Goal: Task Accomplishment & Management: Manage account settings

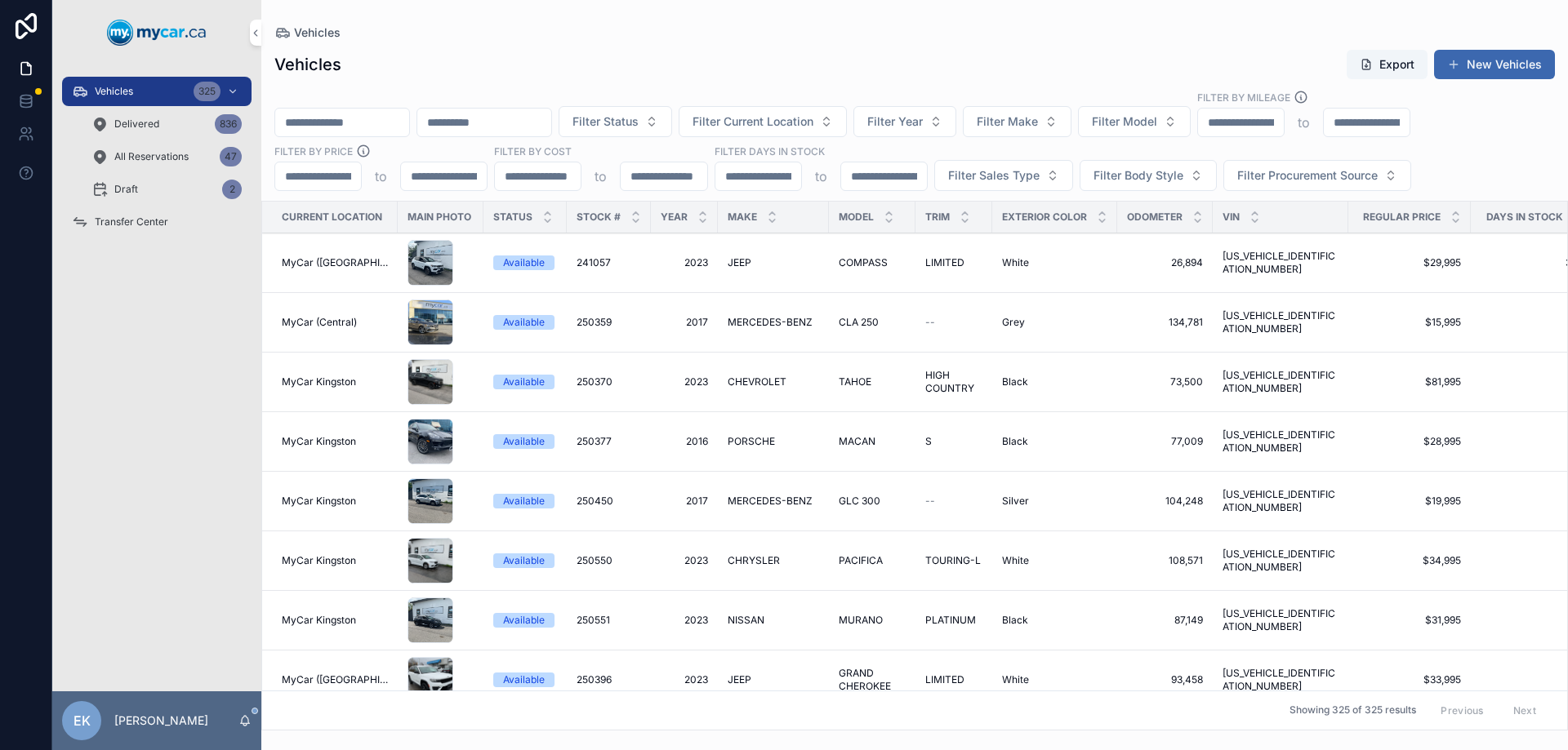
click at [118, 231] on div "Transfer Center" at bounding box center [157, 222] width 170 height 26
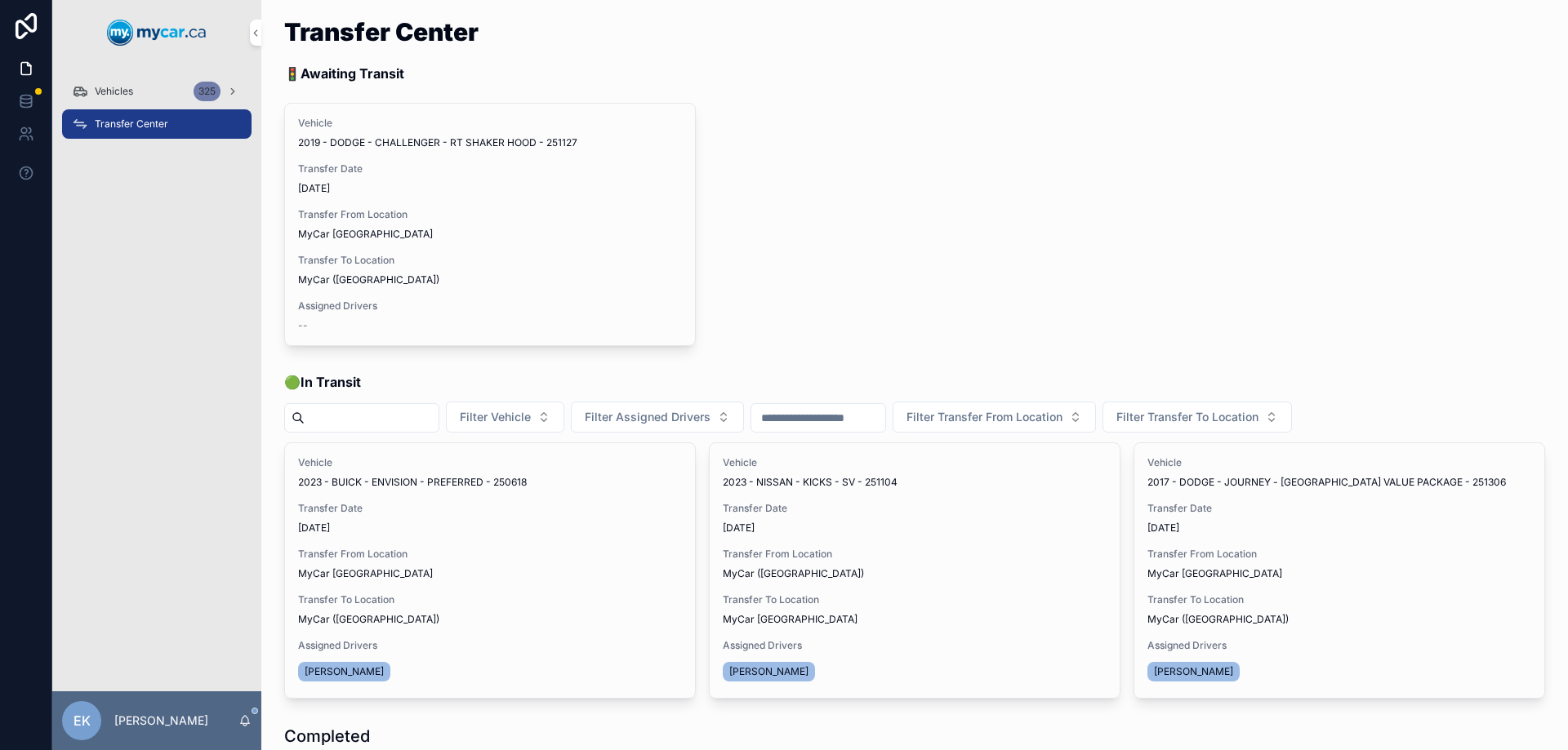
click at [134, 89] on div "Vehicles 325" at bounding box center [157, 91] width 170 height 26
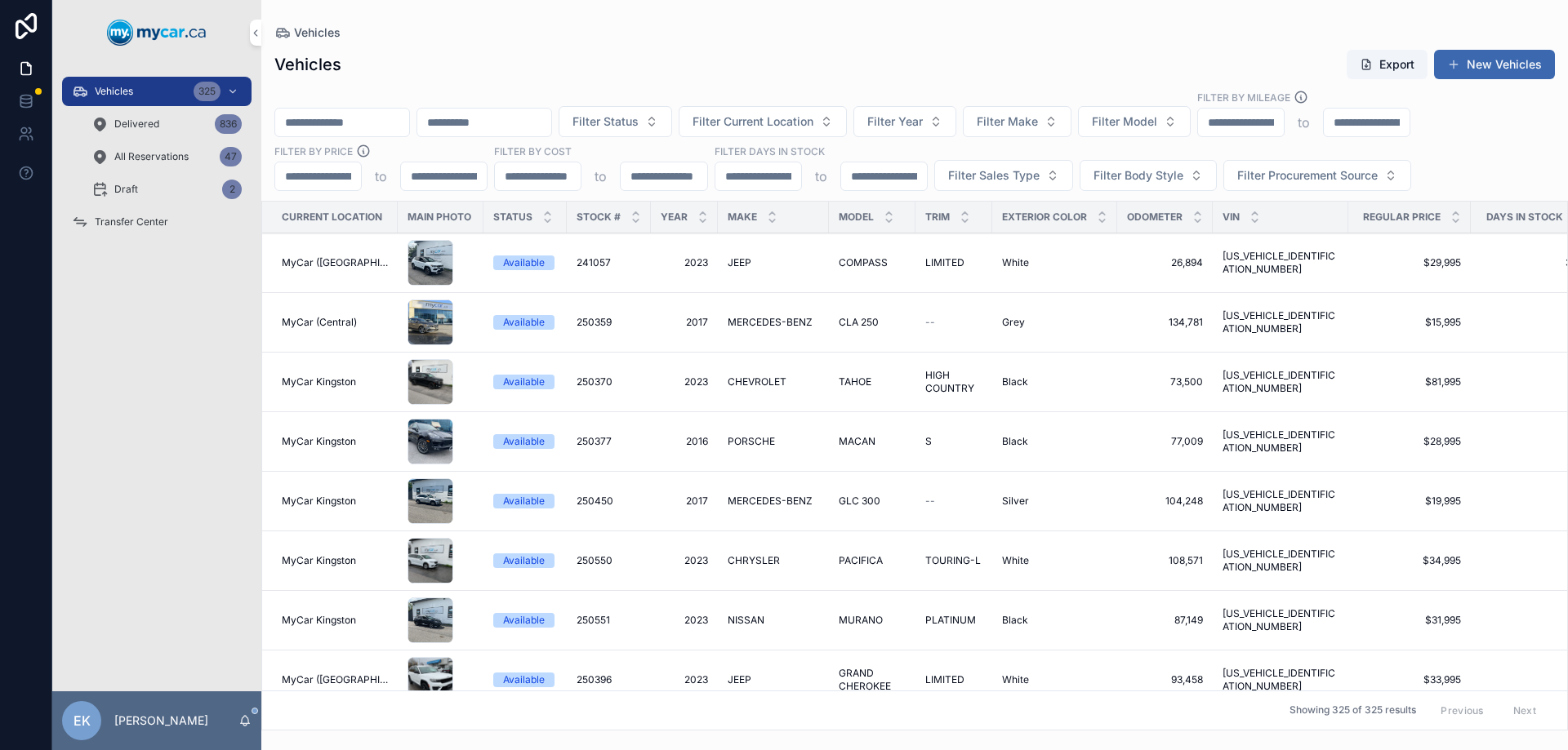
click at [362, 131] on input "scrollable content" at bounding box center [342, 122] width 134 height 23
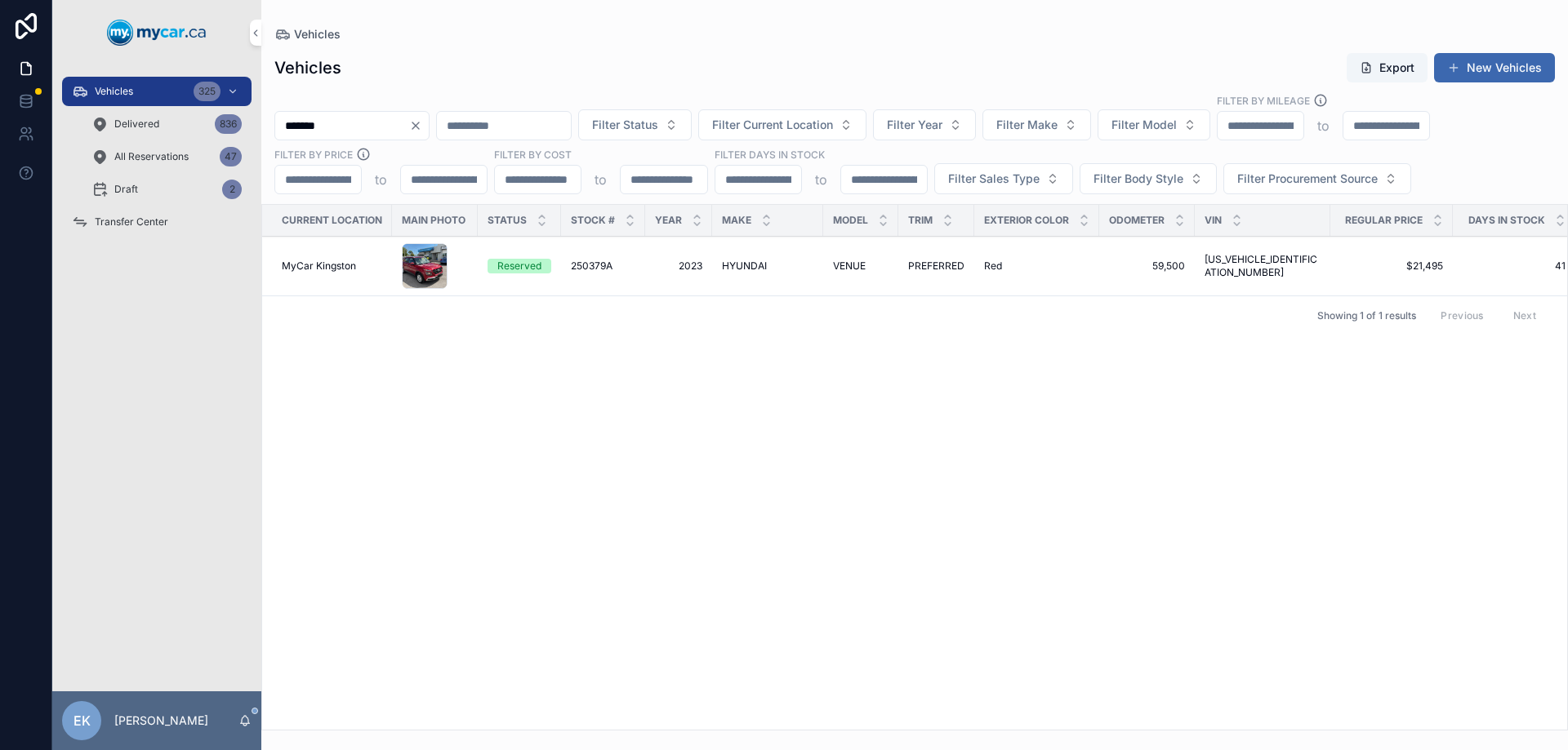
type input "*******"
click at [746, 263] on span "HYUNDAI" at bounding box center [744, 266] width 45 height 13
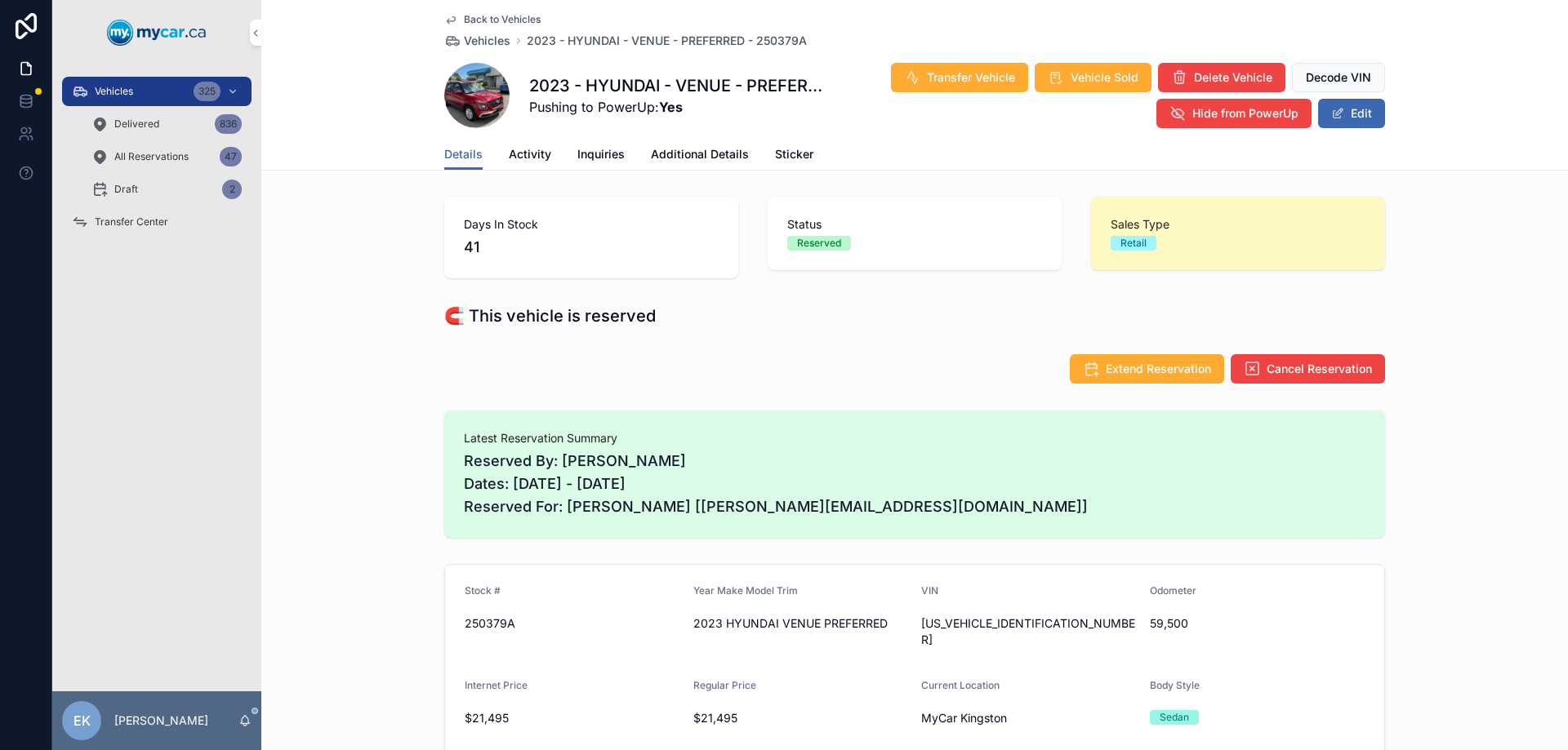
click at [972, 83] on span "Transfer Vehicle" at bounding box center [971, 77] width 89 height 16
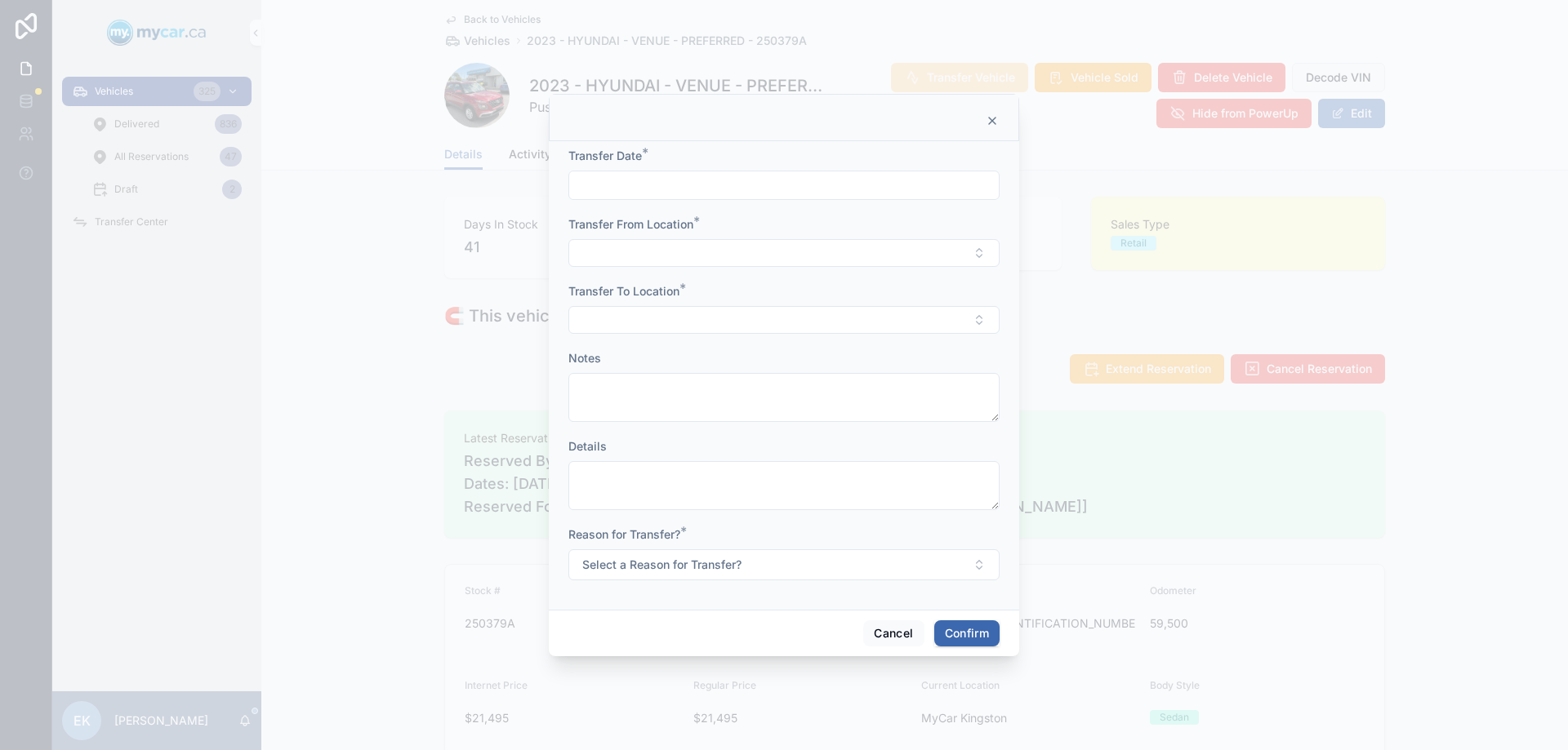
click at [623, 179] on input "text" at bounding box center [784, 185] width 430 height 23
click at [874, 318] on button "4" at bounding box center [872, 319] width 30 height 29
type input "*********"
click at [620, 254] on button "Select Button" at bounding box center [784, 253] width 432 height 28
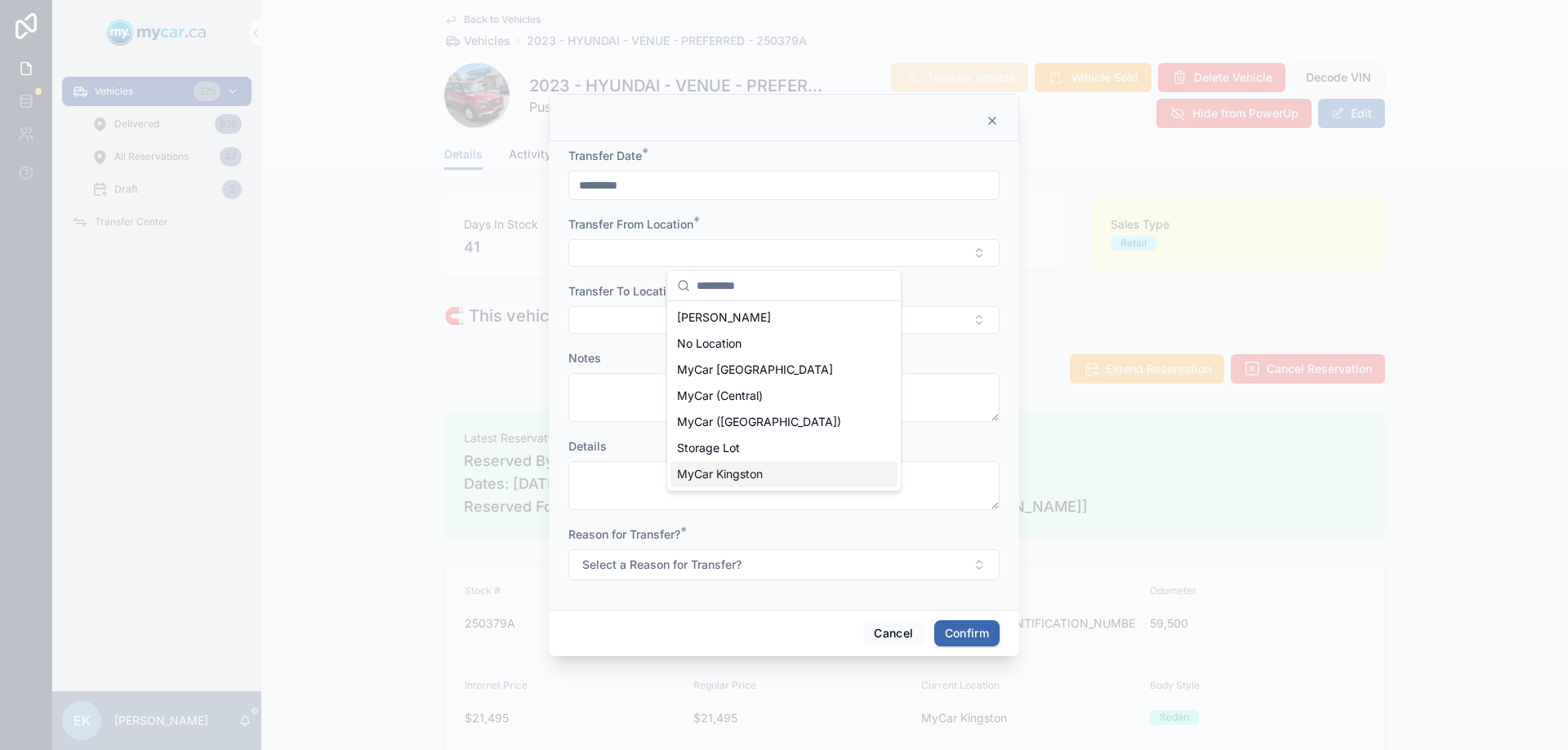
click at [706, 476] on span "MyCar Kingston" at bounding box center [720, 474] width 86 height 16
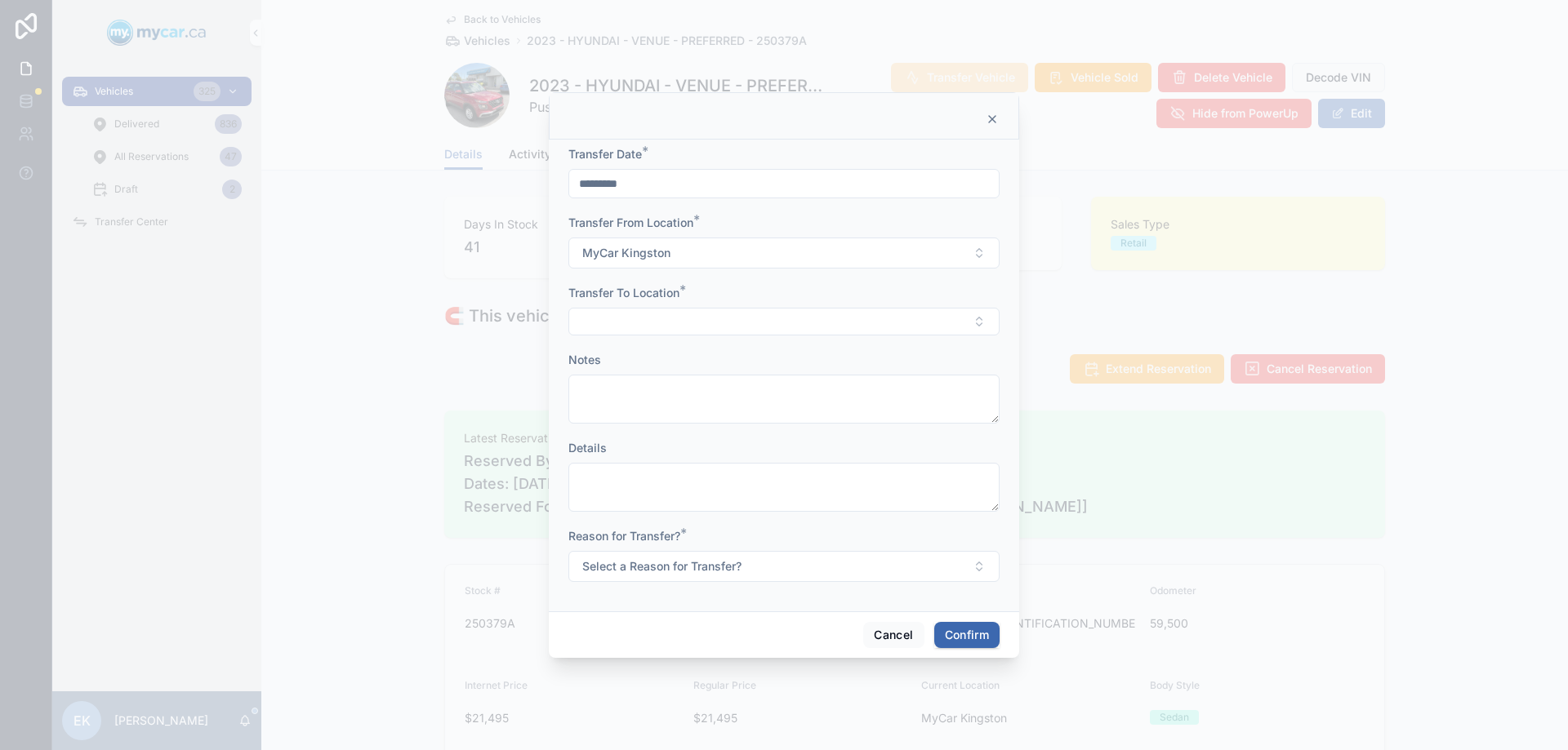
click at [636, 319] on button "Select Button" at bounding box center [784, 321] width 432 height 28
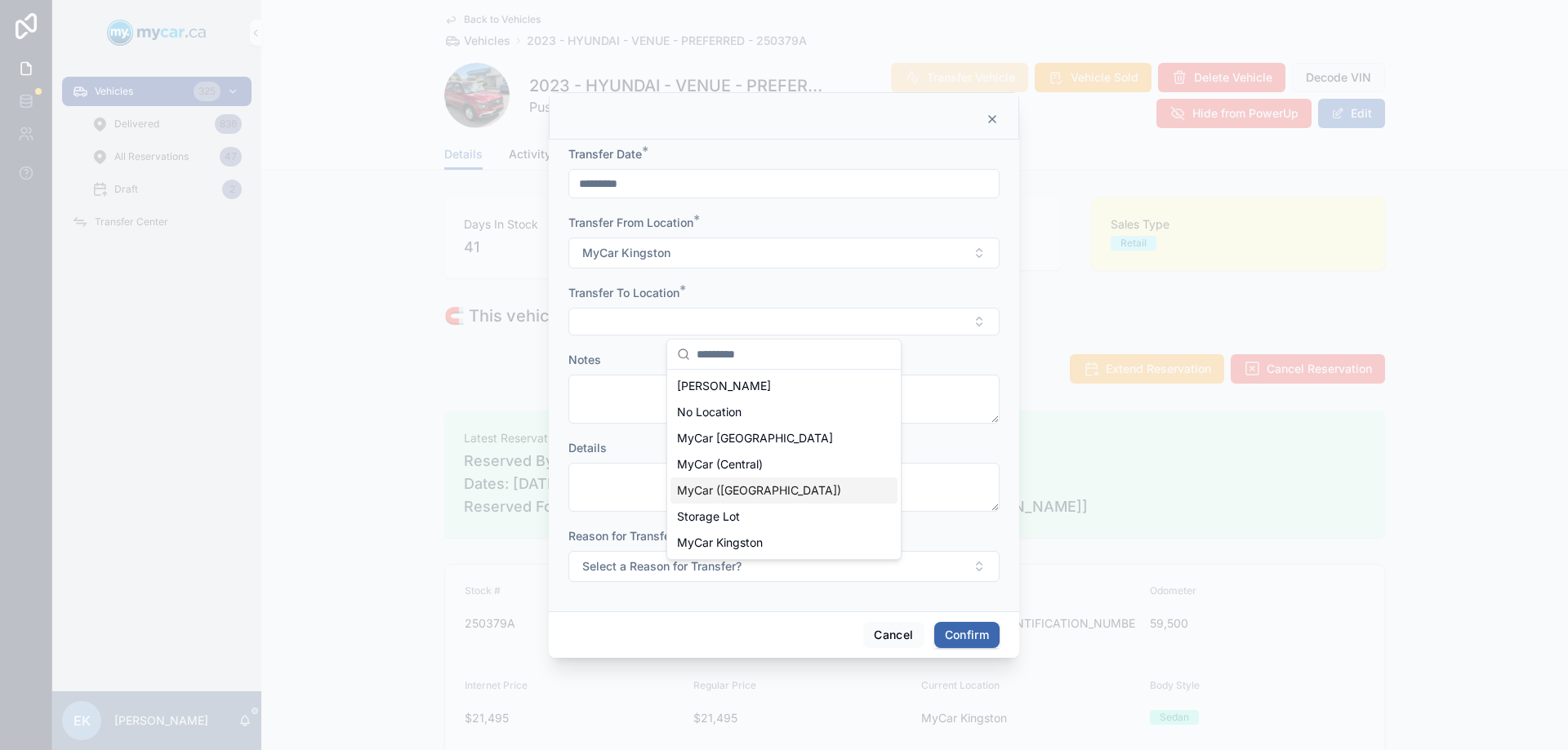
click at [705, 482] on div "MyCar ([GEOGRAPHIC_DATA])" at bounding box center [783, 490] width 227 height 26
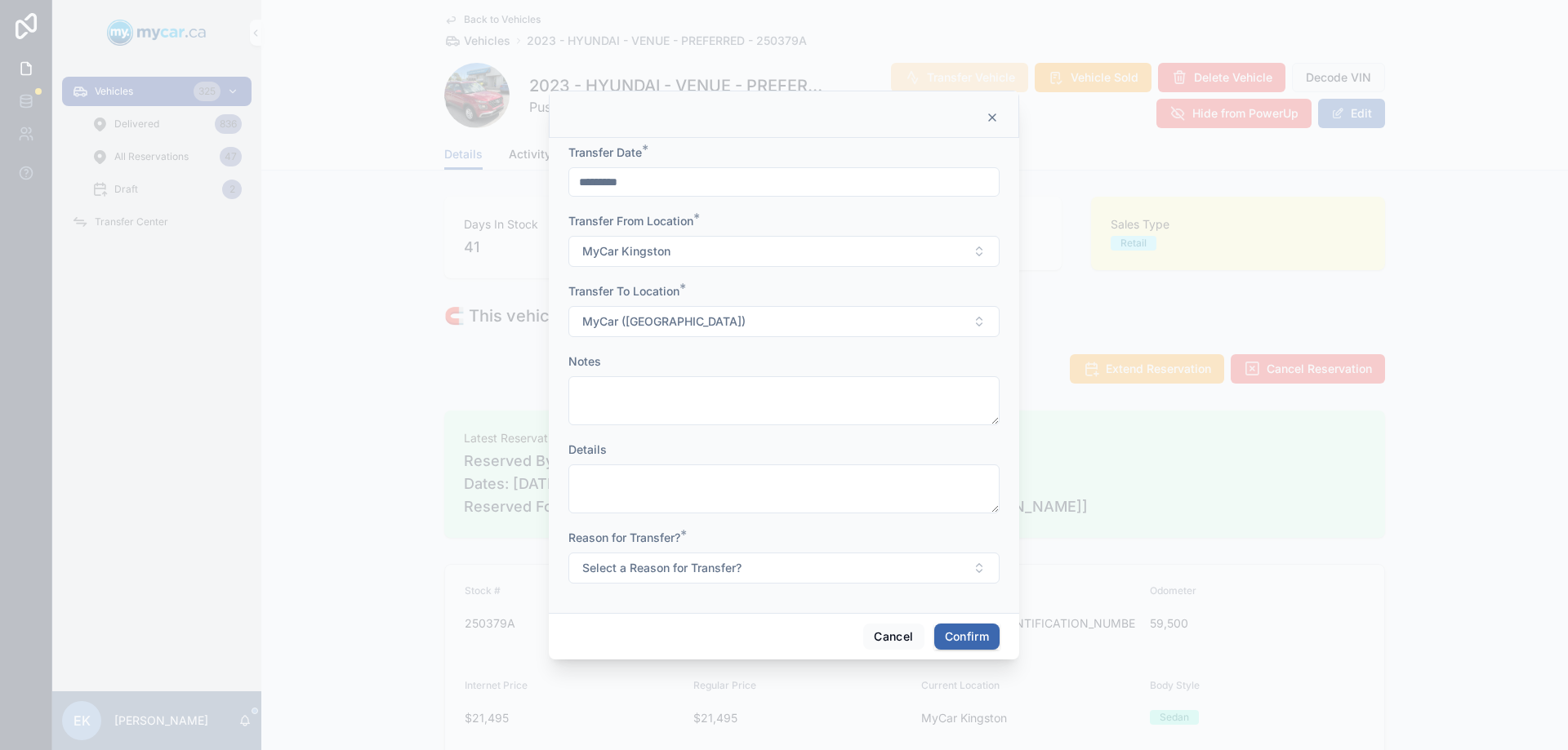
click at [669, 567] on span "Select a Reason for Transfer?" at bounding box center [662, 568] width 159 height 16
click at [717, 658] on div "For Show" at bounding box center [709, 657] width 44 height 14
click at [949, 641] on button "Confirm" at bounding box center [967, 636] width 66 height 26
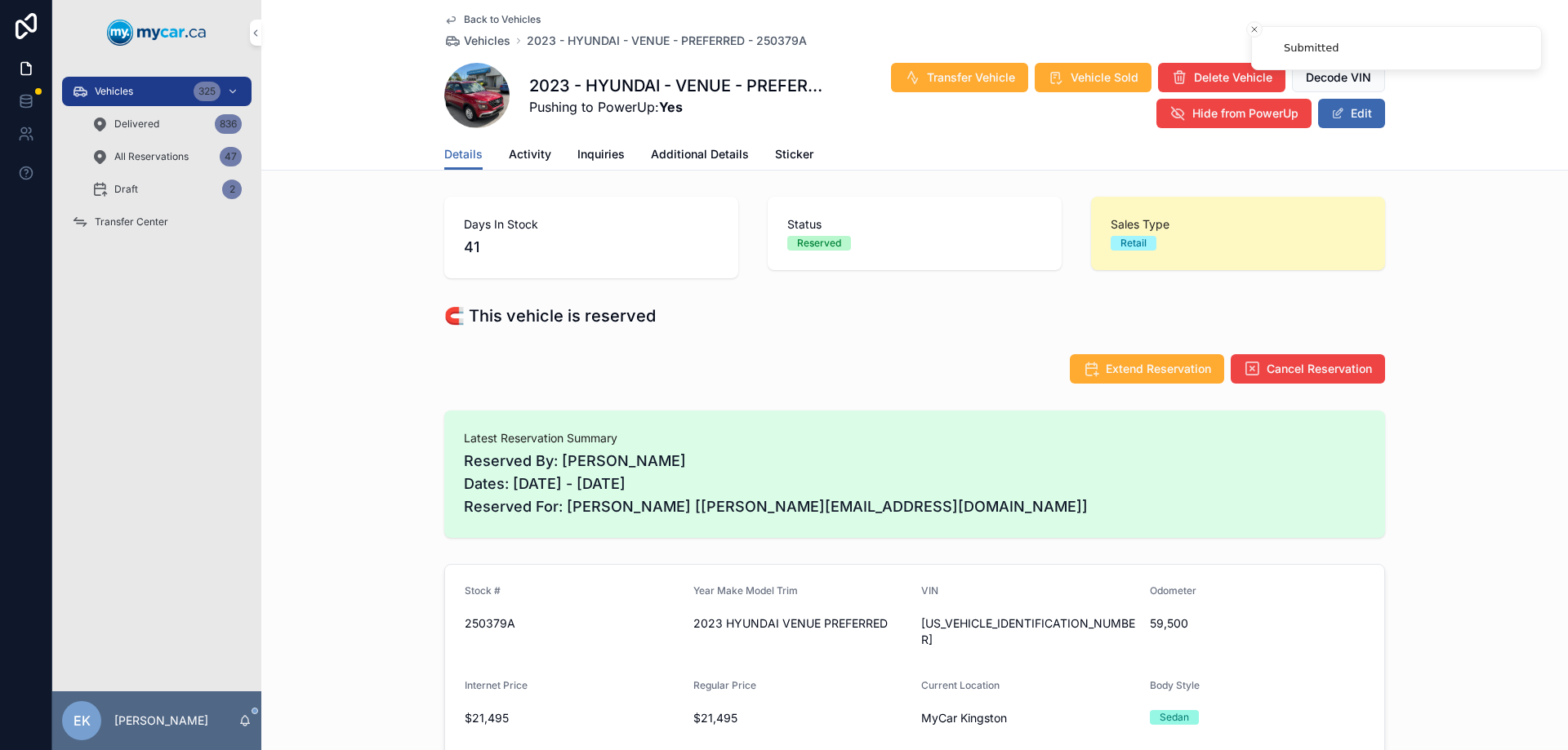
click at [121, 228] on span "Transfer Center" at bounding box center [131, 222] width 73 height 13
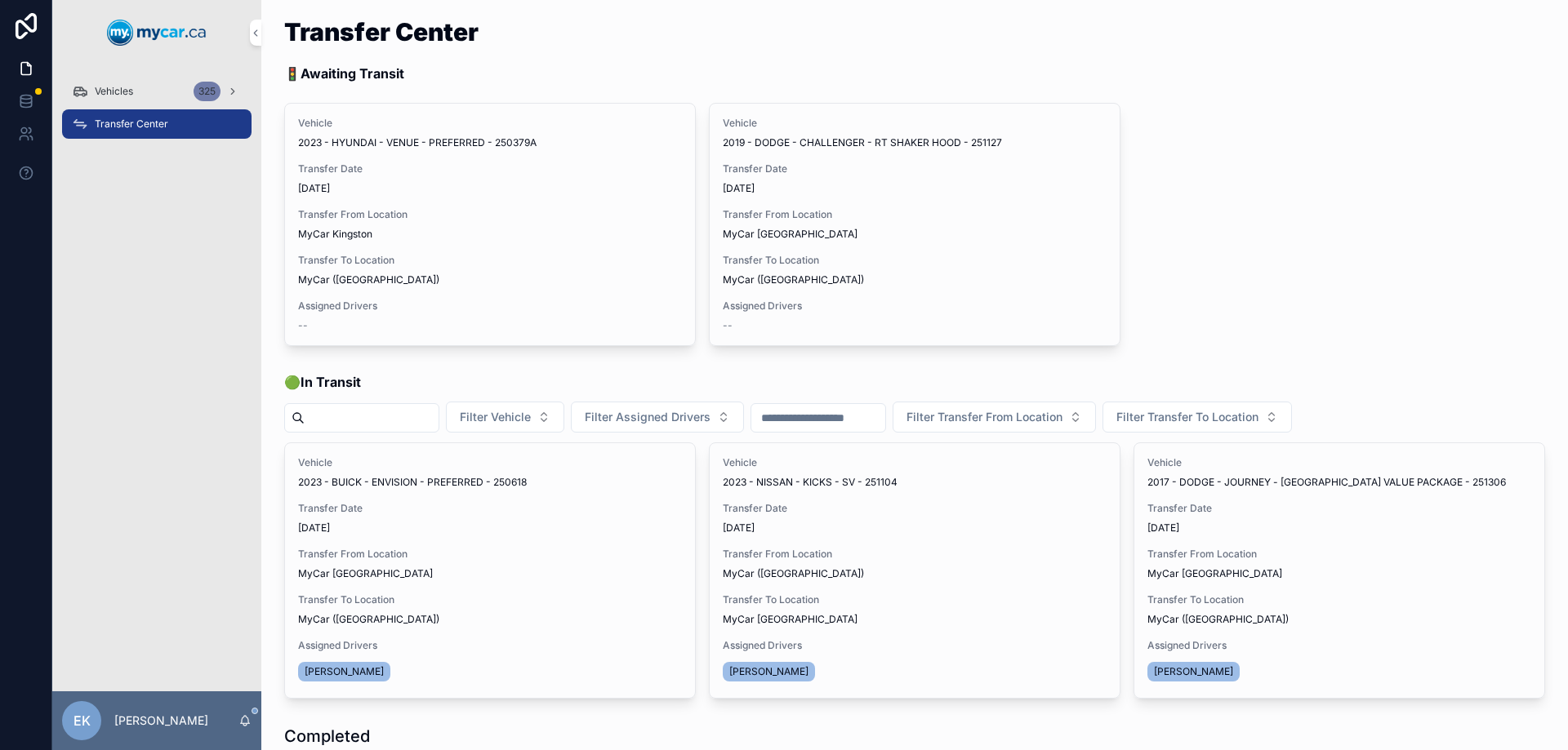
click at [0, 0] on span "Assign Driver" at bounding box center [0, 0] width 0 height 0
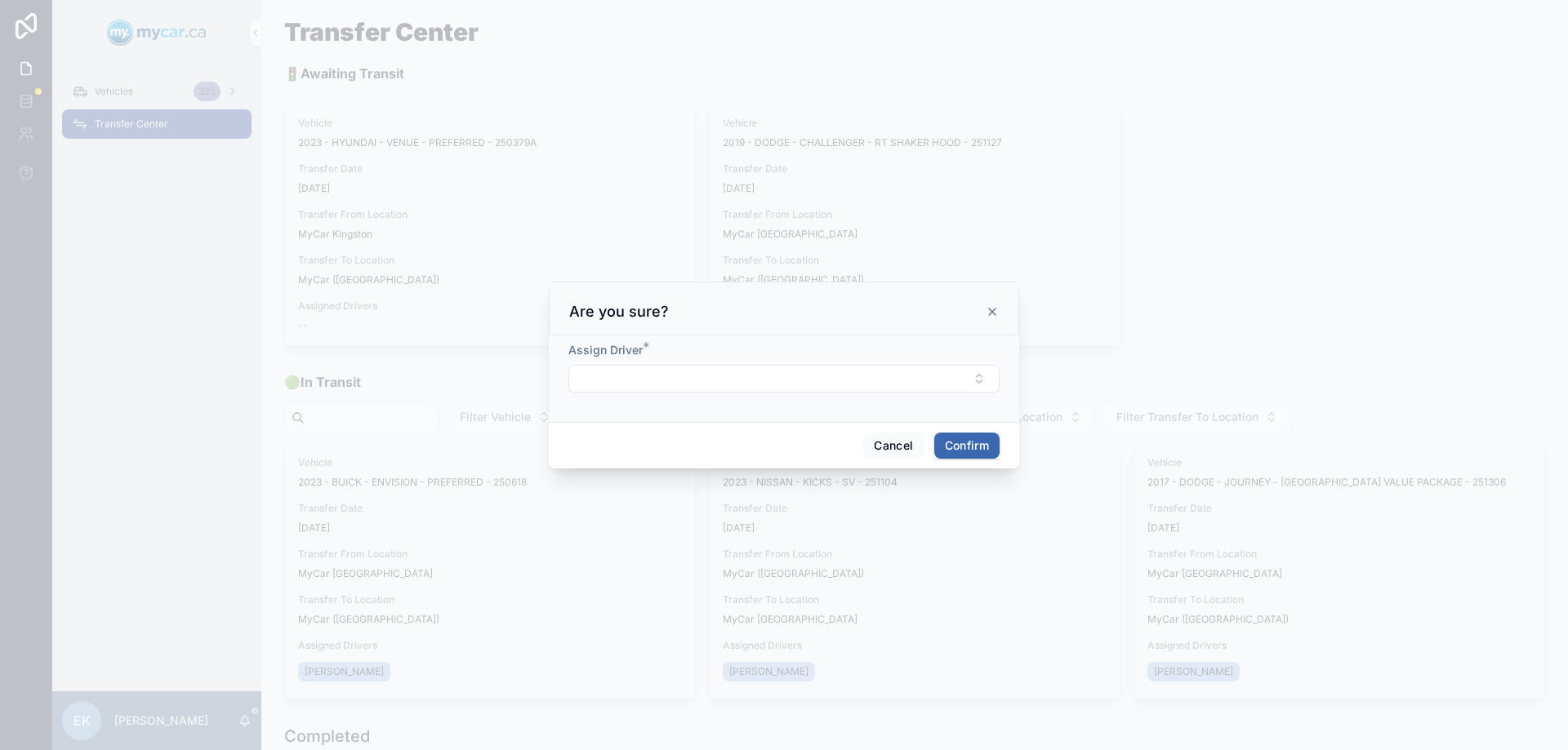
click at [616, 383] on button "Select Button" at bounding box center [784, 378] width 432 height 28
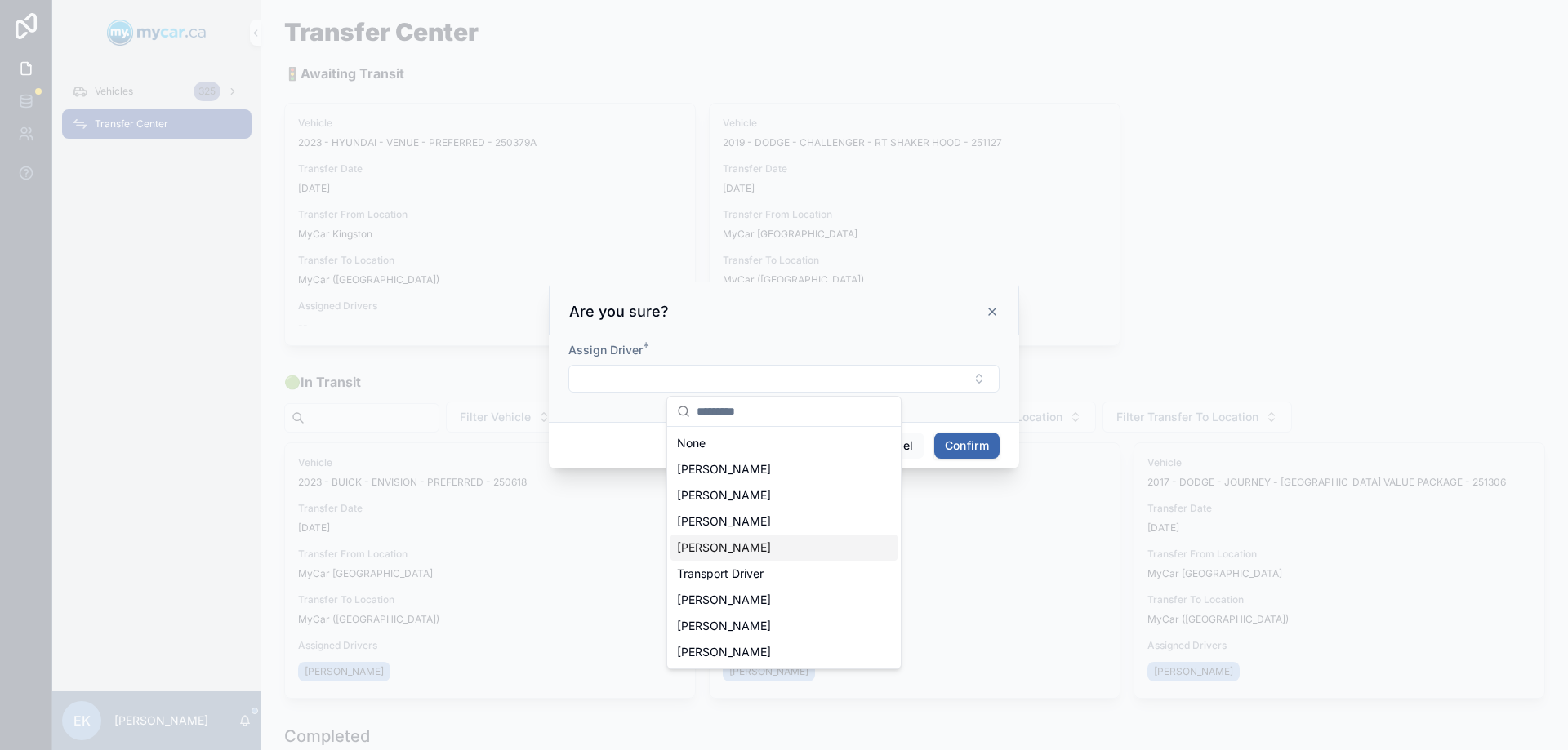
click at [722, 549] on span "[PERSON_NAME]" at bounding box center [723, 547] width 94 height 16
click at [951, 442] on button "Confirm" at bounding box center [967, 447] width 66 height 26
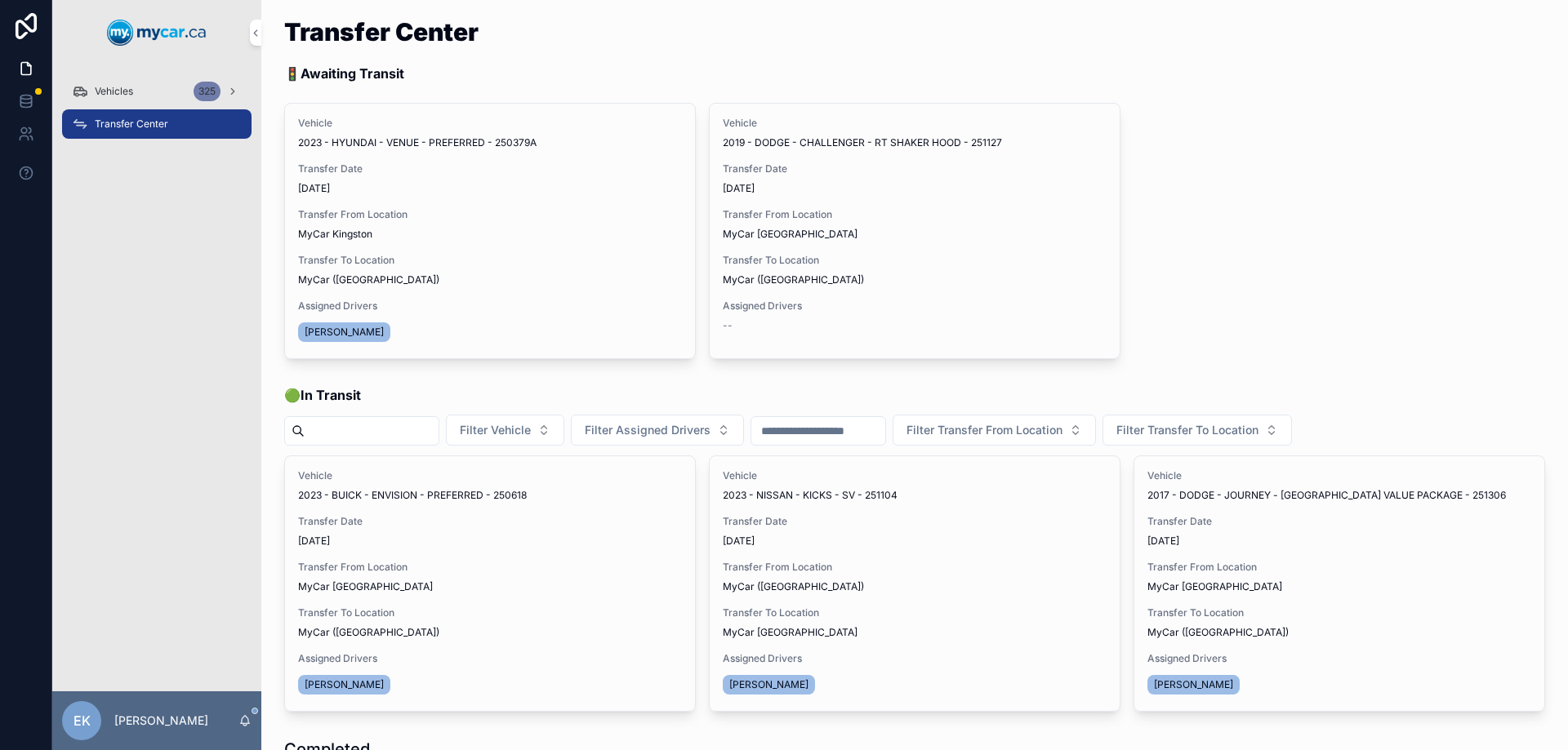
click at [0, 0] on span "Begin Trip" at bounding box center [0, 0] width 0 height 0
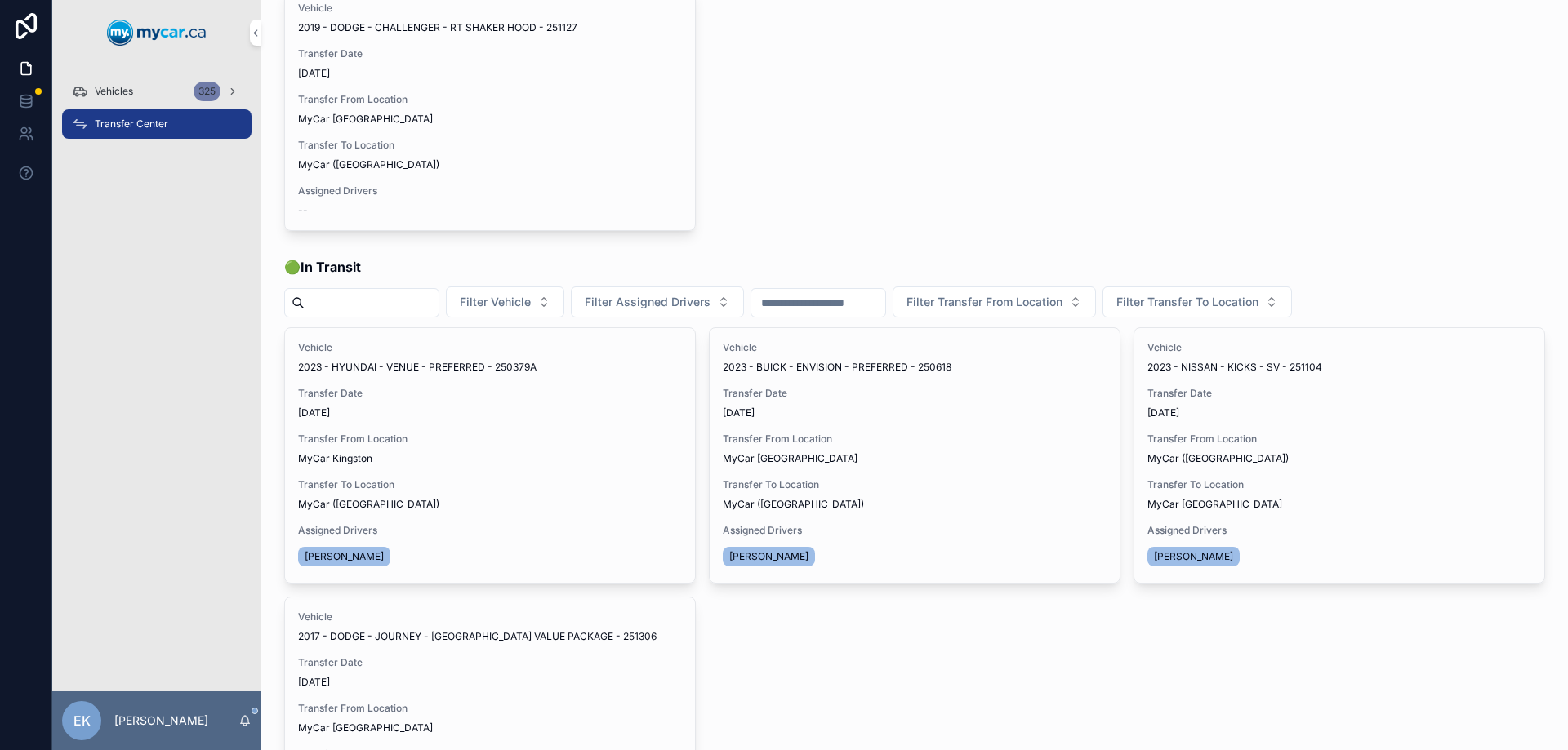
scroll to position [327, 0]
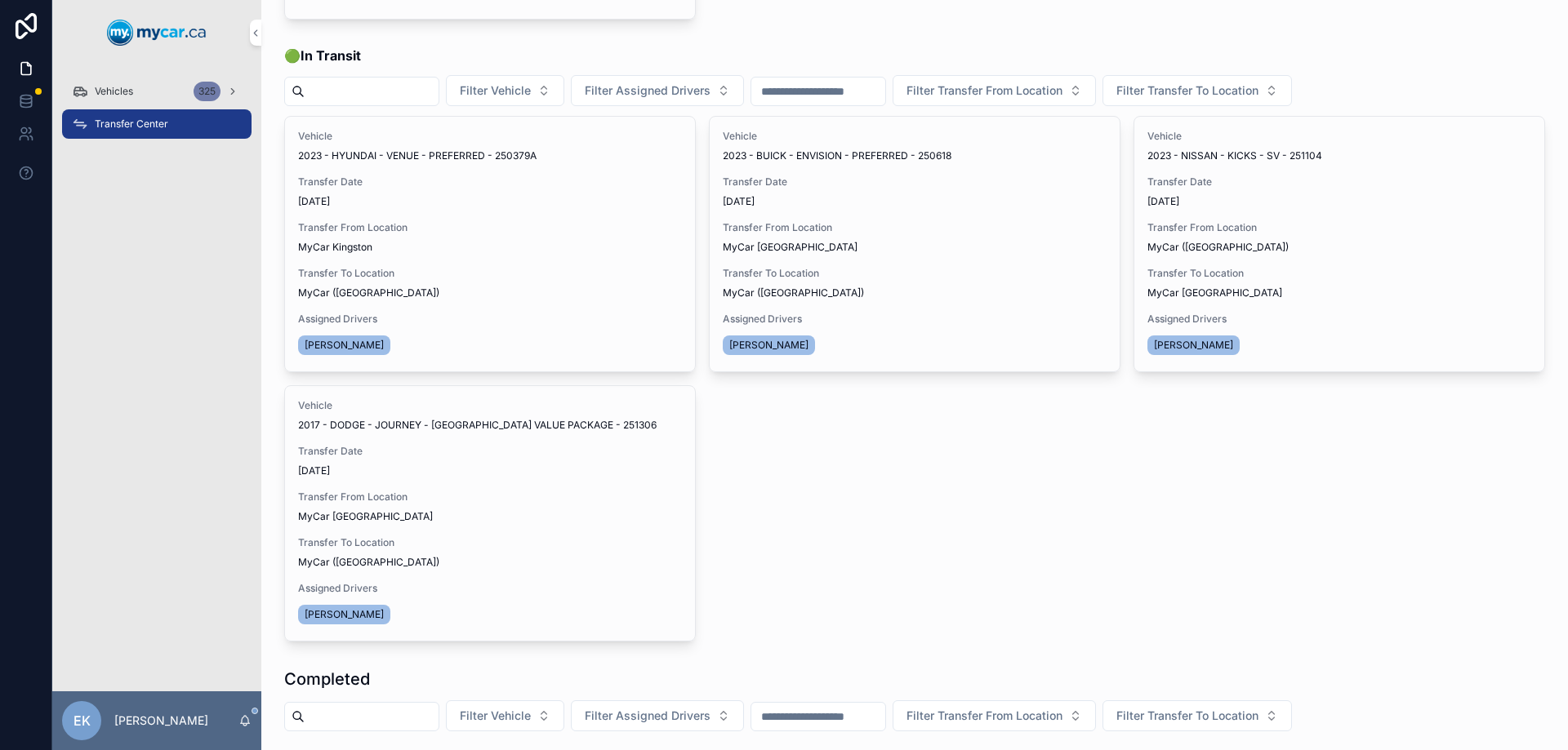
click at [0, 0] on span "Transfer Done" at bounding box center [0, 0] width 0 height 0
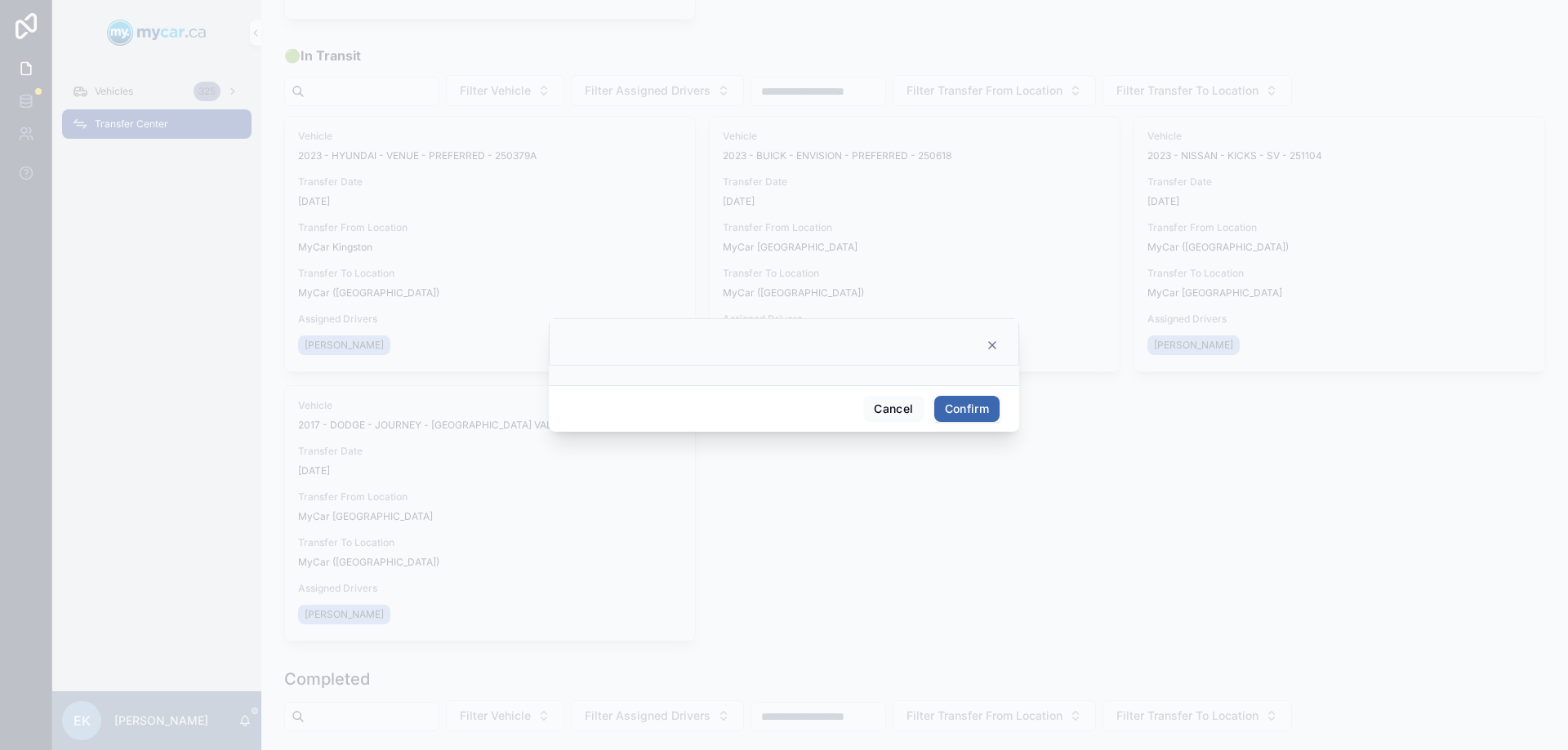
click at [953, 410] on button "Confirm" at bounding box center [967, 409] width 66 height 26
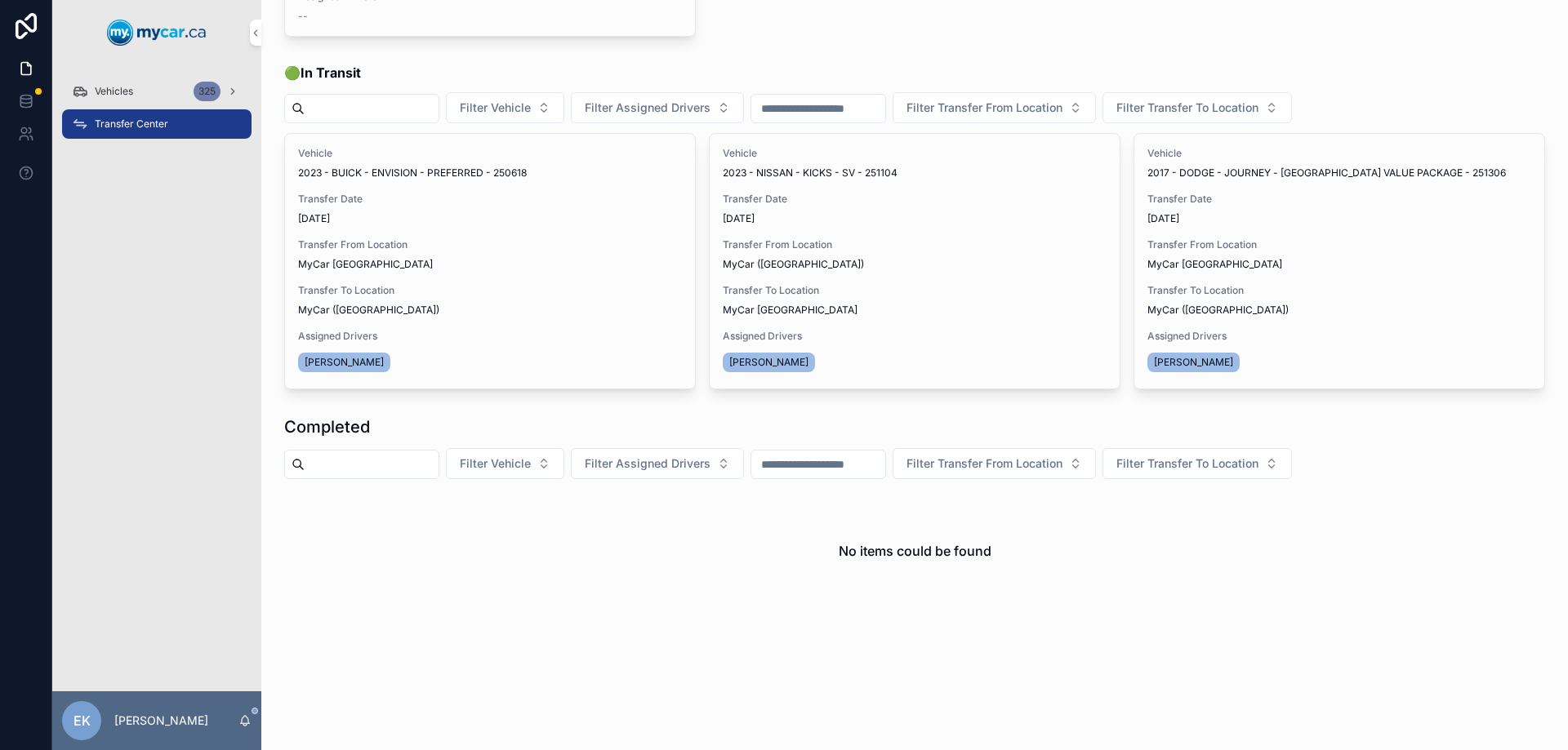
click at [138, 94] on div "Vehicles 325" at bounding box center [157, 91] width 170 height 26
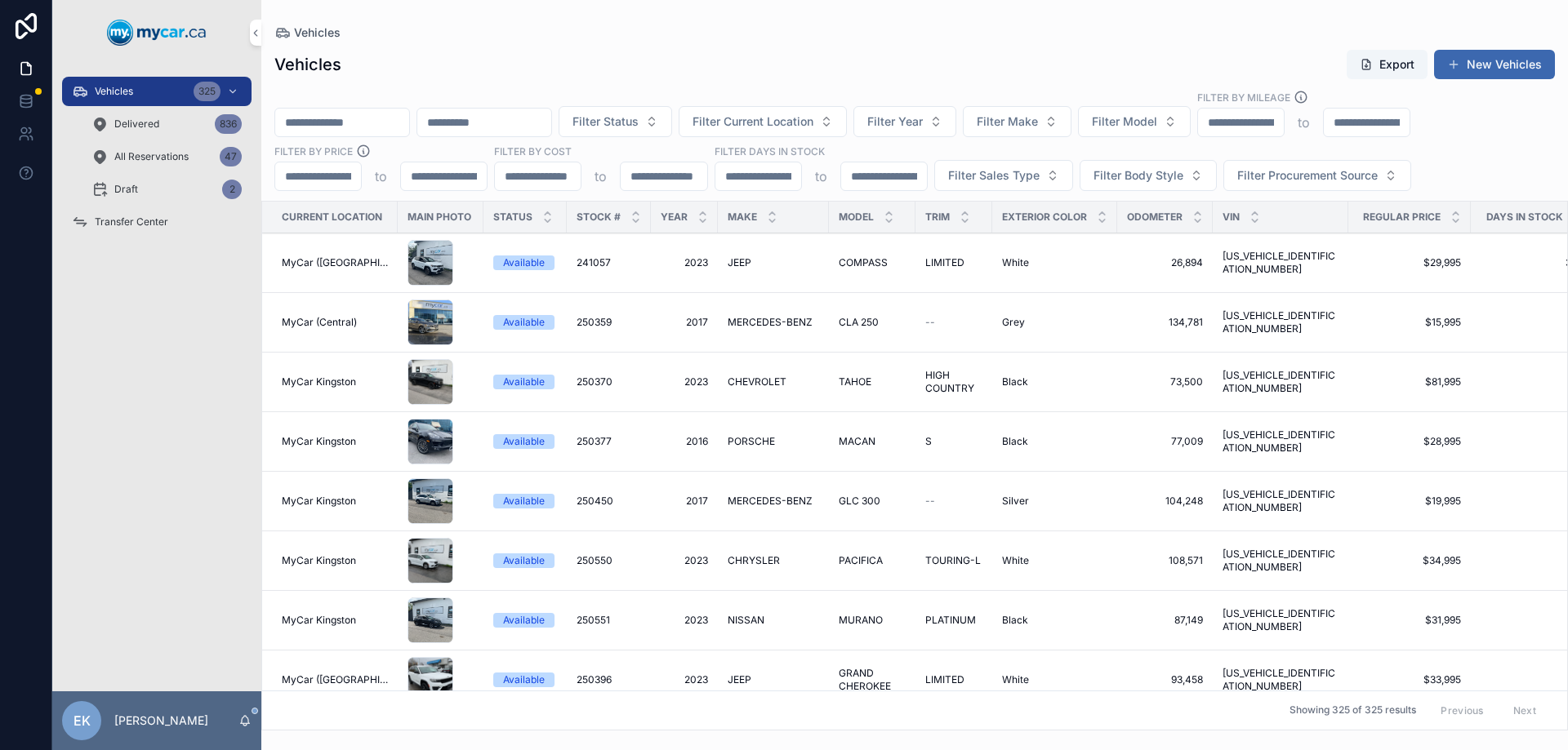
click at [375, 128] on input "scrollable content" at bounding box center [342, 122] width 134 height 23
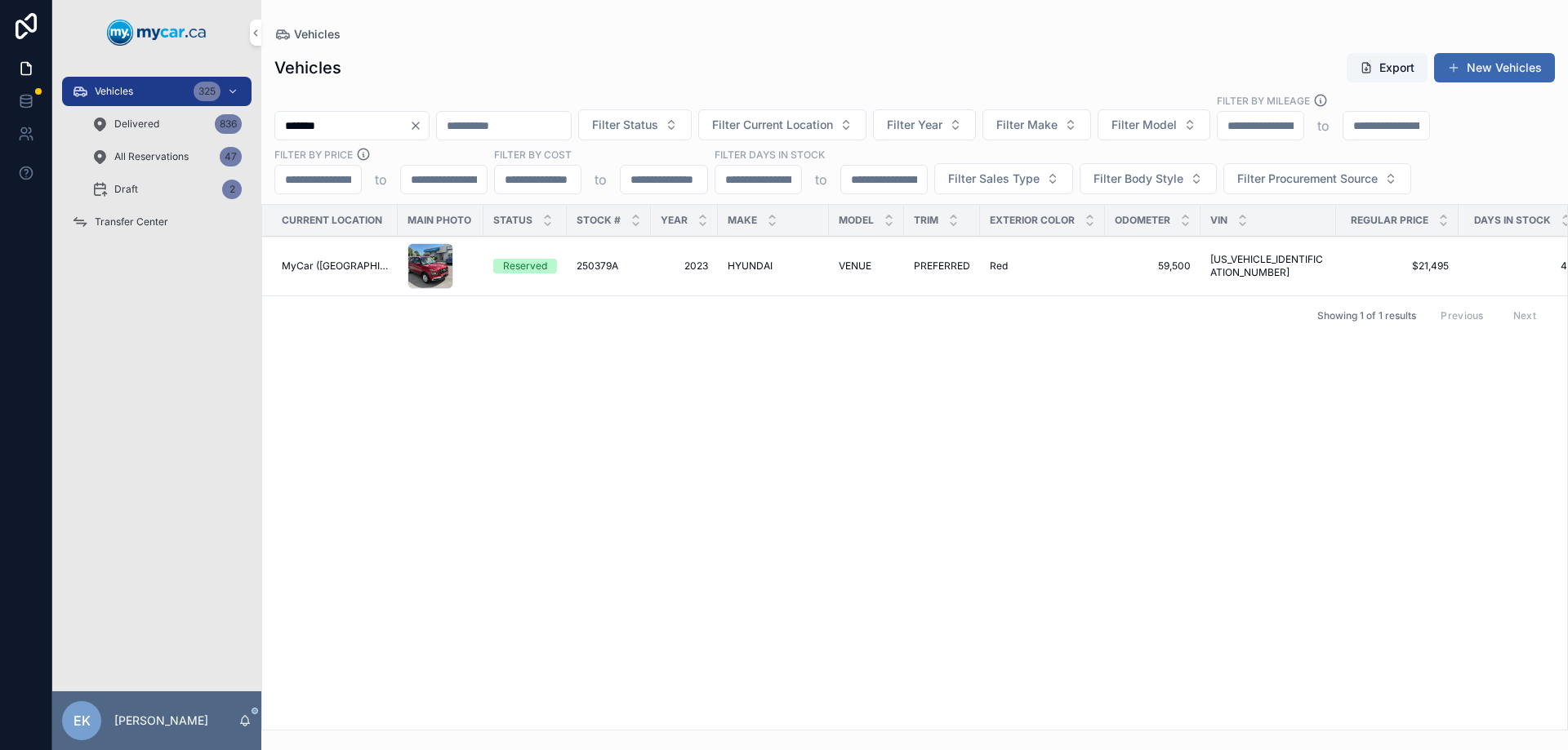
type input "*******"
click at [744, 262] on span "HYUNDAI" at bounding box center [749, 266] width 45 height 13
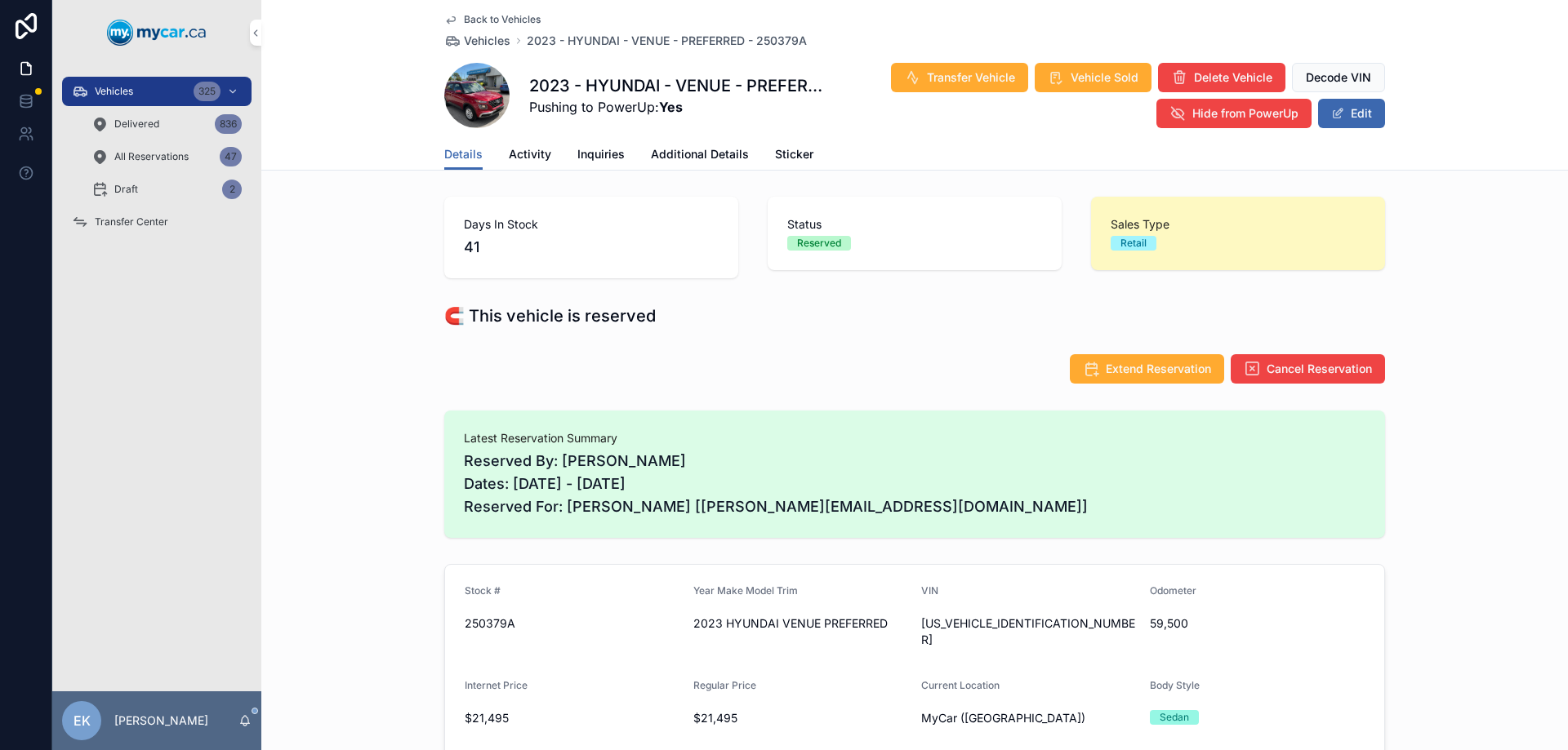
click at [940, 67] on button "Transfer Vehicle" at bounding box center [959, 78] width 137 height 29
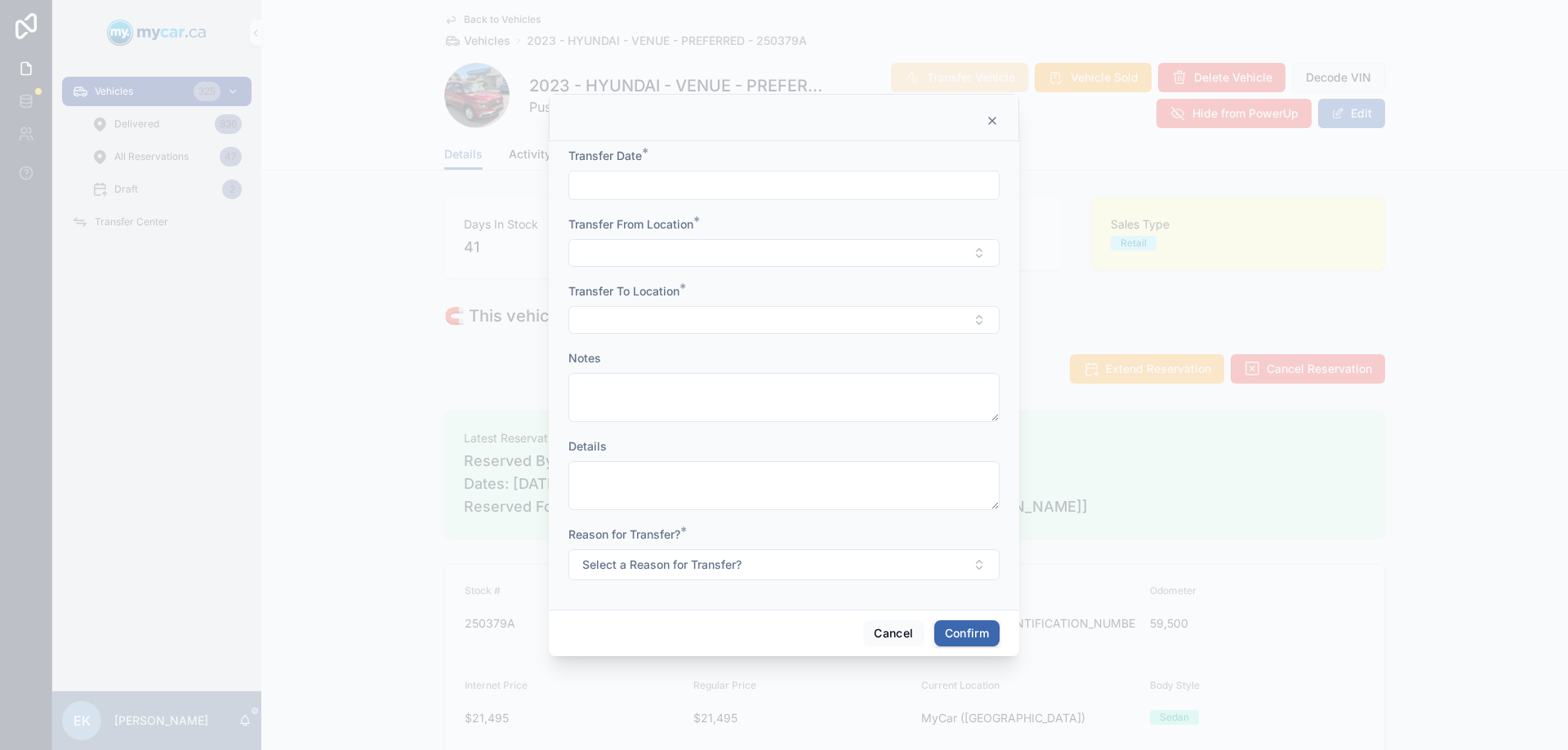
click at [609, 190] on input "text" at bounding box center [784, 185] width 430 height 23
click at [869, 318] on button "4" at bounding box center [872, 319] width 30 height 29
type input "*********"
click at [632, 252] on button "Select Button" at bounding box center [784, 253] width 432 height 28
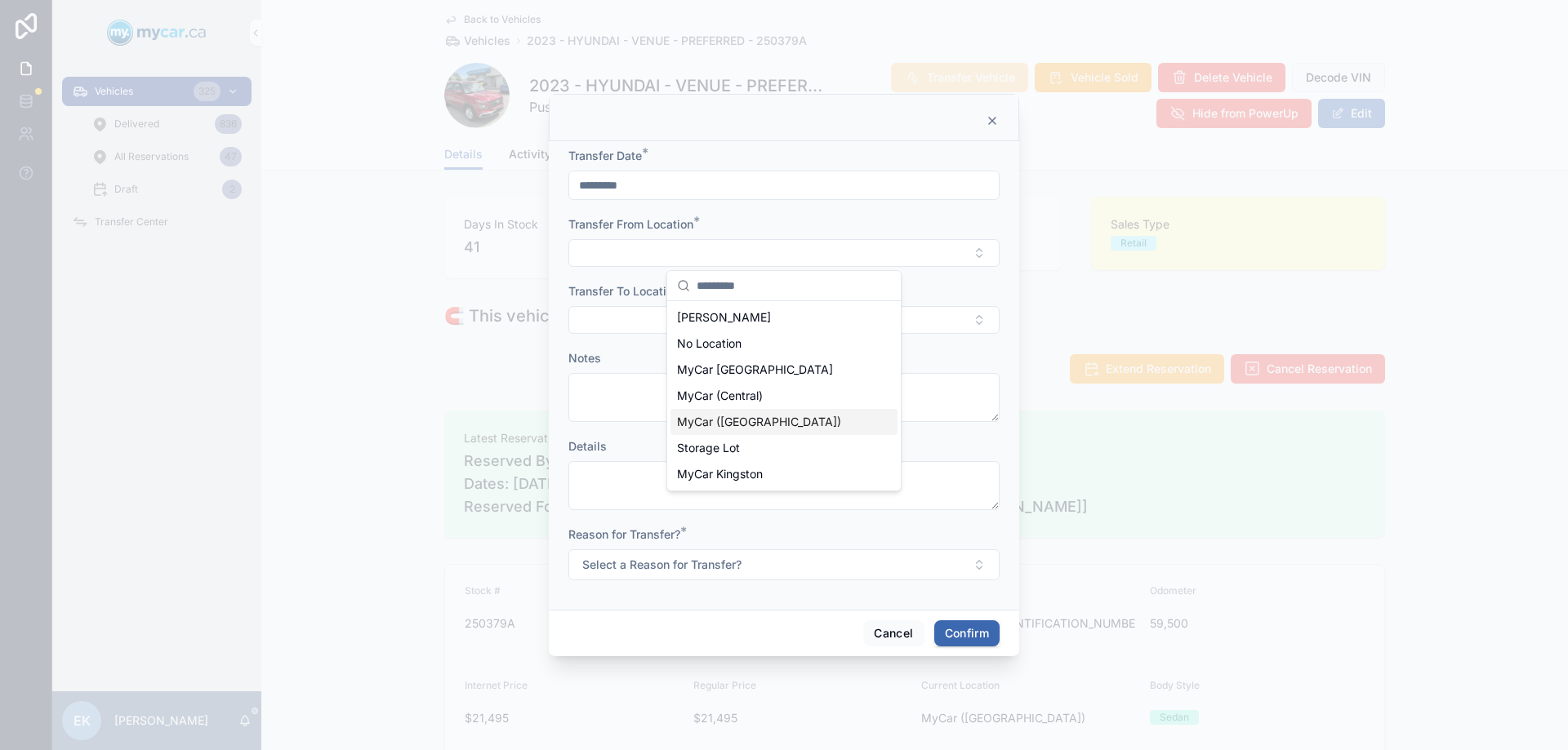
click at [712, 416] on span "MyCar ([GEOGRAPHIC_DATA])" at bounding box center [759, 421] width 164 height 16
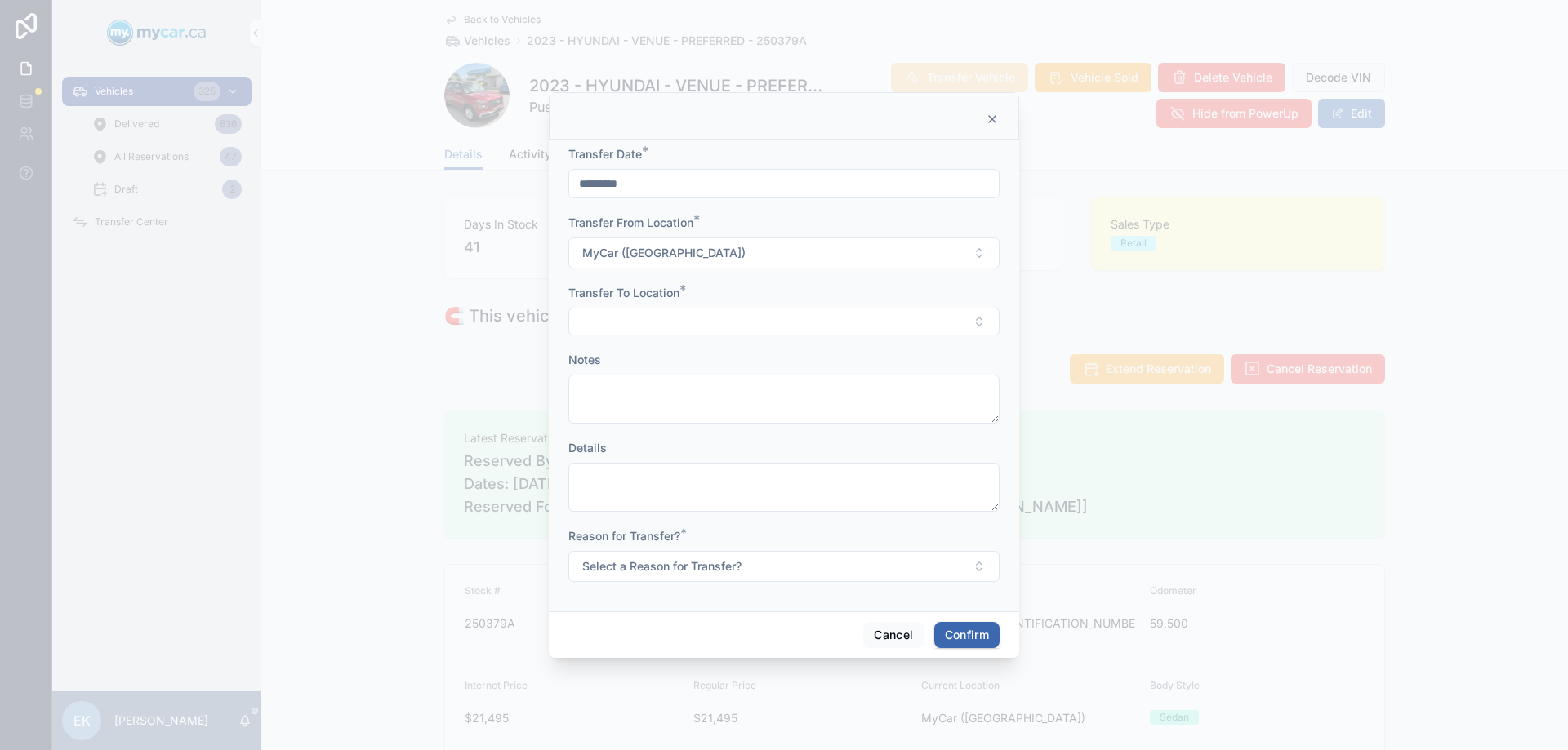
click at [631, 308] on button "Select Button" at bounding box center [784, 321] width 432 height 28
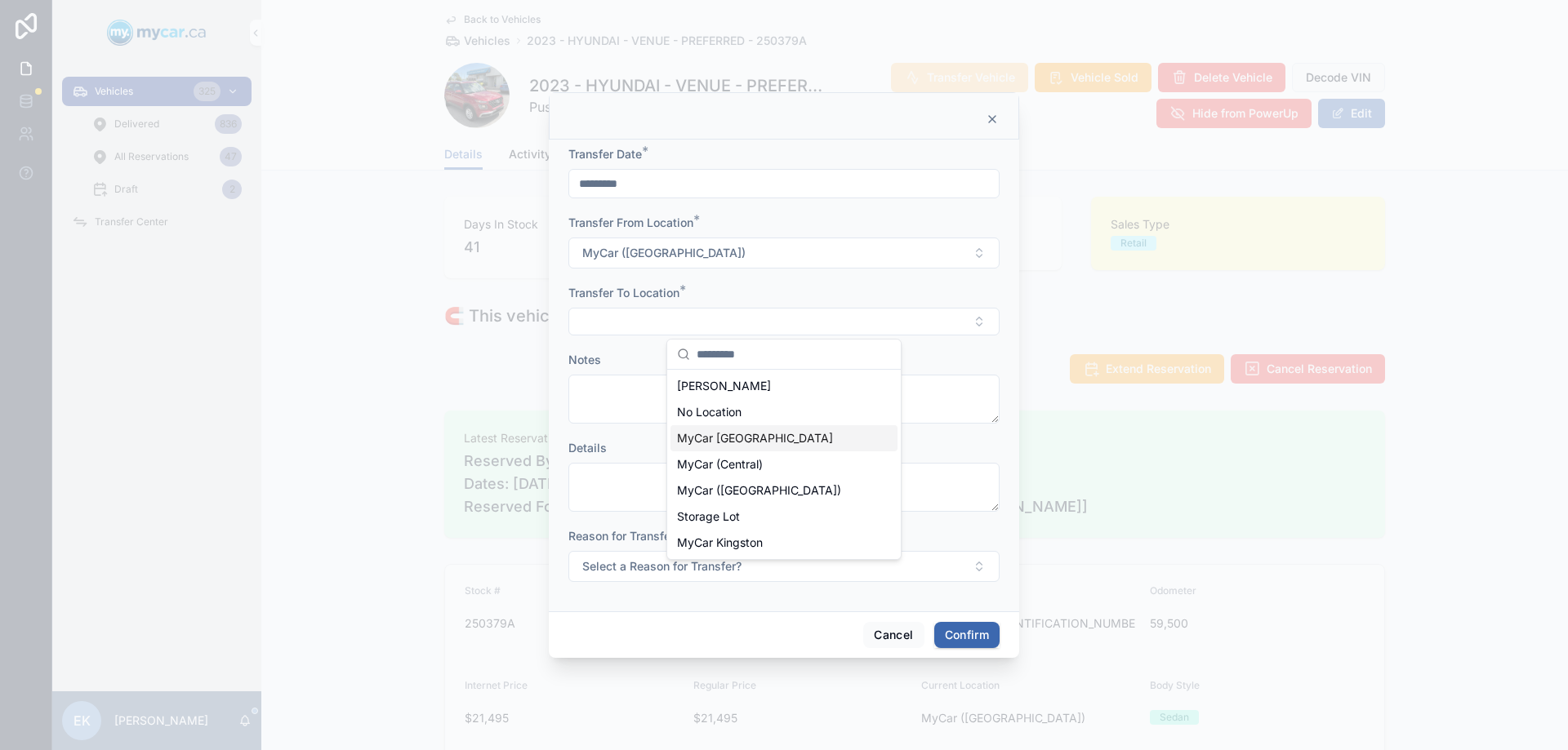
click at [735, 435] on span "MyCar [GEOGRAPHIC_DATA]" at bounding box center [754, 438] width 156 height 16
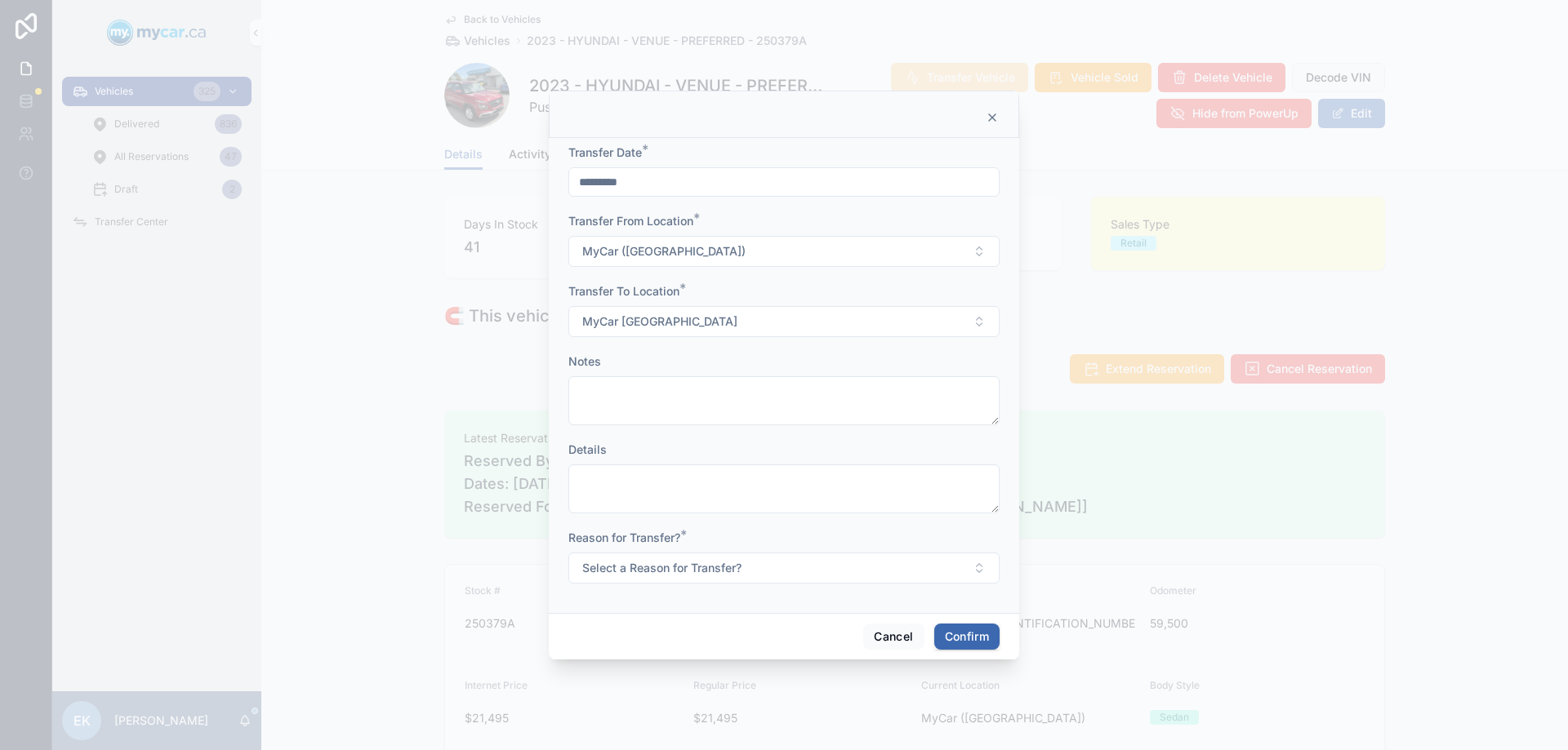
click at [722, 575] on span "Select a Reason for Transfer?" at bounding box center [662, 568] width 159 height 16
click at [722, 658] on div "For Show" at bounding box center [709, 657] width 44 height 14
click at [946, 639] on button "Confirm" at bounding box center [967, 636] width 66 height 26
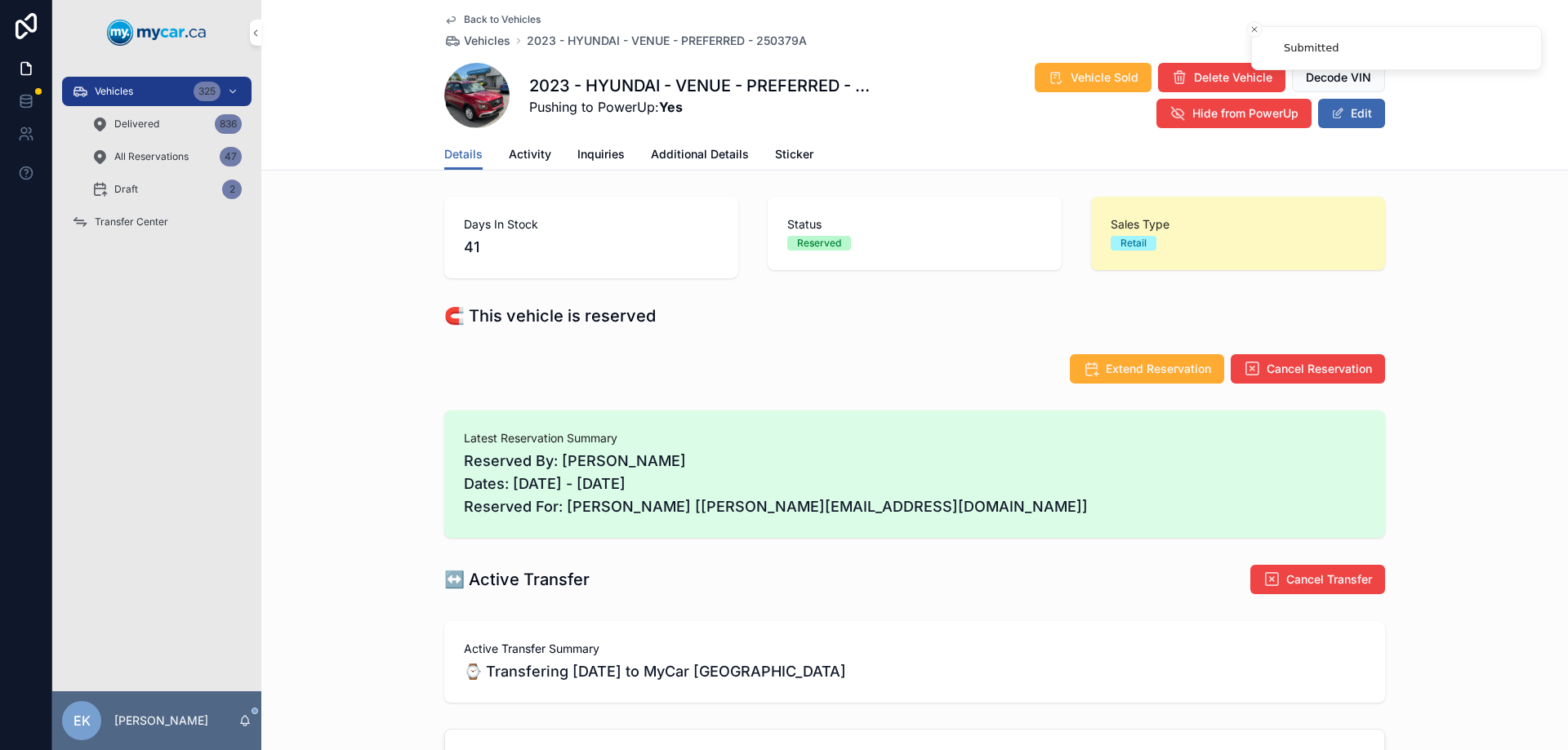
click at [126, 88] on span "Vehicles" at bounding box center [114, 92] width 39 height 13
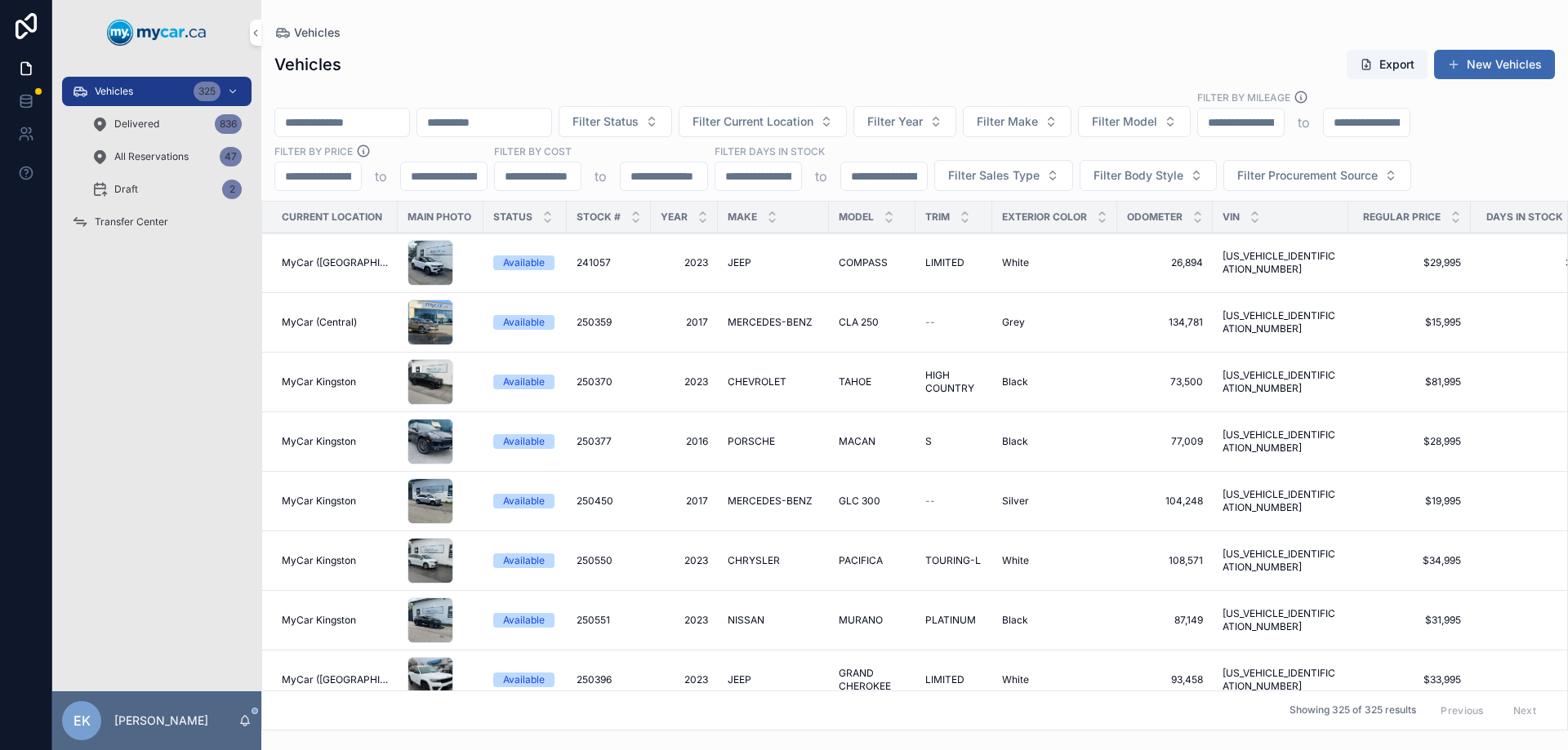
click at [395, 121] on input "scrollable content" at bounding box center [342, 122] width 134 height 23
type input "******"
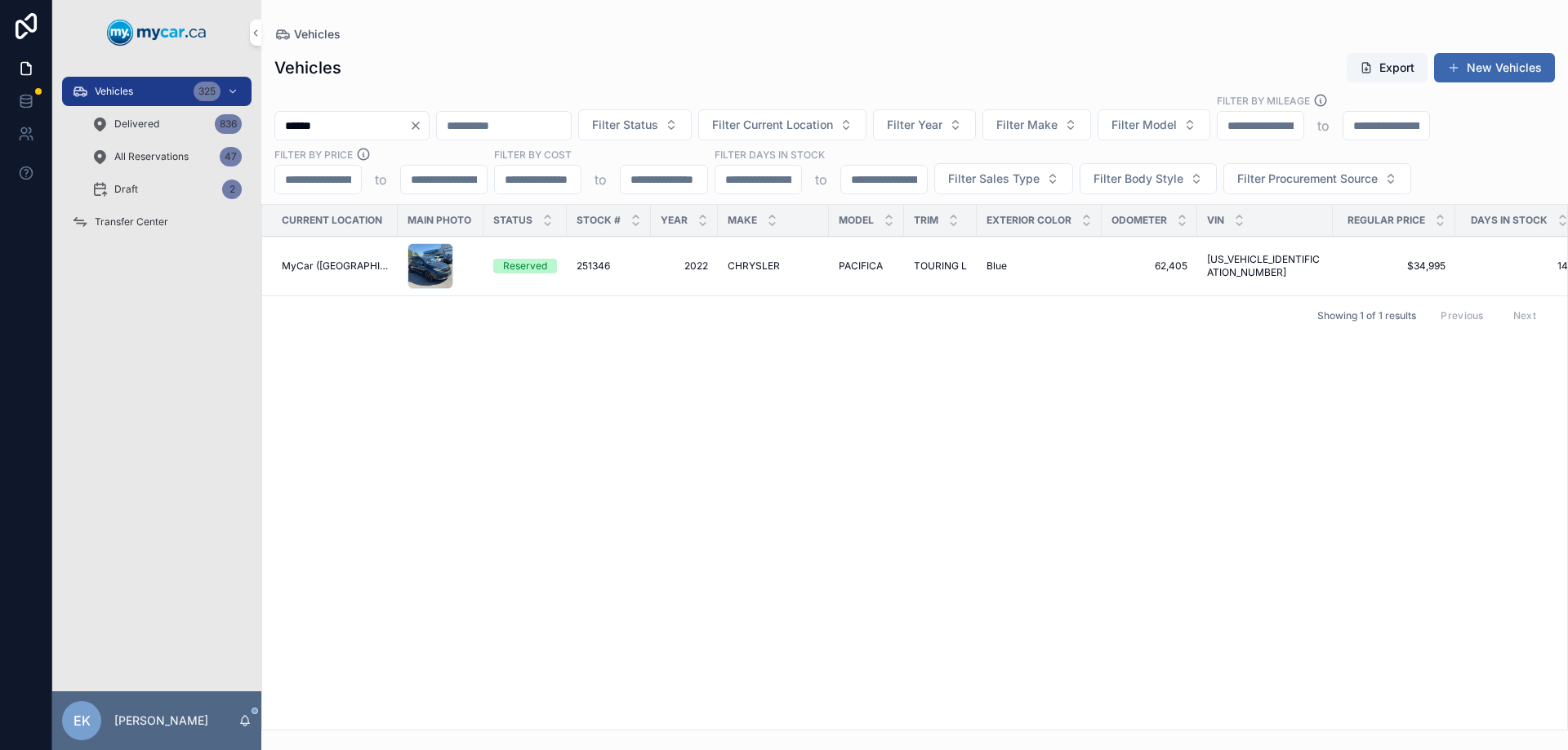
click at [346, 119] on input "******" at bounding box center [342, 126] width 134 height 23
type input "*"
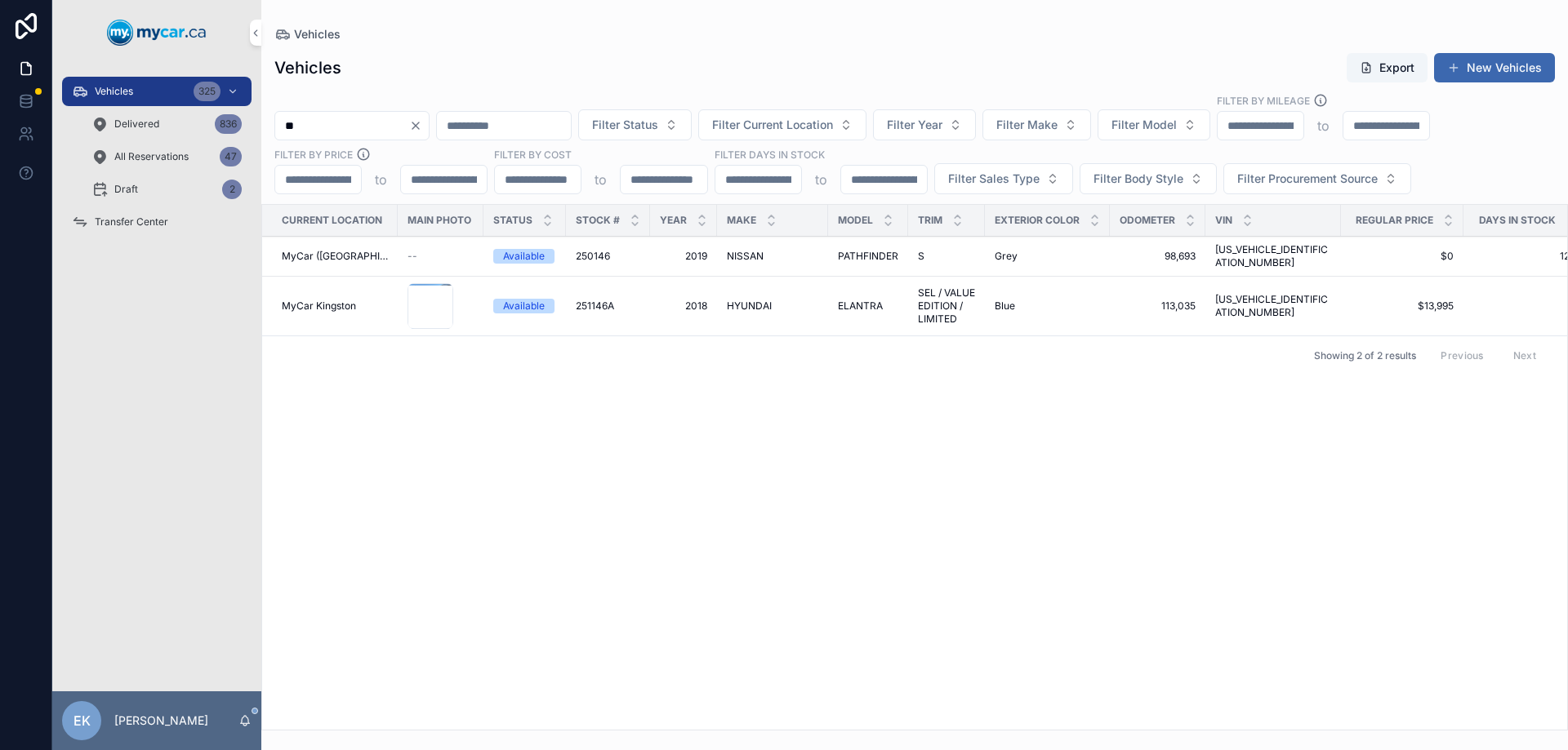
type input "*"
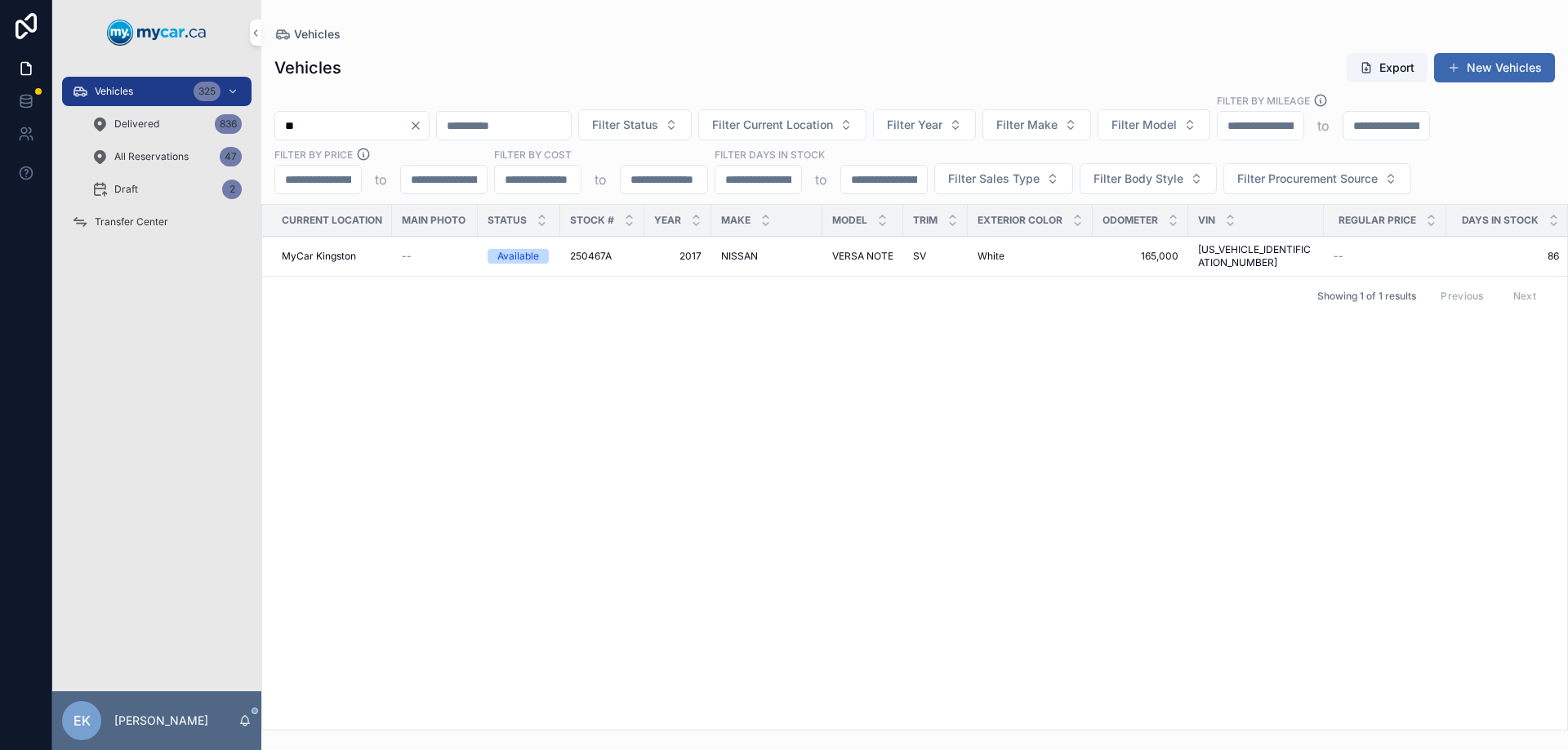
type input "*"
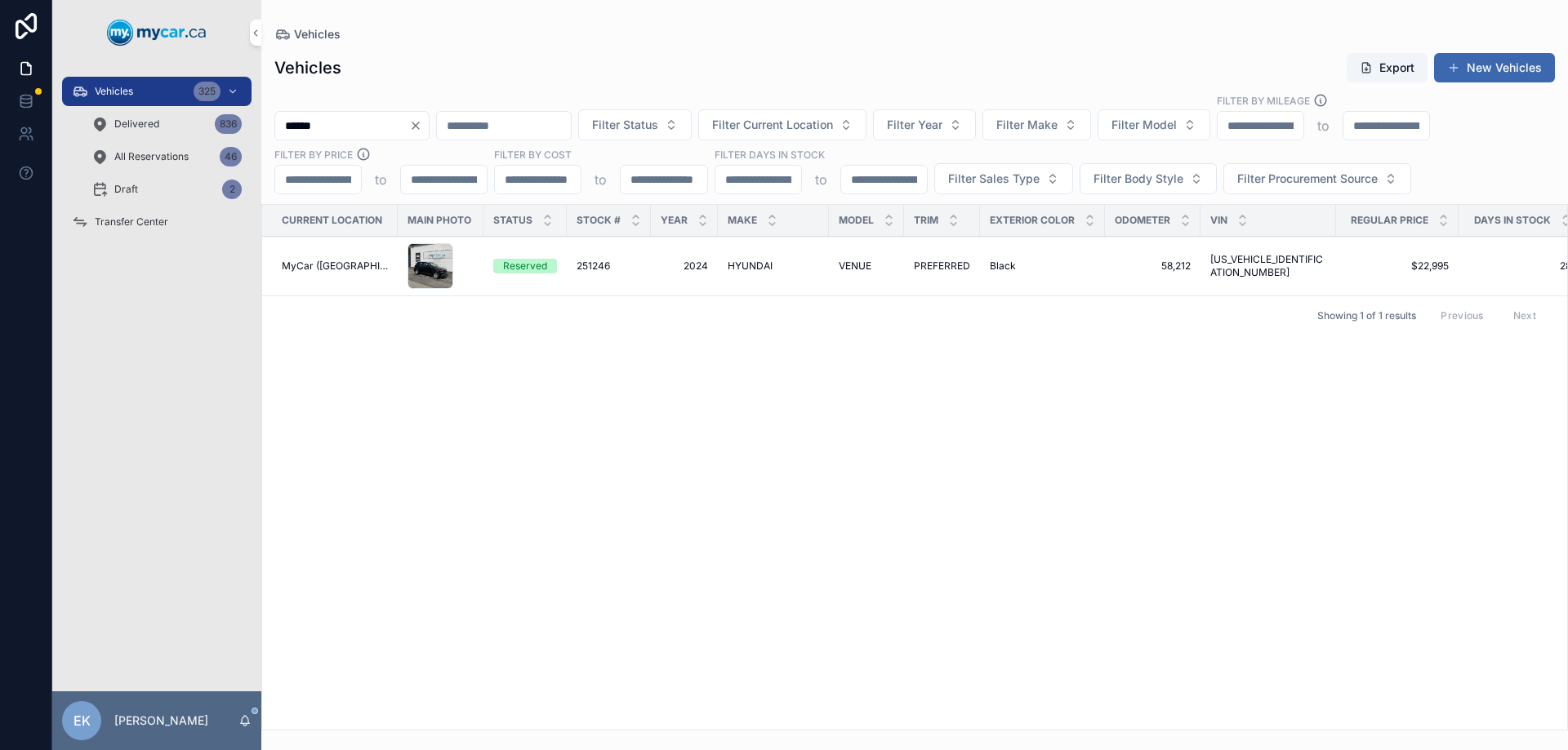
type input "******"
click at [595, 263] on span "251246" at bounding box center [593, 266] width 34 height 13
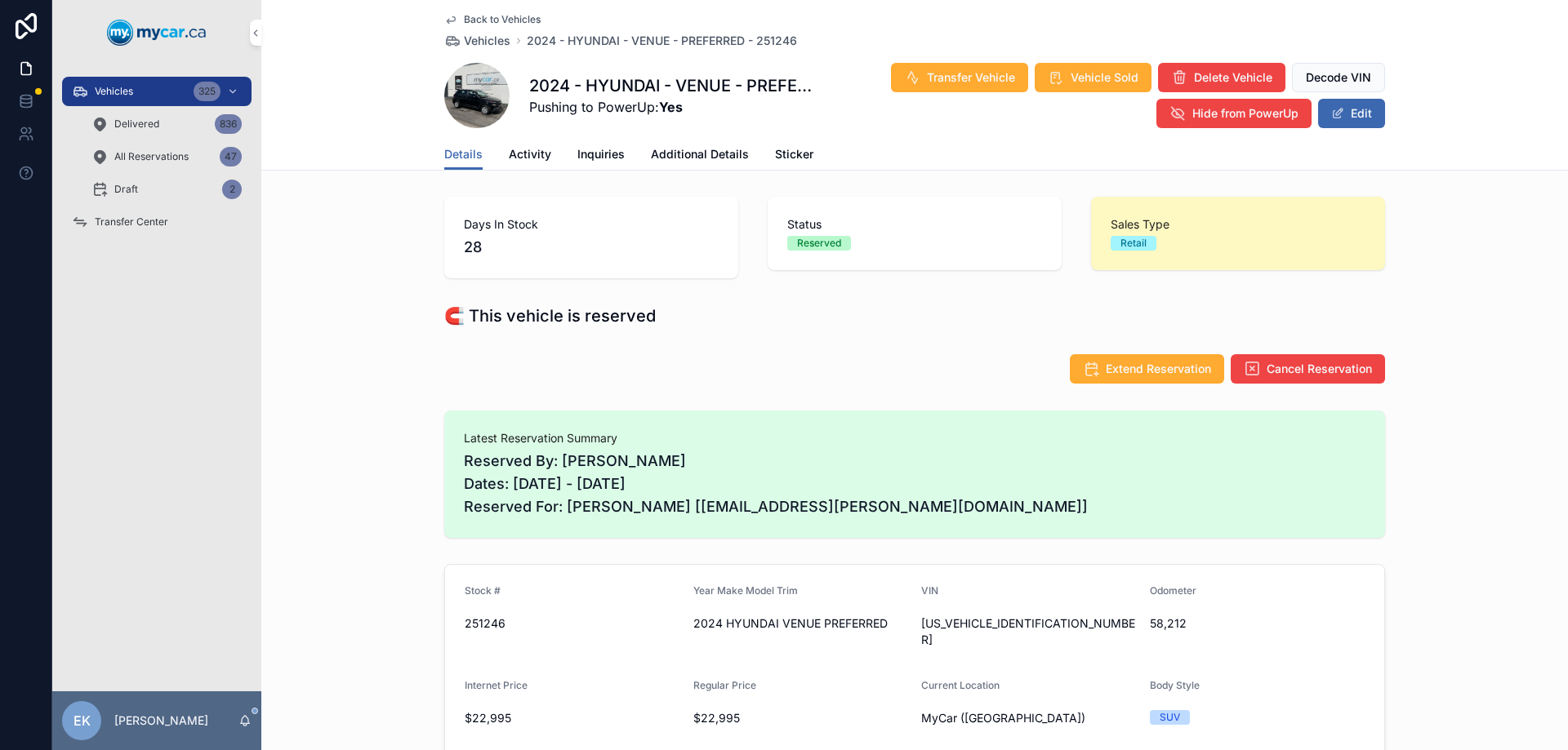
click at [109, 84] on div "Vehicles 325" at bounding box center [157, 91] width 170 height 26
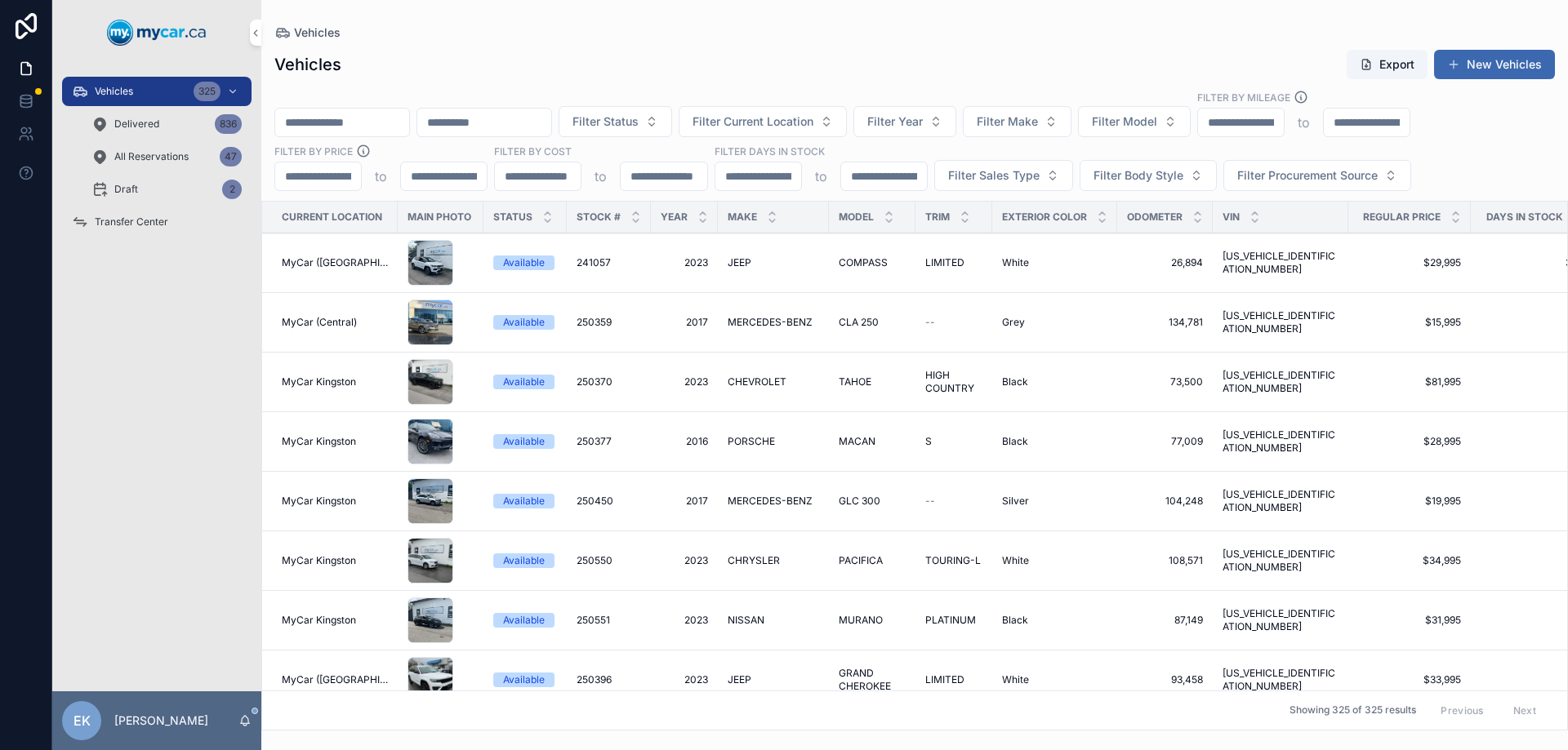
click at [603, 29] on div "Vehicles" at bounding box center [915, 33] width 1281 height 13
click at [153, 227] on span "Transfer Center" at bounding box center [131, 222] width 73 height 13
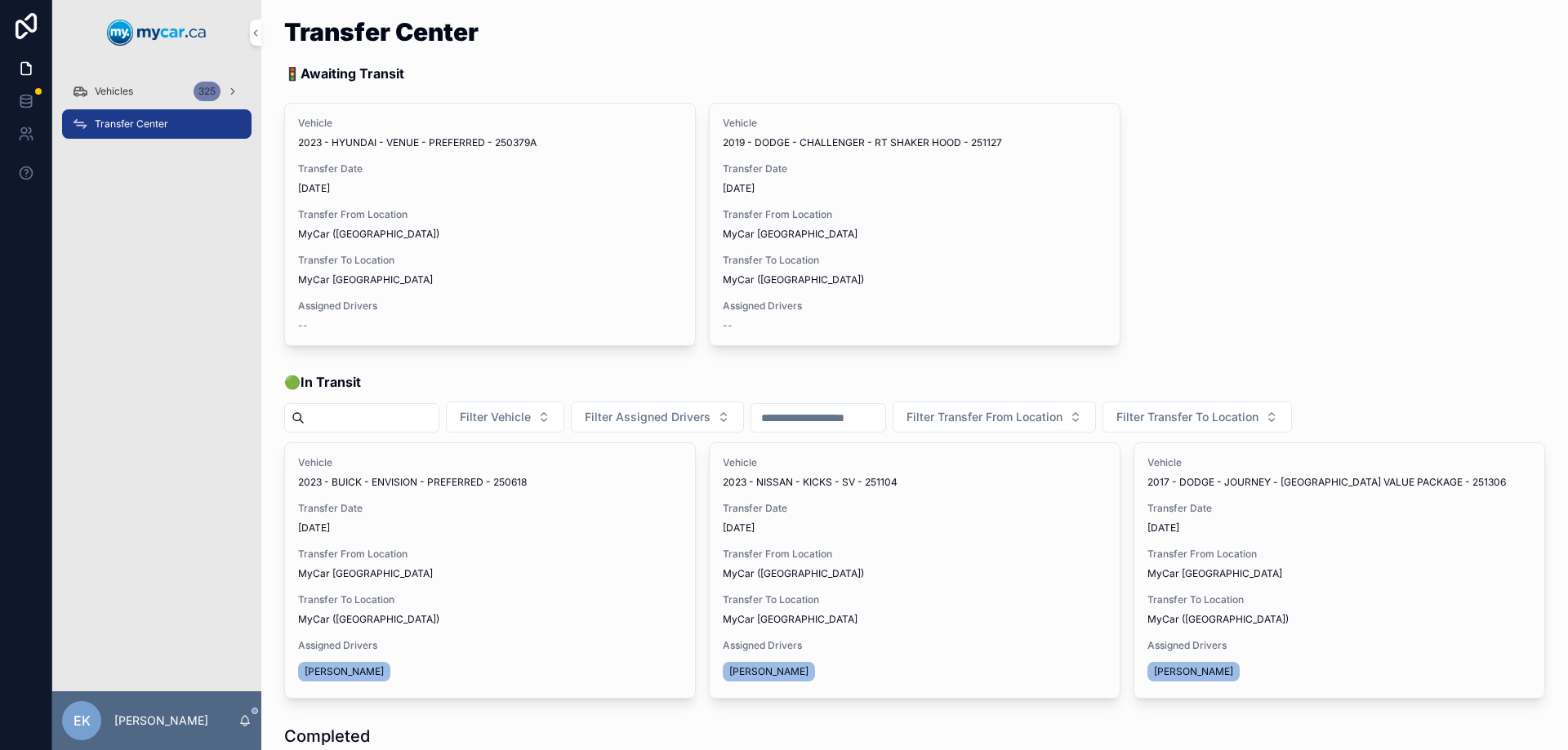
click at [130, 89] on span "Vehicles" at bounding box center [114, 92] width 39 height 13
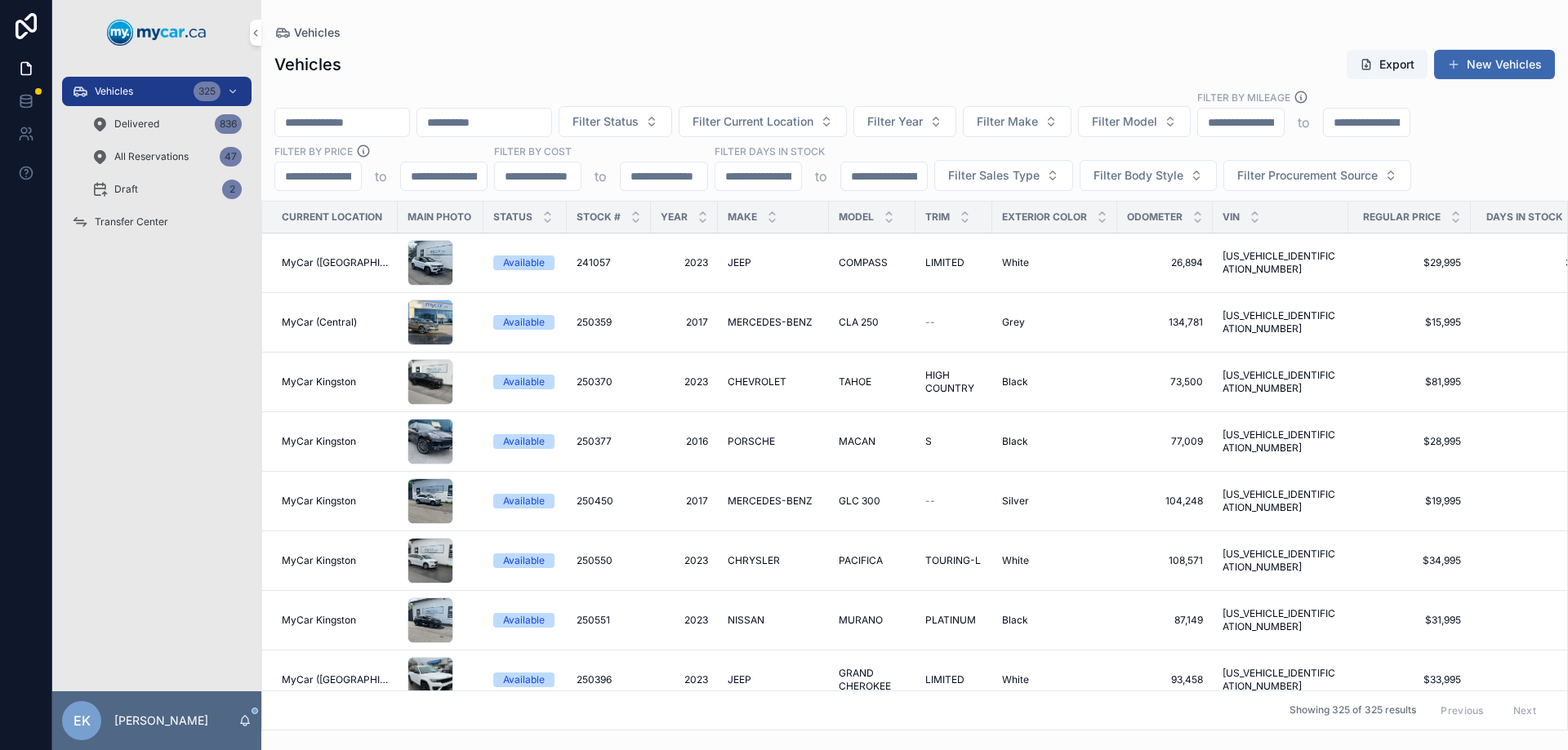
click at [368, 124] on input "scrollable content" at bounding box center [342, 122] width 134 height 23
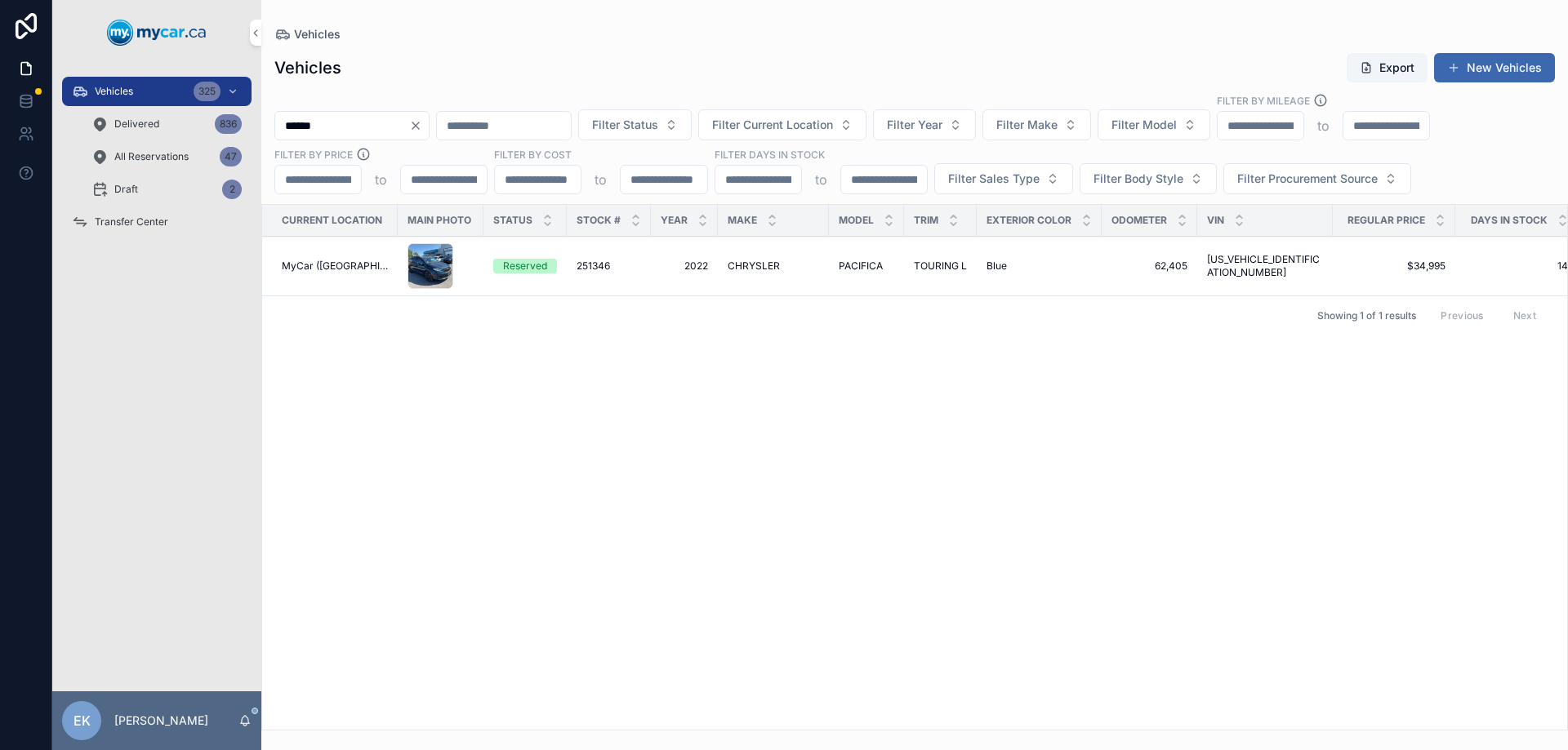
type input "******"
click at [595, 268] on span "251346" at bounding box center [593, 266] width 34 height 13
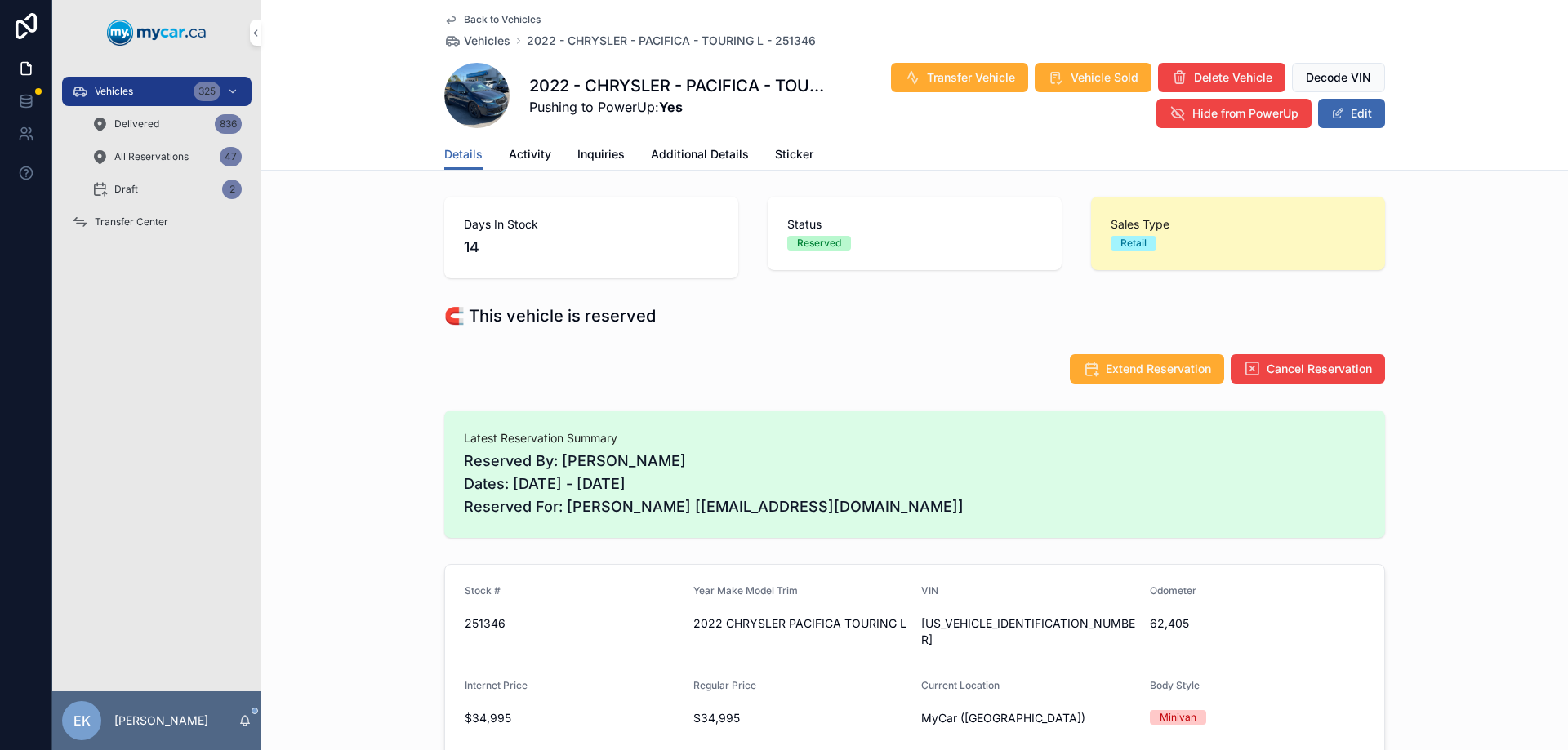
click at [940, 84] on span "Transfer Vehicle" at bounding box center [971, 77] width 89 height 16
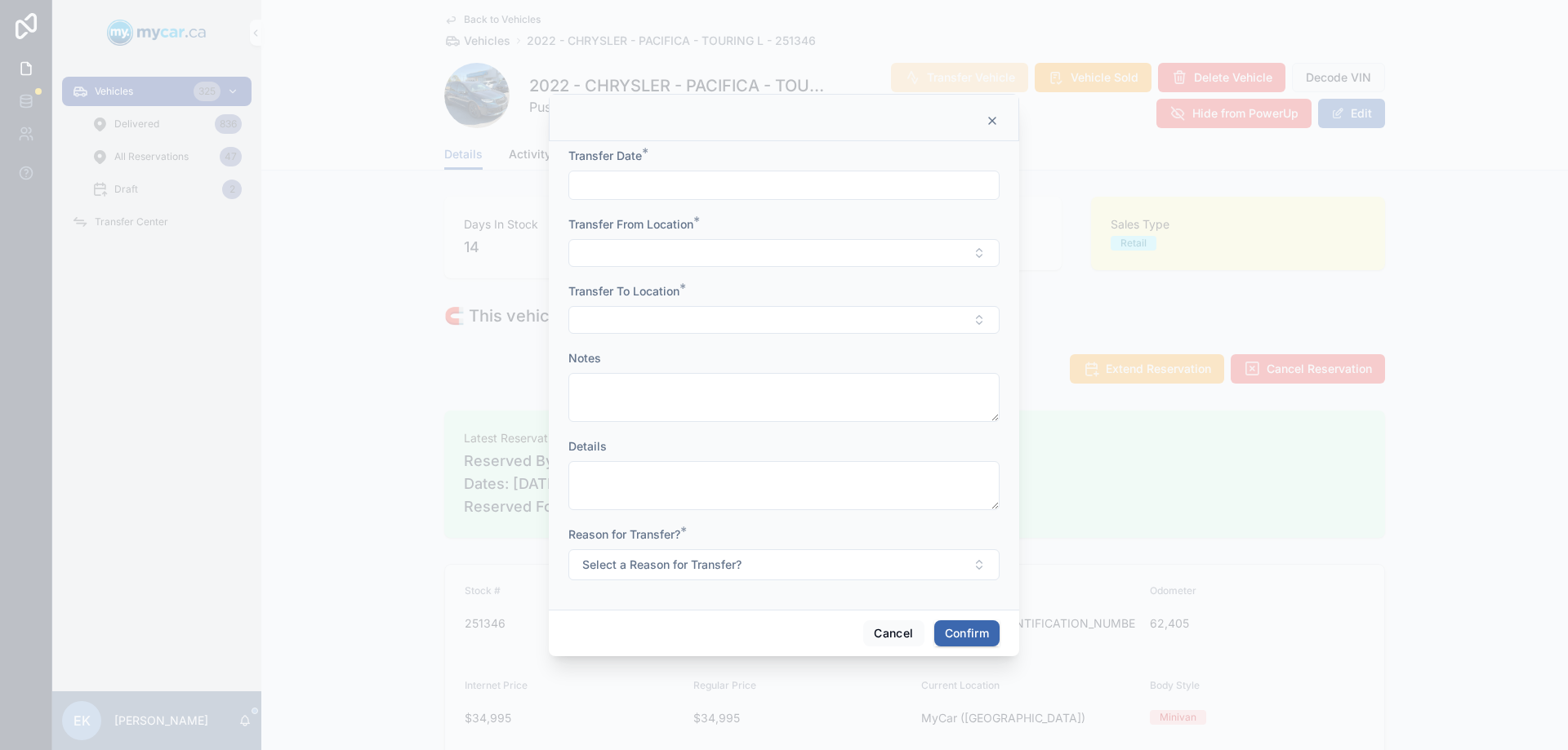
click at [679, 183] on input "text" at bounding box center [784, 185] width 430 height 23
click at [869, 321] on button "4" at bounding box center [872, 319] width 30 height 29
type input "*********"
click at [642, 256] on button "Select Button" at bounding box center [784, 253] width 432 height 28
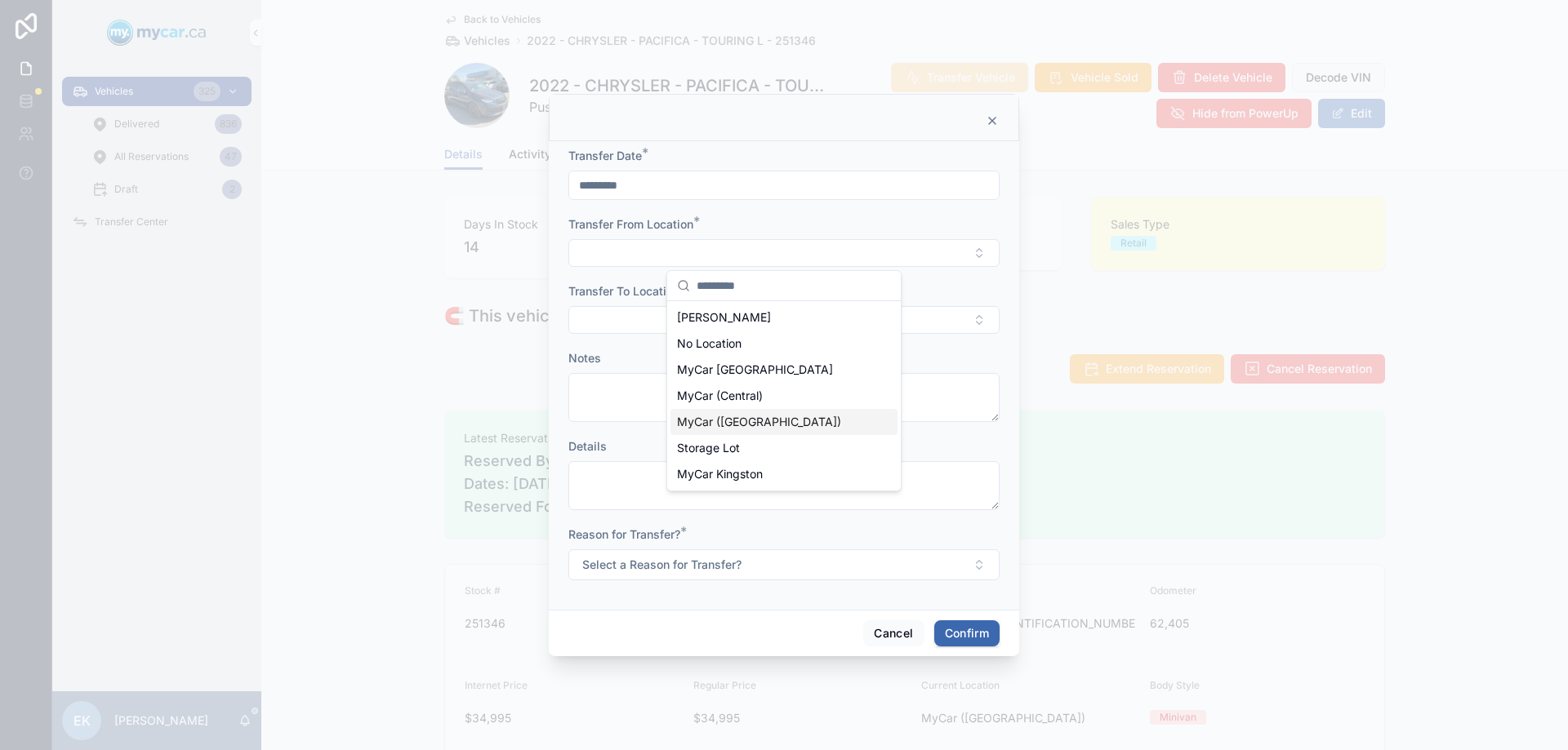
click at [720, 420] on span "MyCar ([GEOGRAPHIC_DATA])" at bounding box center [759, 421] width 164 height 16
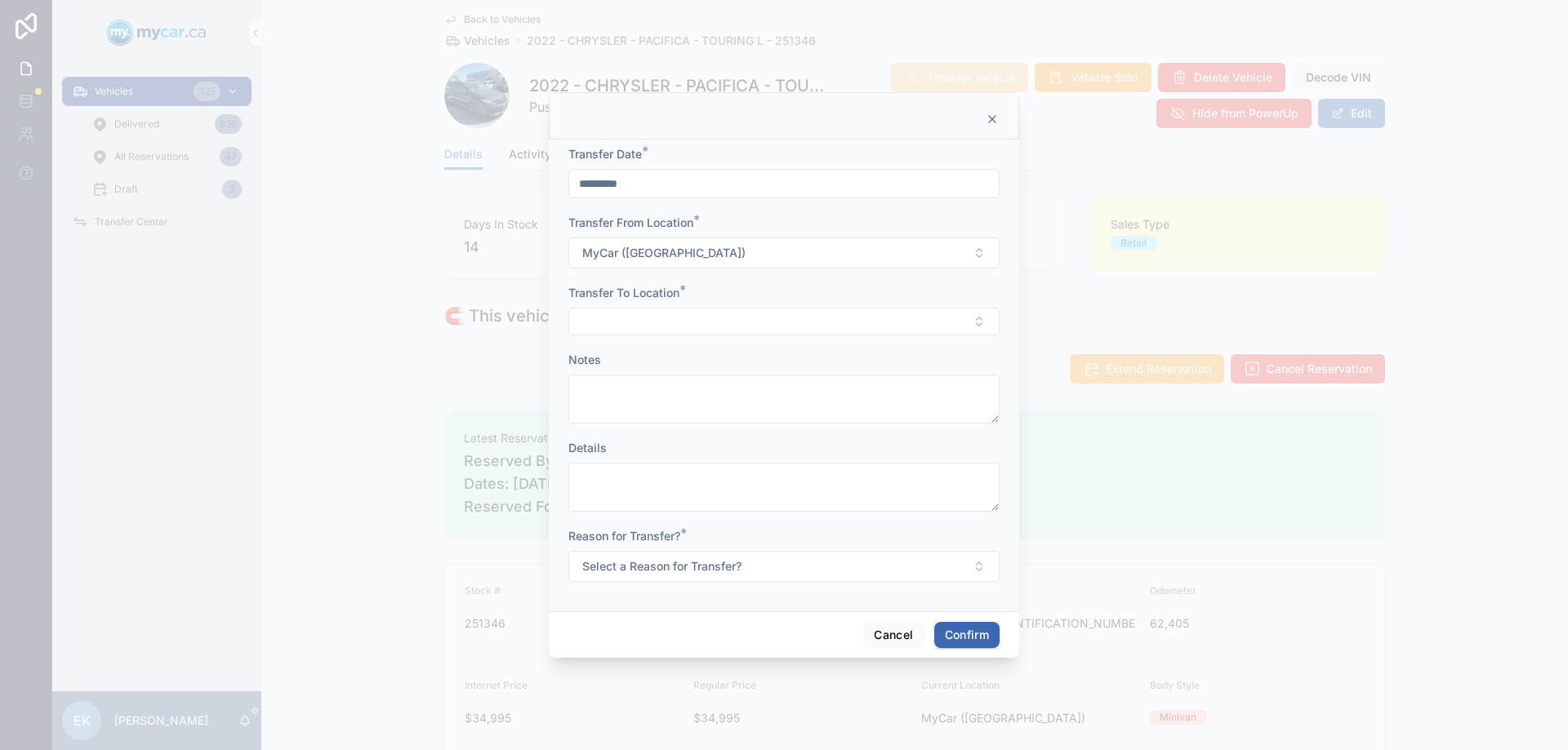
click at [626, 321] on button "Select Button" at bounding box center [784, 321] width 432 height 28
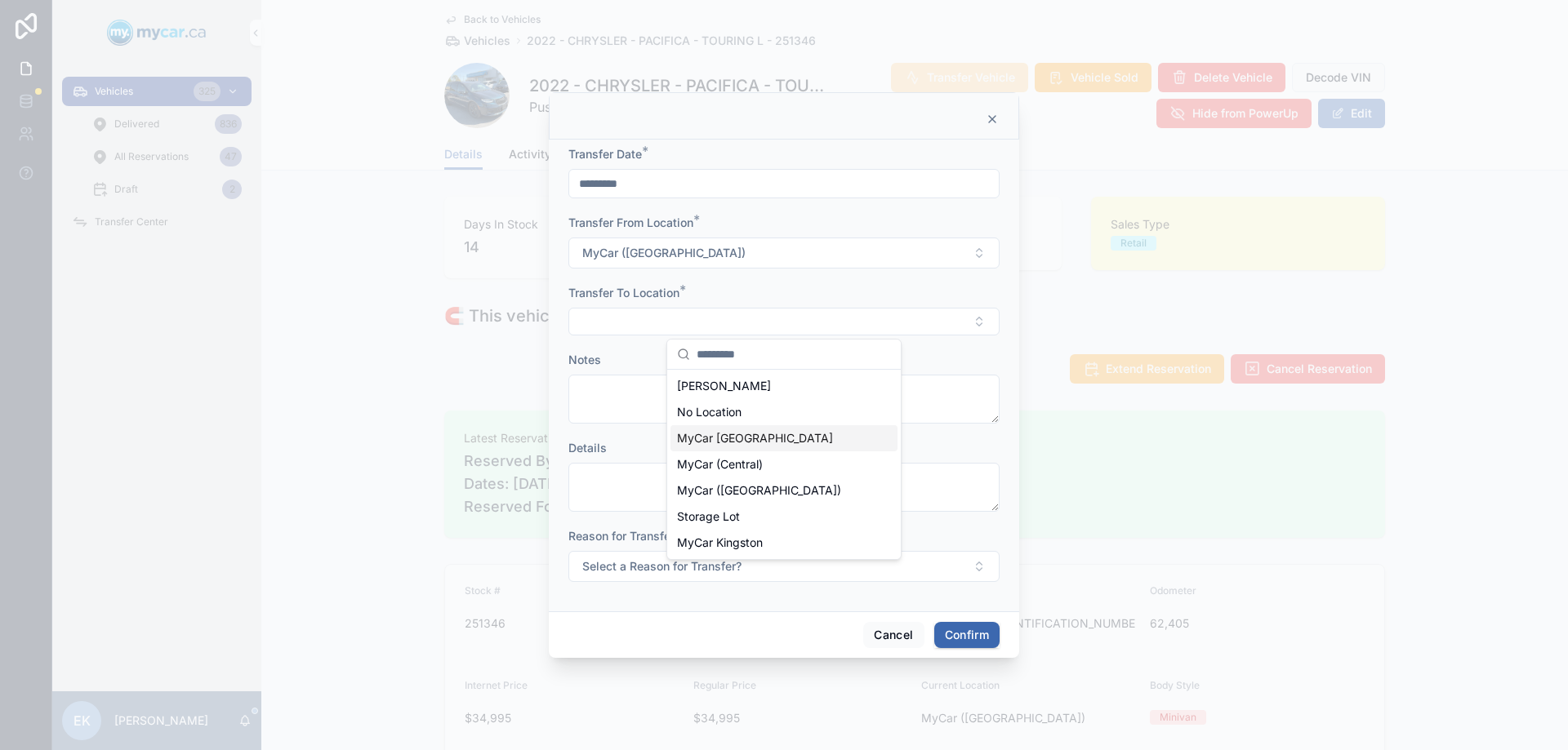
click at [714, 440] on span "MyCar [GEOGRAPHIC_DATA]" at bounding box center [754, 438] width 156 height 16
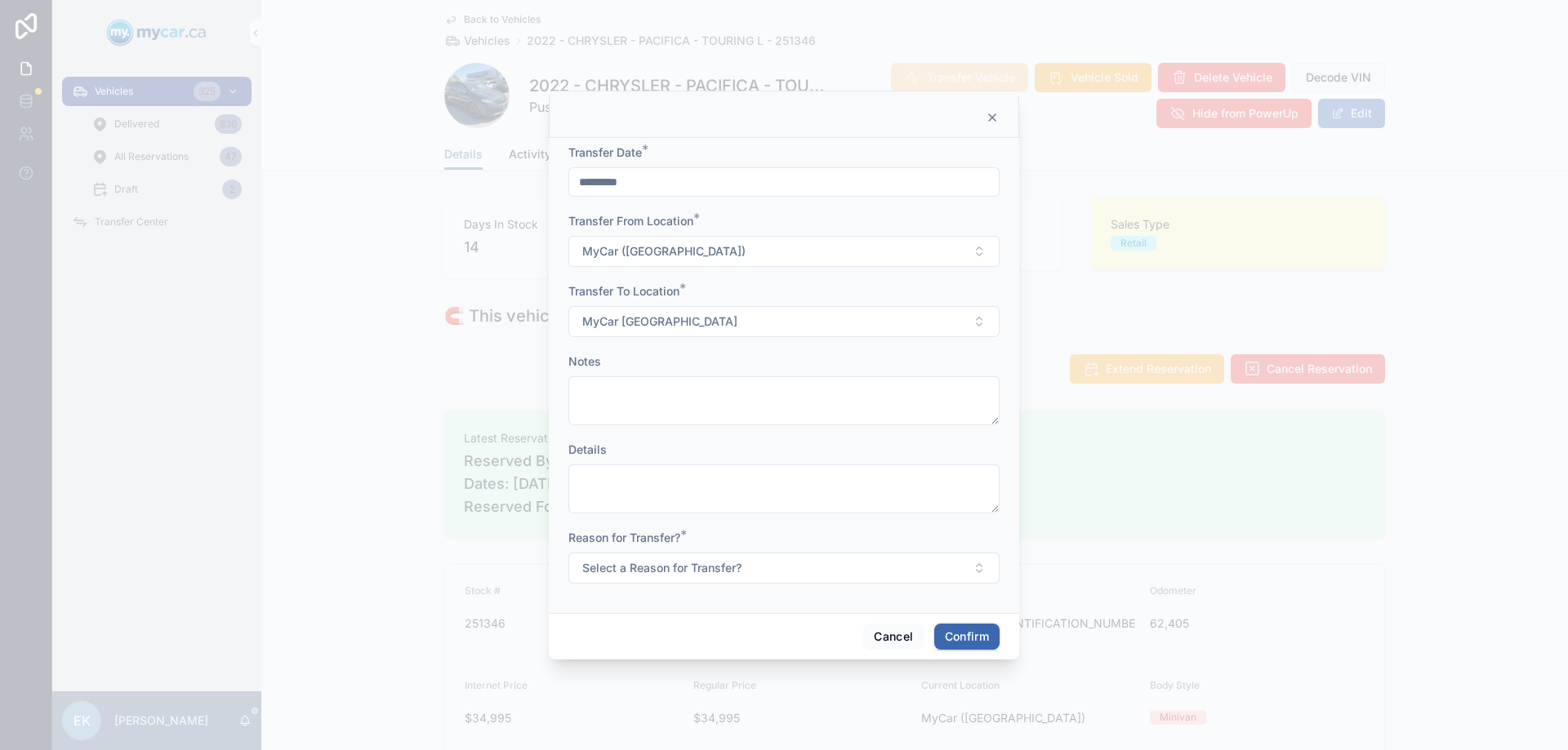
click at [728, 555] on button "Select a Reason for Transfer?" at bounding box center [784, 568] width 432 height 31
click at [706, 656] on div "For Show" at bounding box center [709, 657] width 44 height 14
click at [948, 644] on button "Confirm" at bounding box center [967, 636] width 66 height 26
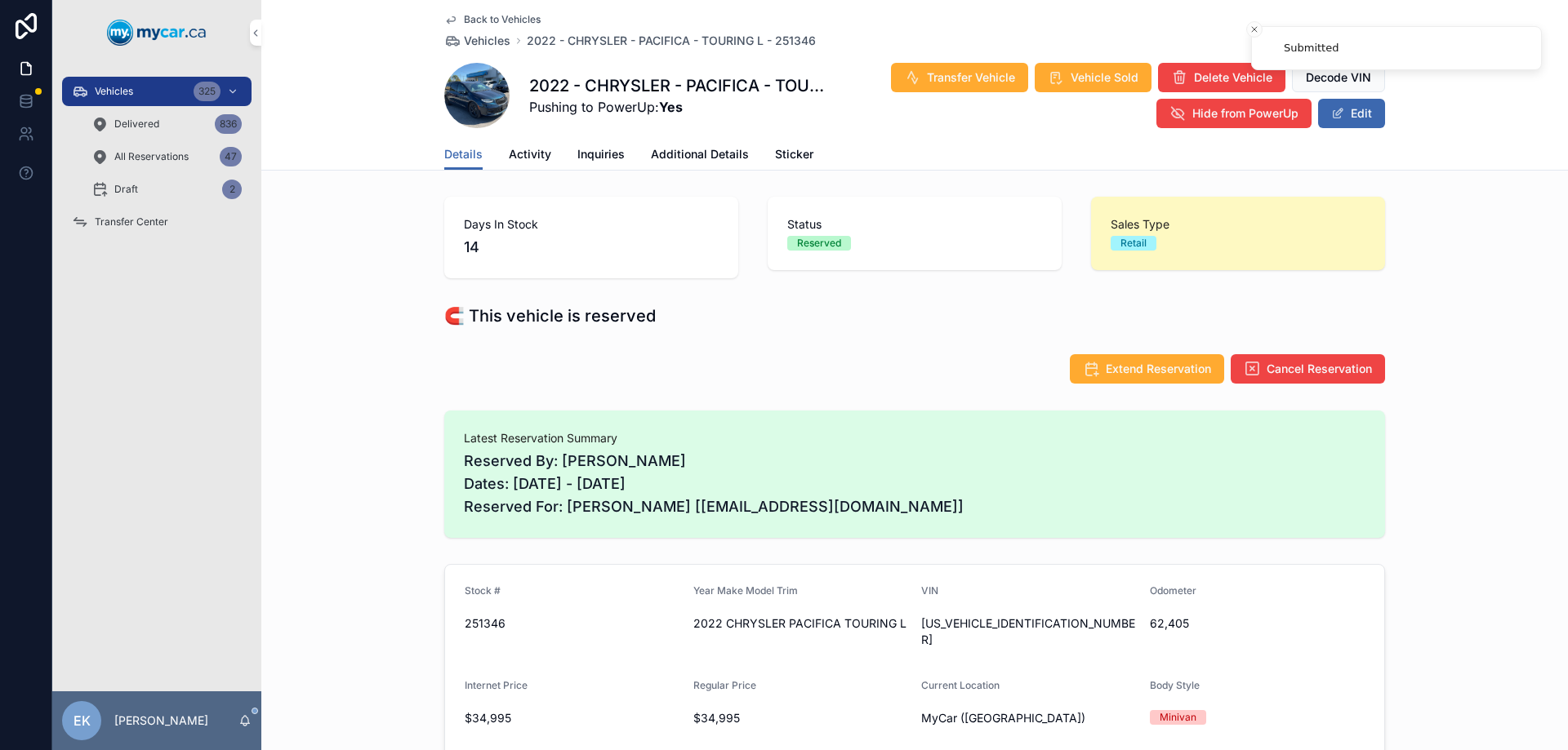
click at [119, 218] on span "Transfer Center" at bounding box center [131, 222] width 73 height 13
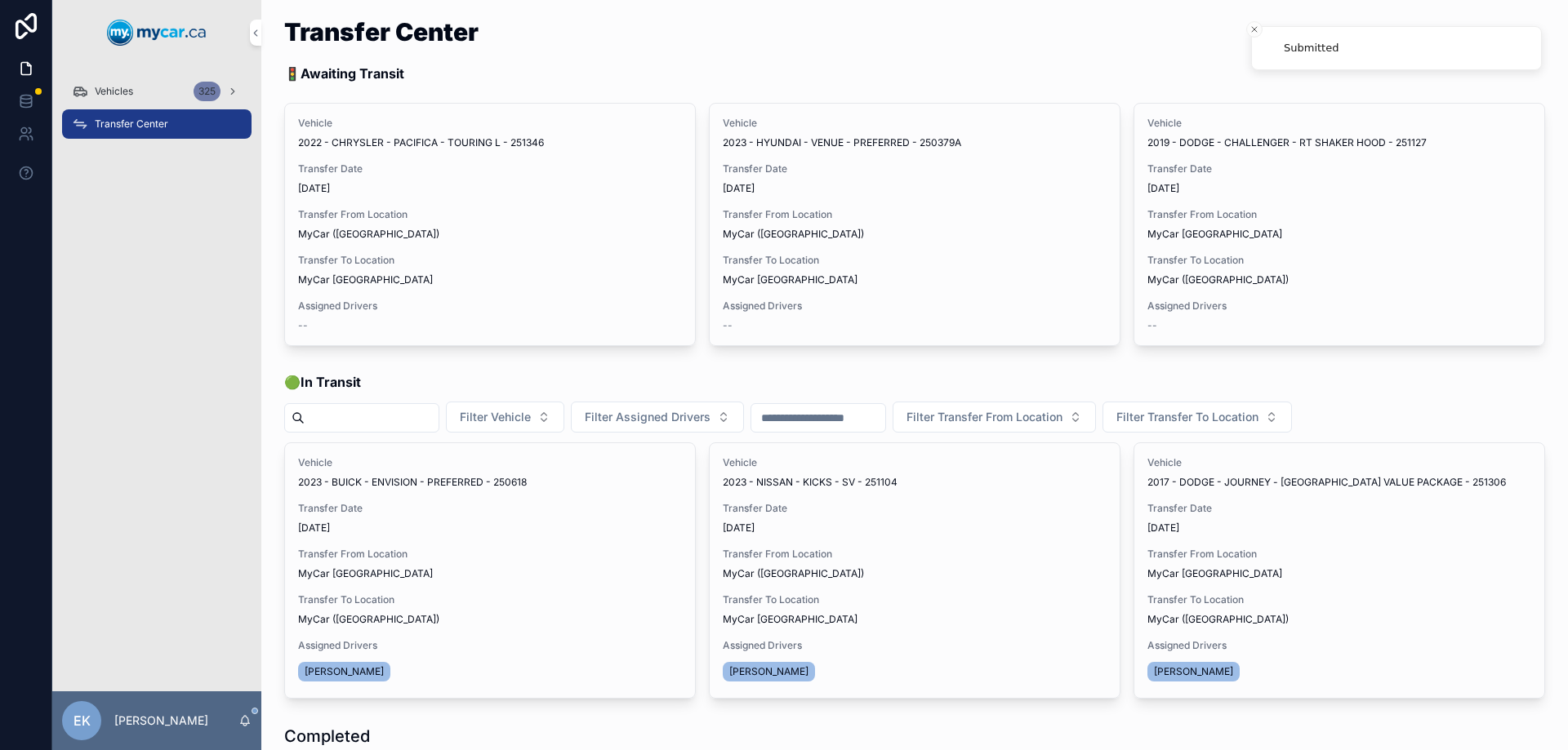
click at [140, 88] on div "Vehicles 325" at bounding box center [157, 91] width 170 height 26
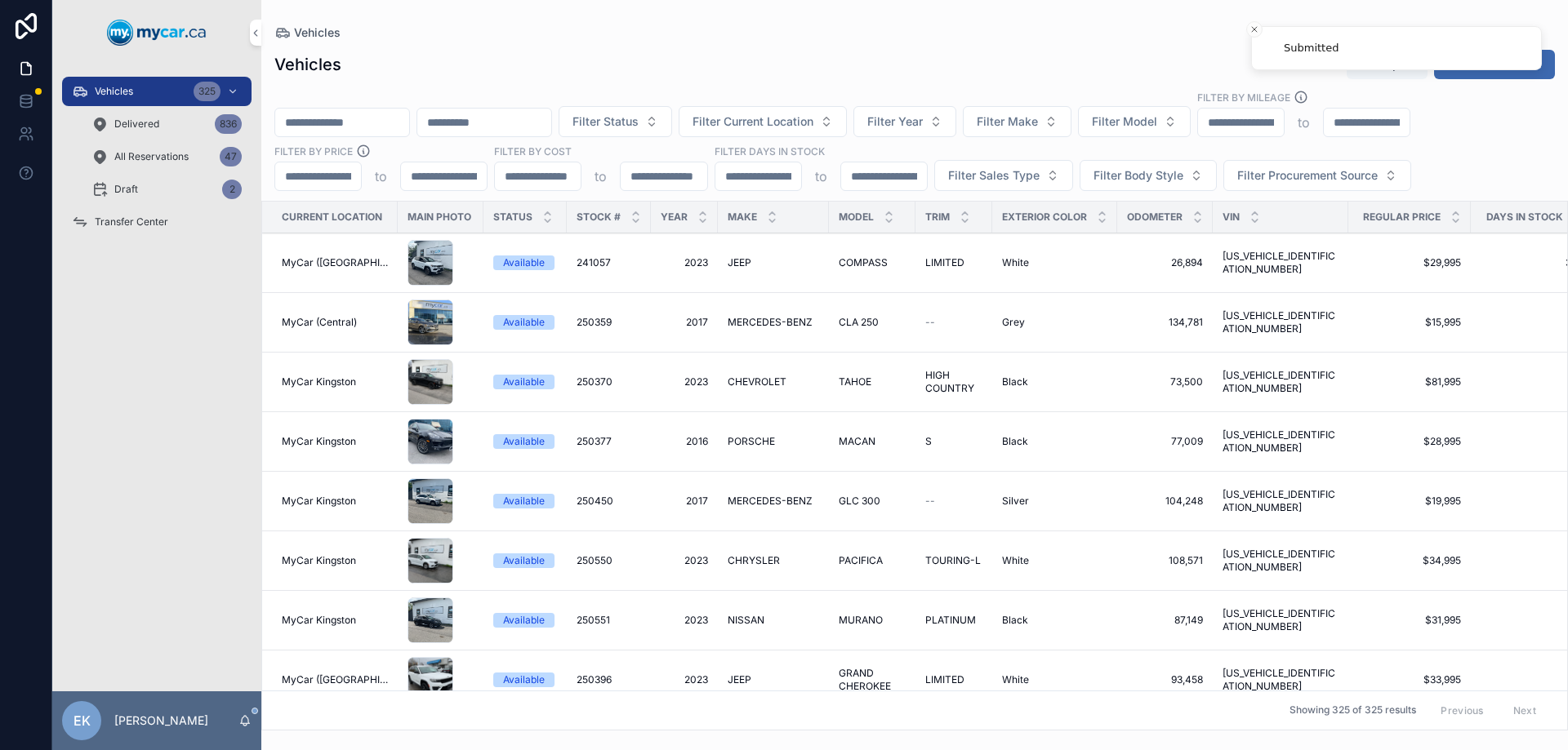
click at [379, 121] on input "scrollable content" at bounding box center [342, 122] width 134 height 23
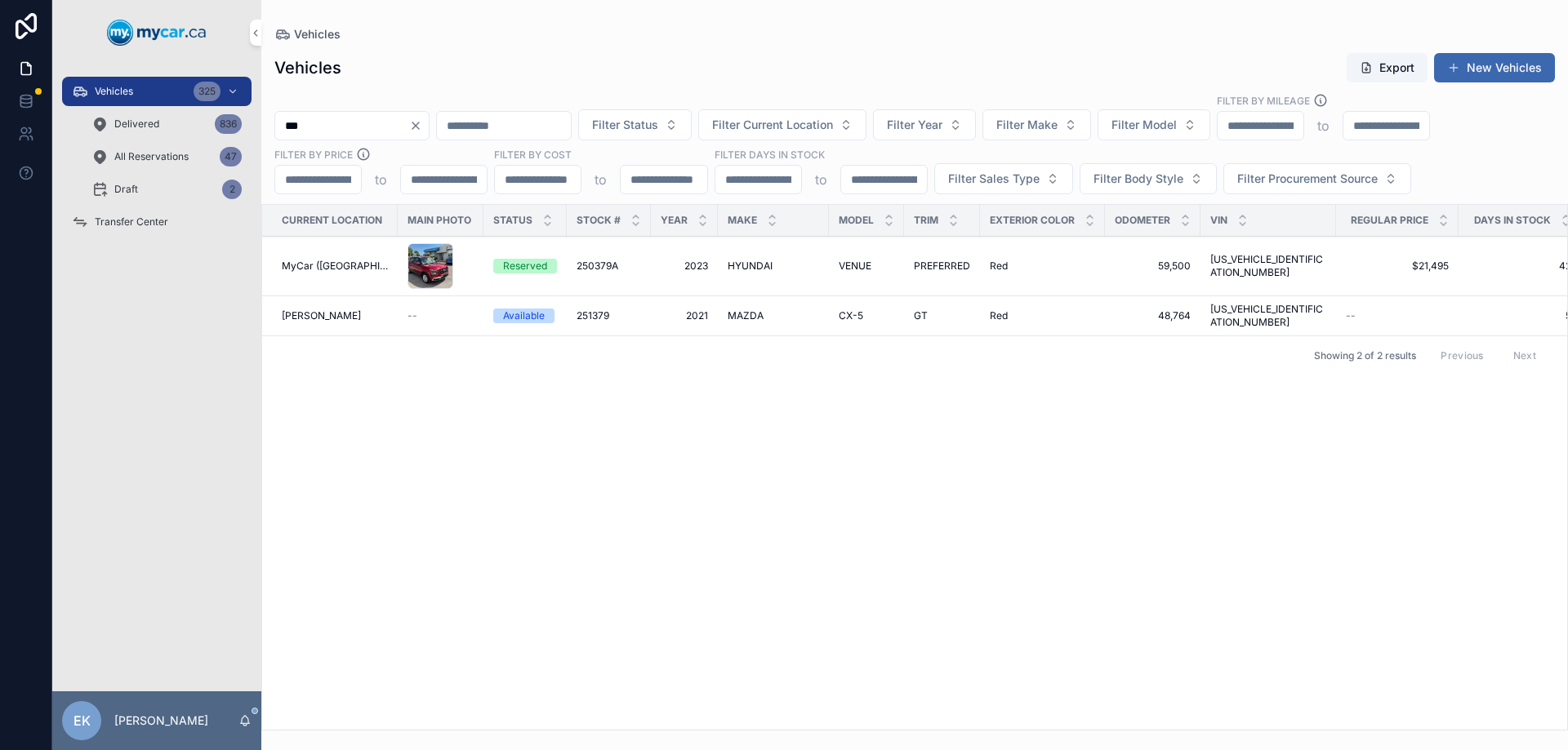
type input "***"
click at [734, 267] on span "HYUNDAI" at bounding box center [749, 266] width 45 height 13
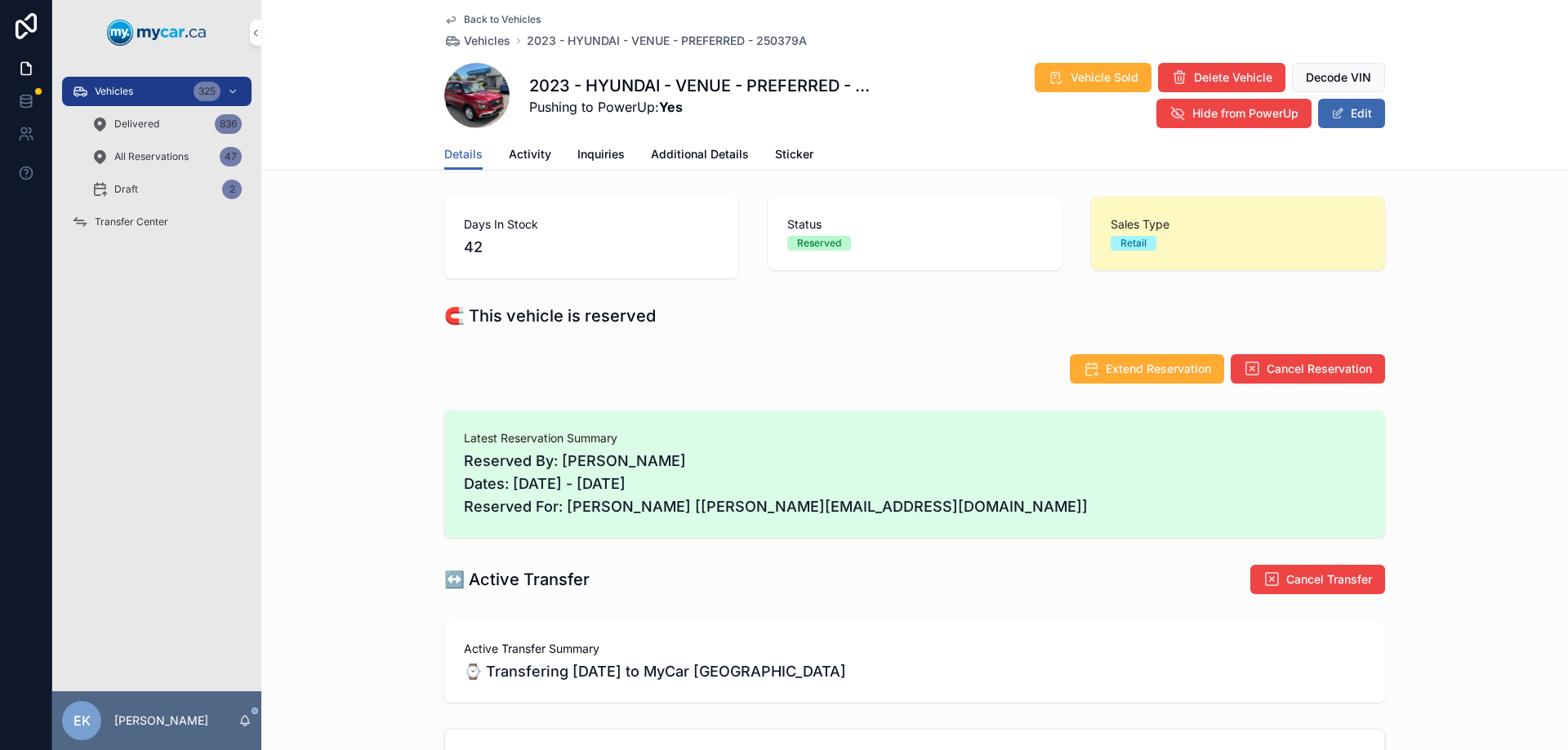
click at [90, 94] on div "Vehicles 325" at bounding box center [157, 91] width 170 height 26
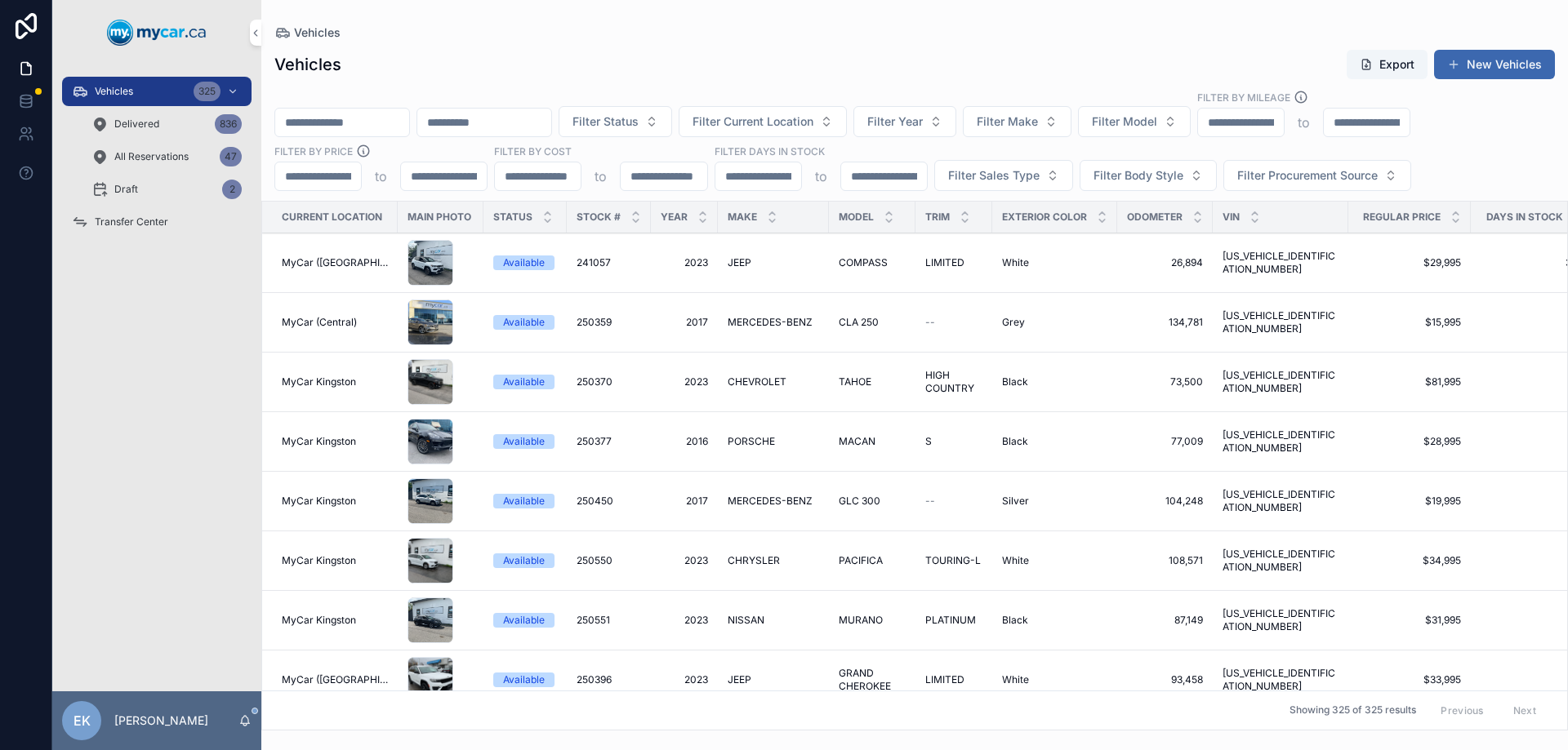
click at [113, 222] on span "Transfer Center" at bounding box center [131, 222] width 73 height 13
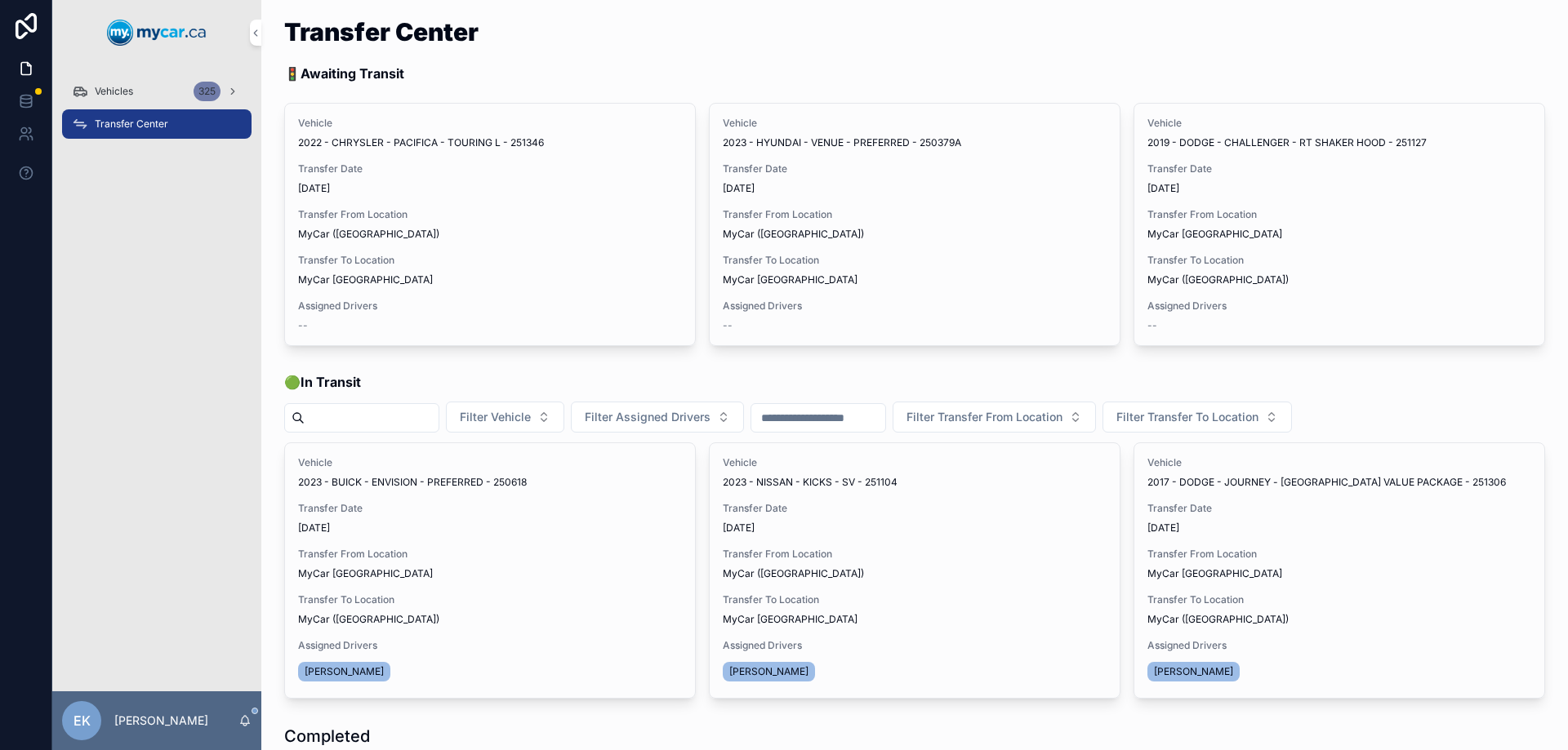
click at [0, 0] on span "Assign Driver" at bounding box center [0, 0] width 0 height 0
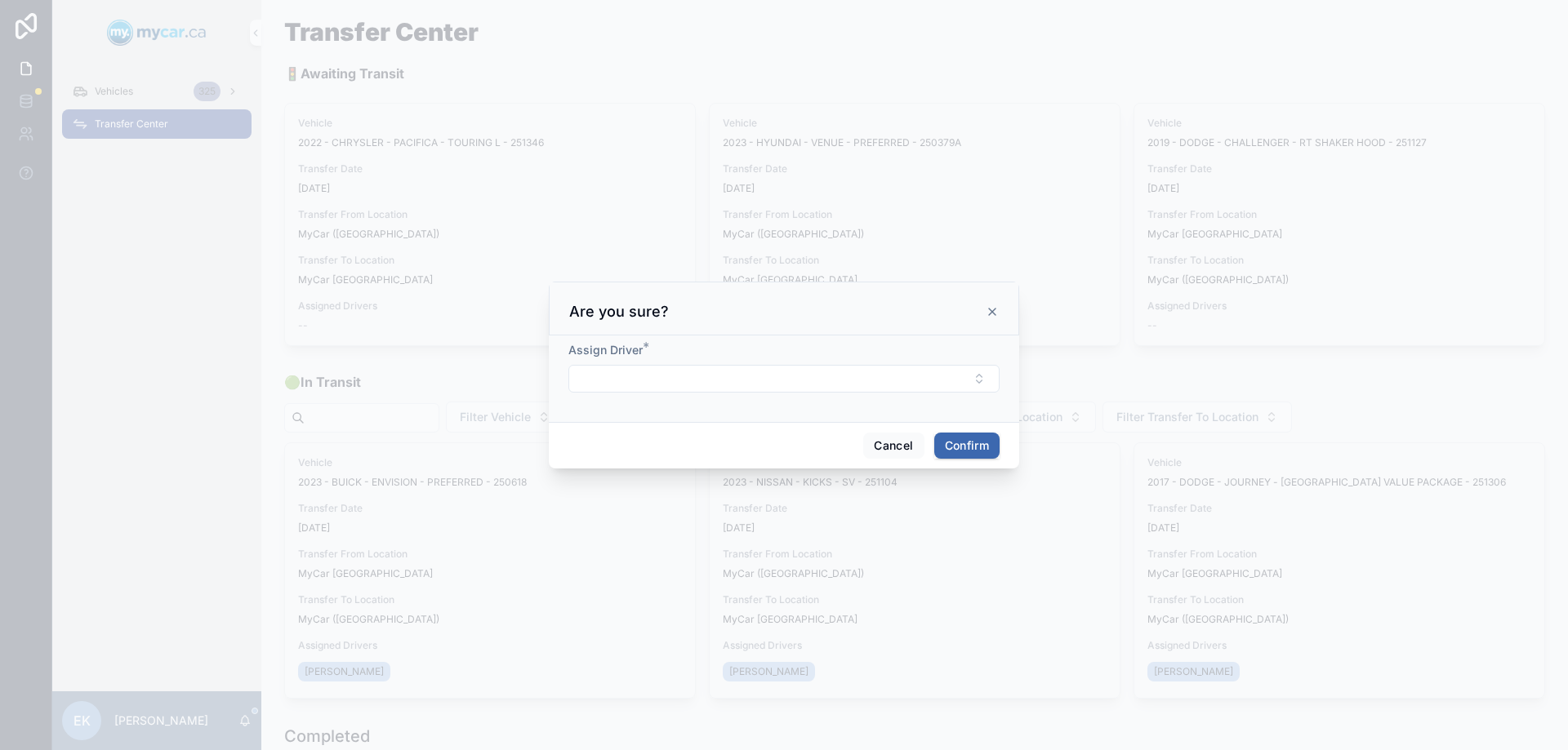
click at [638, 369] on button "Select Button" at bounding box center [784, 378] width 432 height 28
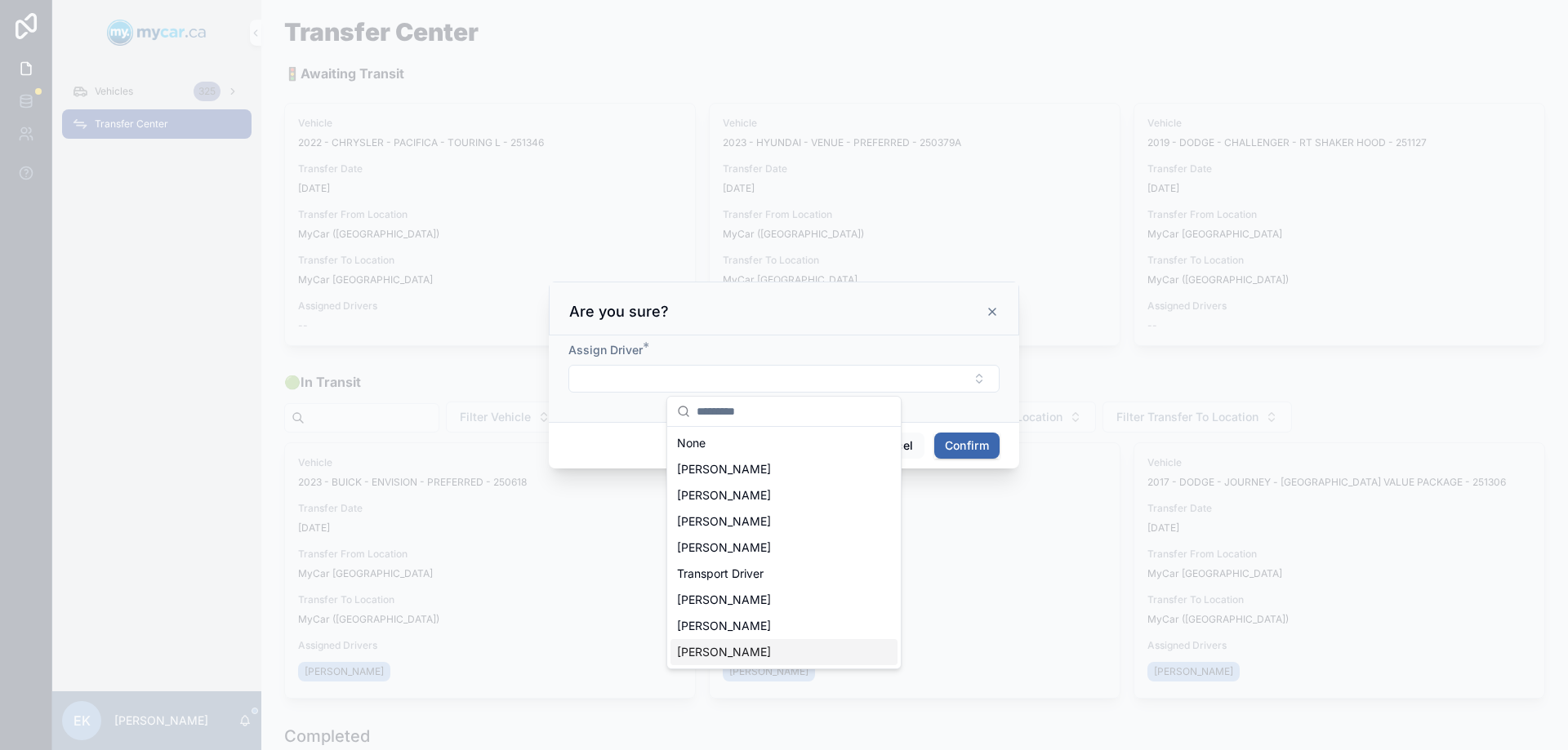
click at [729, 651] on span "[PERSON_NAME]" at bounding box center [723, 651] width 94 height 16
click at [949, 442] on button "Confirm" at bounding box center [967, 447] width 66 height 26
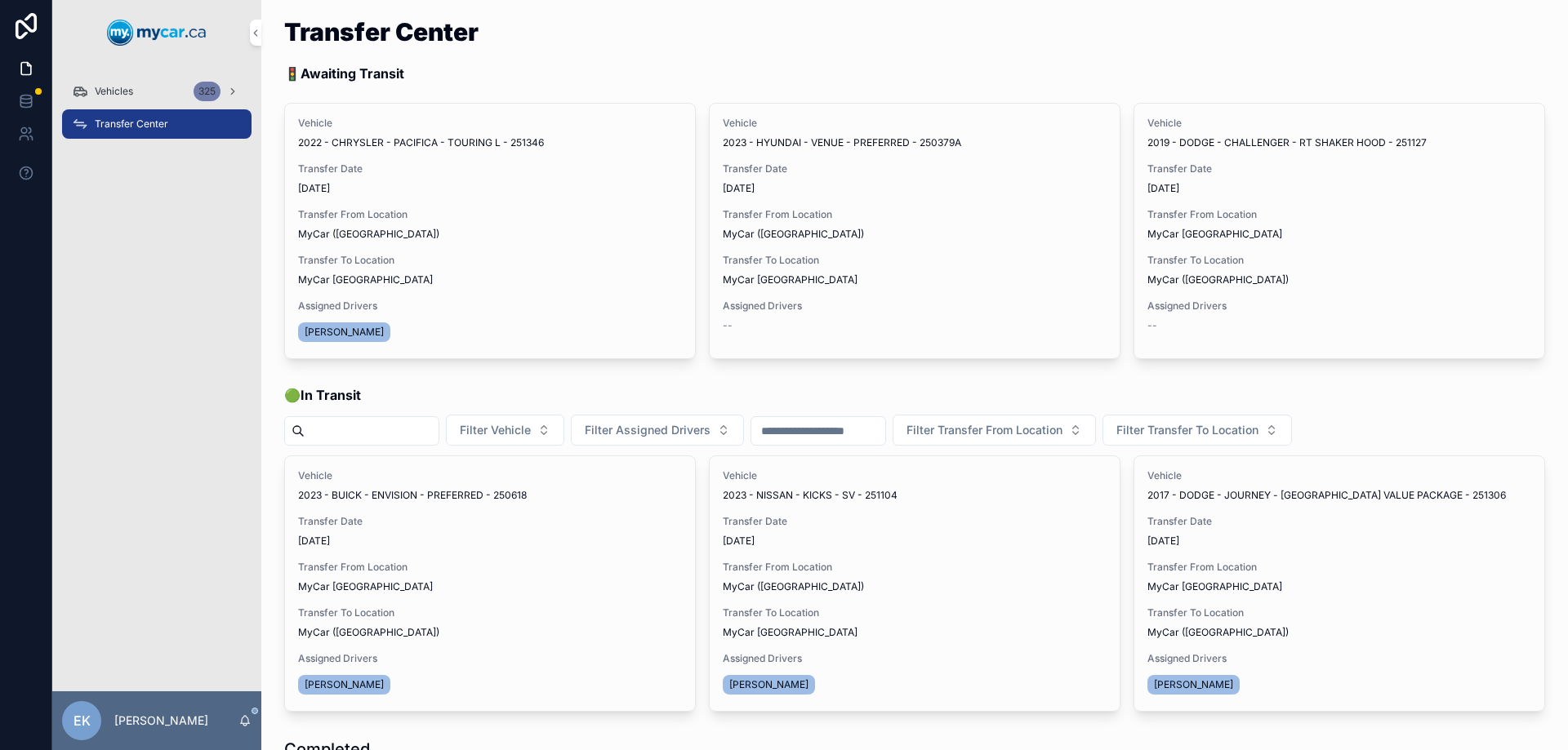
click at [0, 0] on span "Assign Driver" at bounding box center [0, 0] width 0 height 0
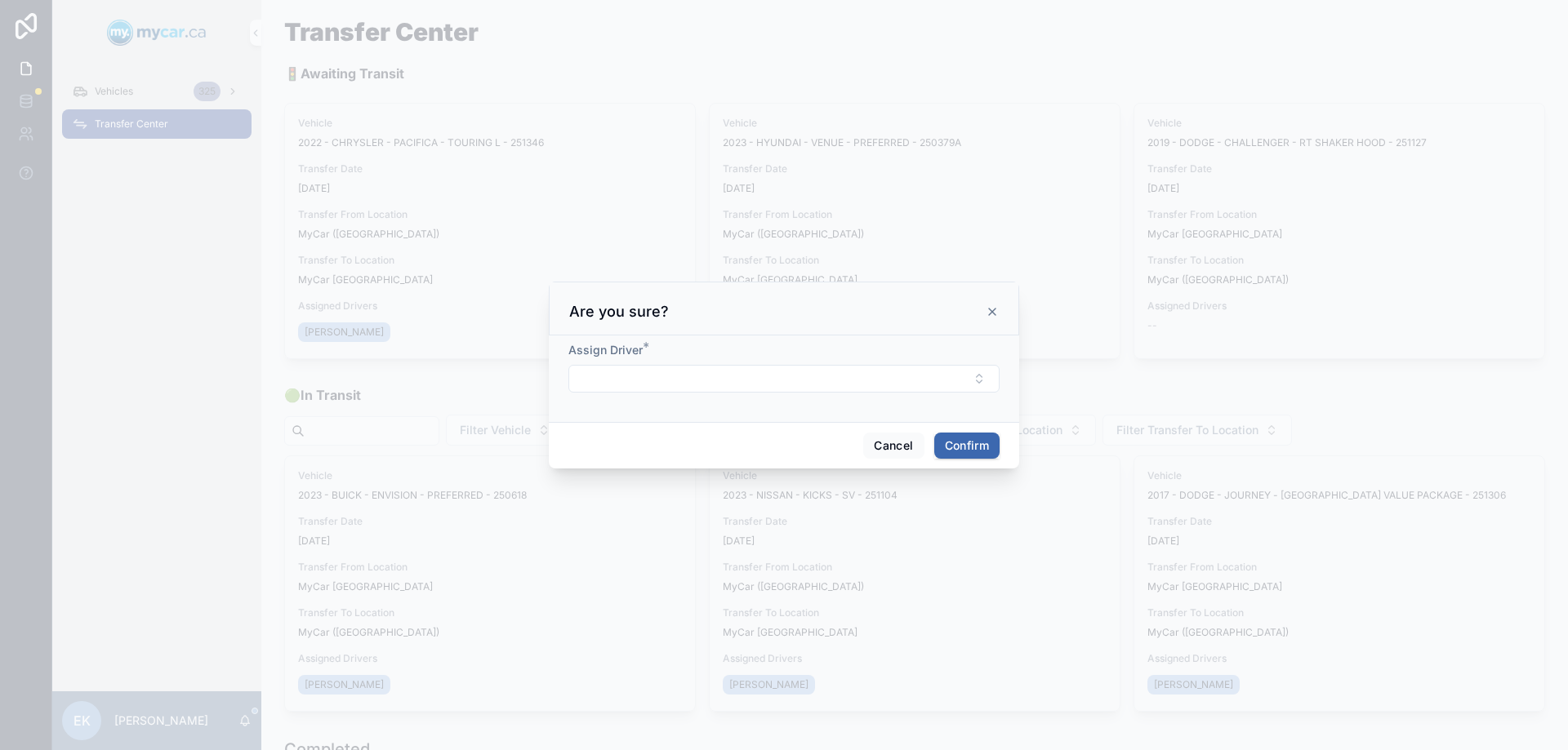
click at [629, 383] on button "Select Button" at bounding box center [784, 378] width 432 height 28
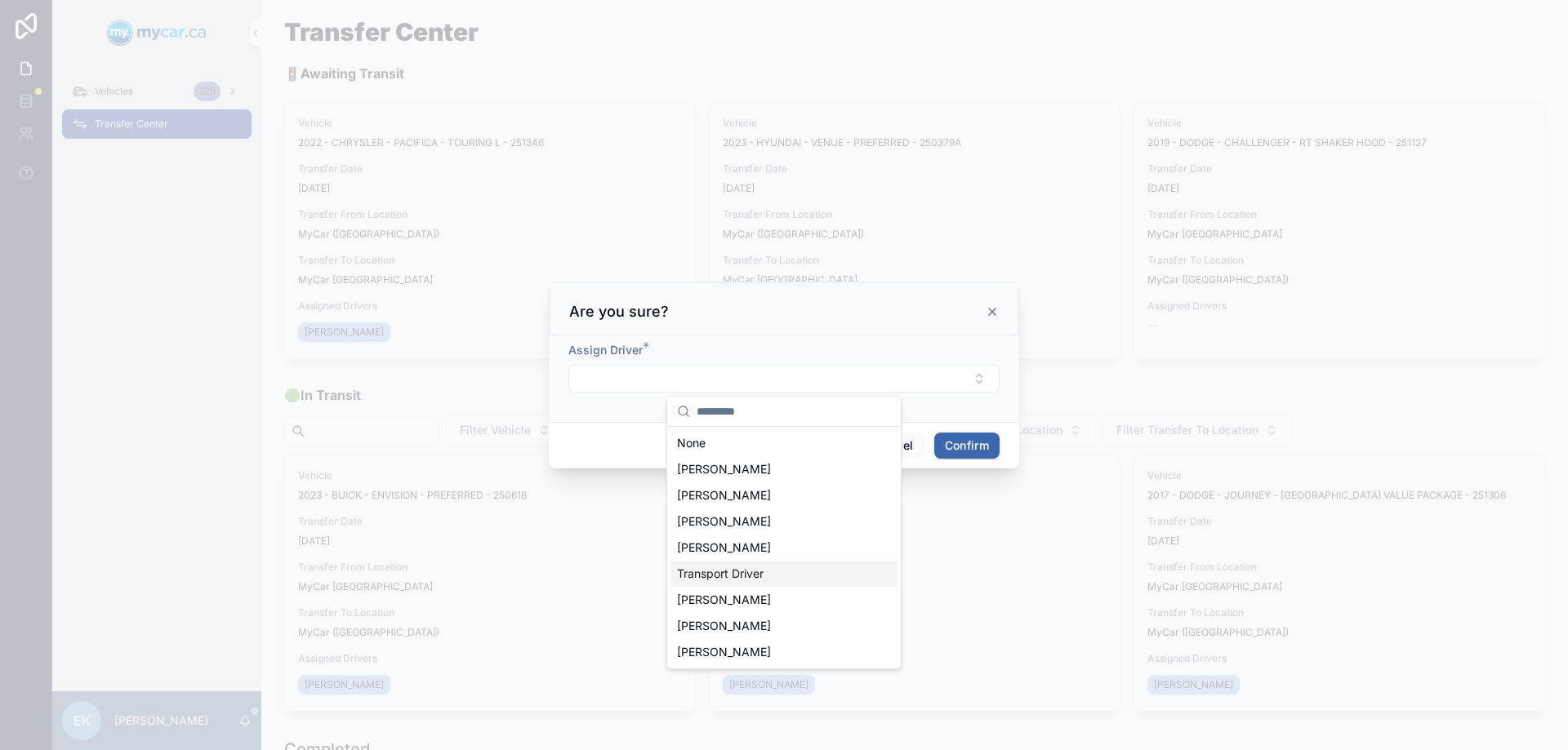
click at [710, 581] on span "Transport Driver" at bounding box center [720, 573] width 87 height 16
click at [959, 447] on button "Confirm" at bounding box center [967, 447] width 66 height 26
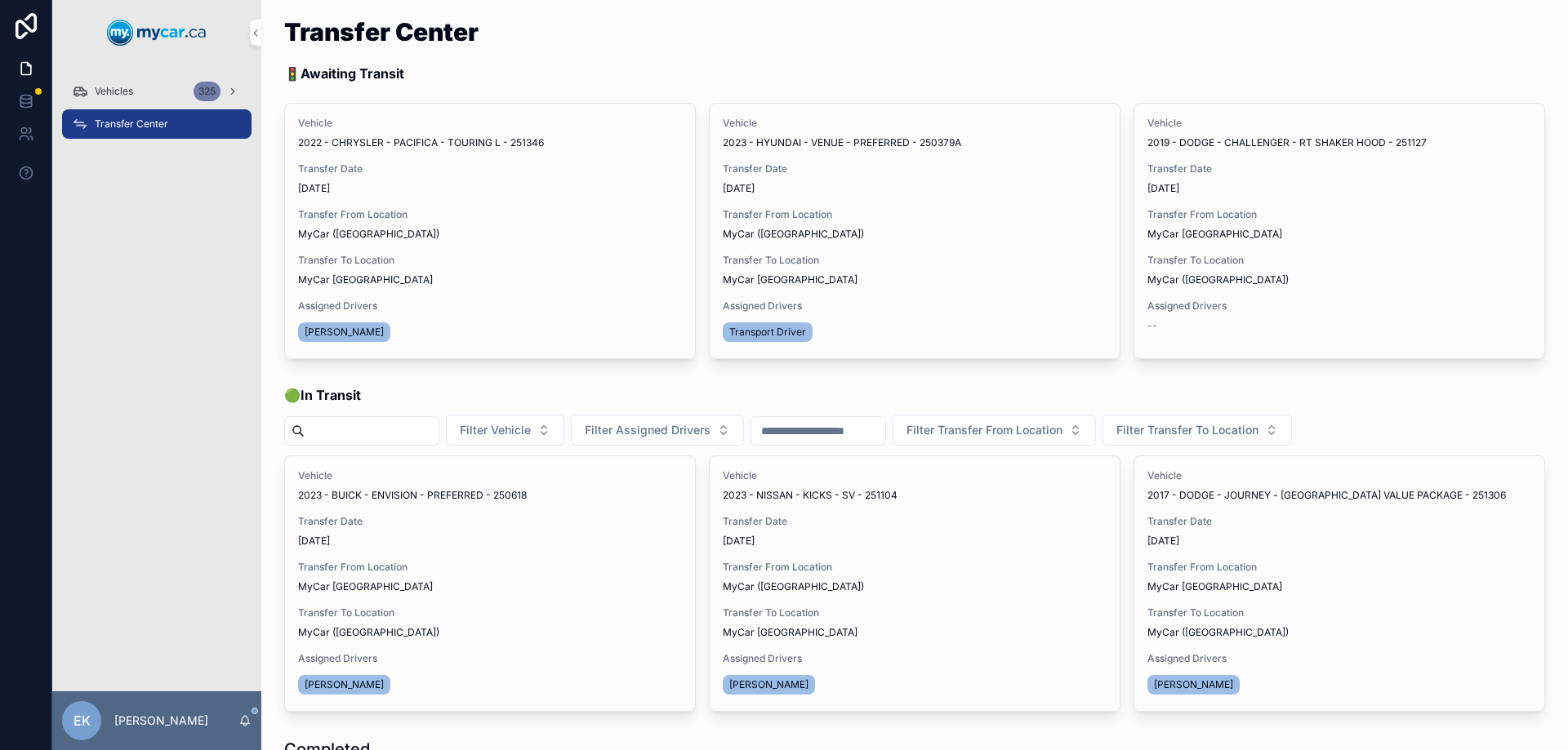
click at [0, 0] on span "Begin Trip" at bounding box center [0, 0] width 0 height 0
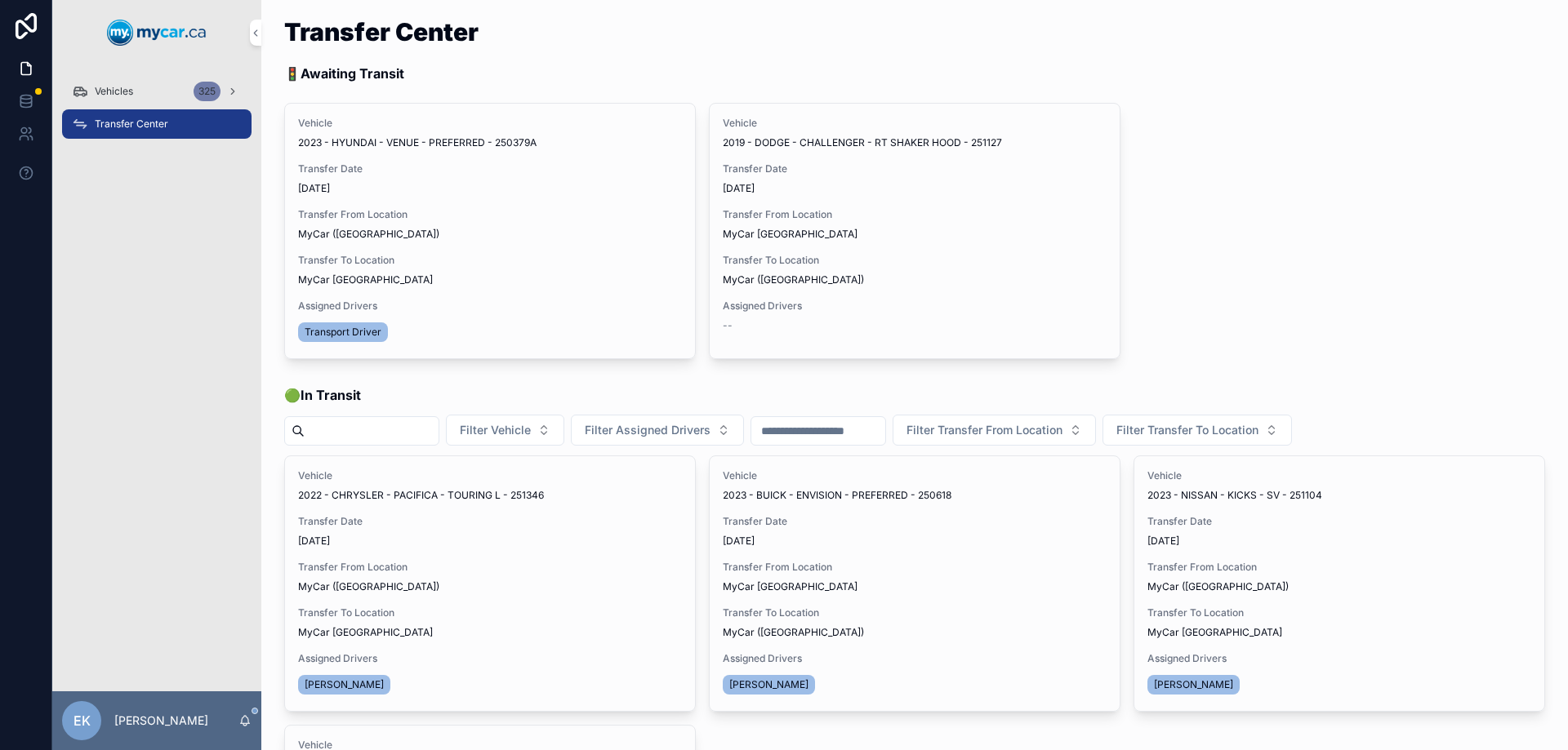
click at [0, 0] on span "Begin Trip" at bounding box center [0, 0] width 0 height 0
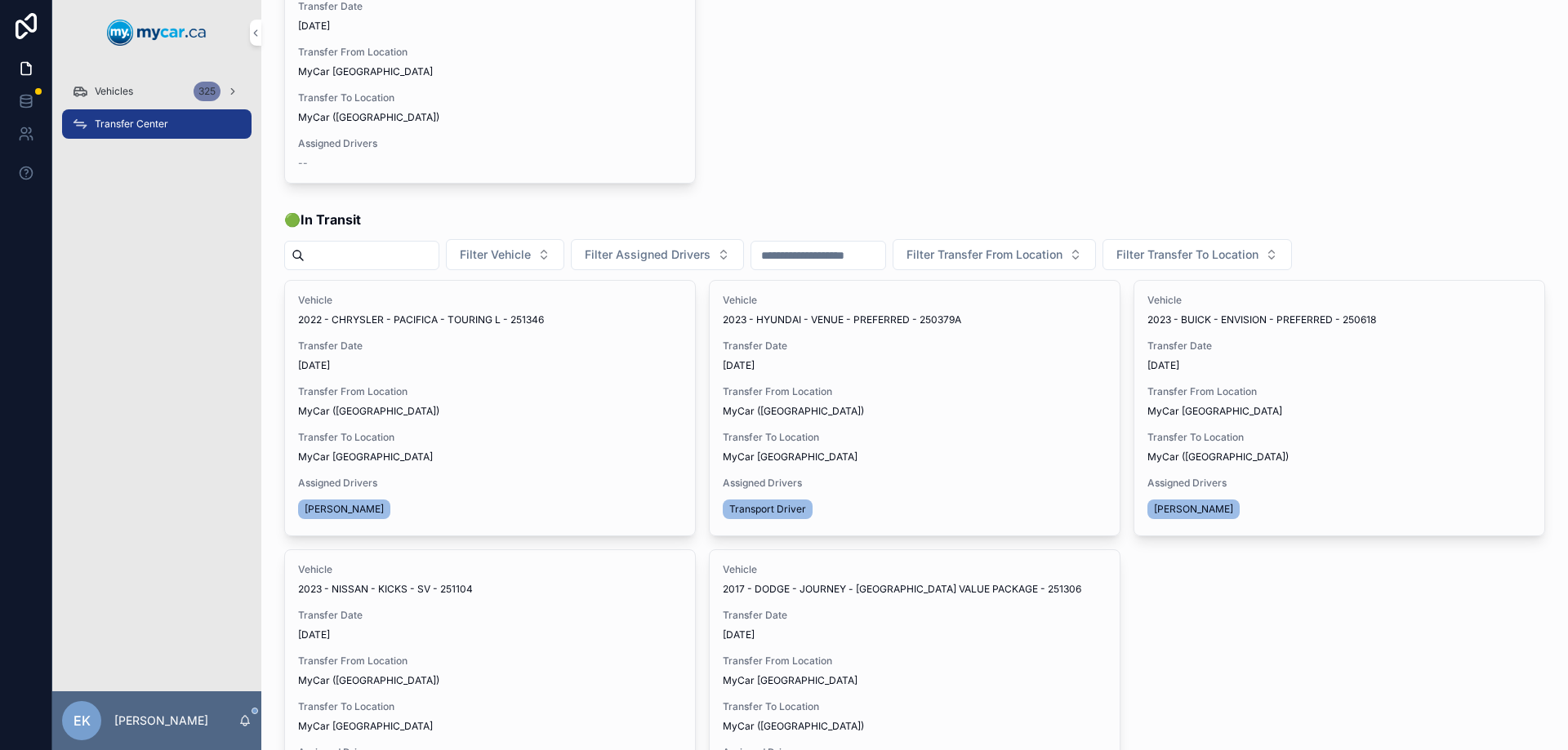
scroll to position [163, 0]
click at [0, 0] on span "Transfer Done" at bounding box center [0, 0] width 0 height 0
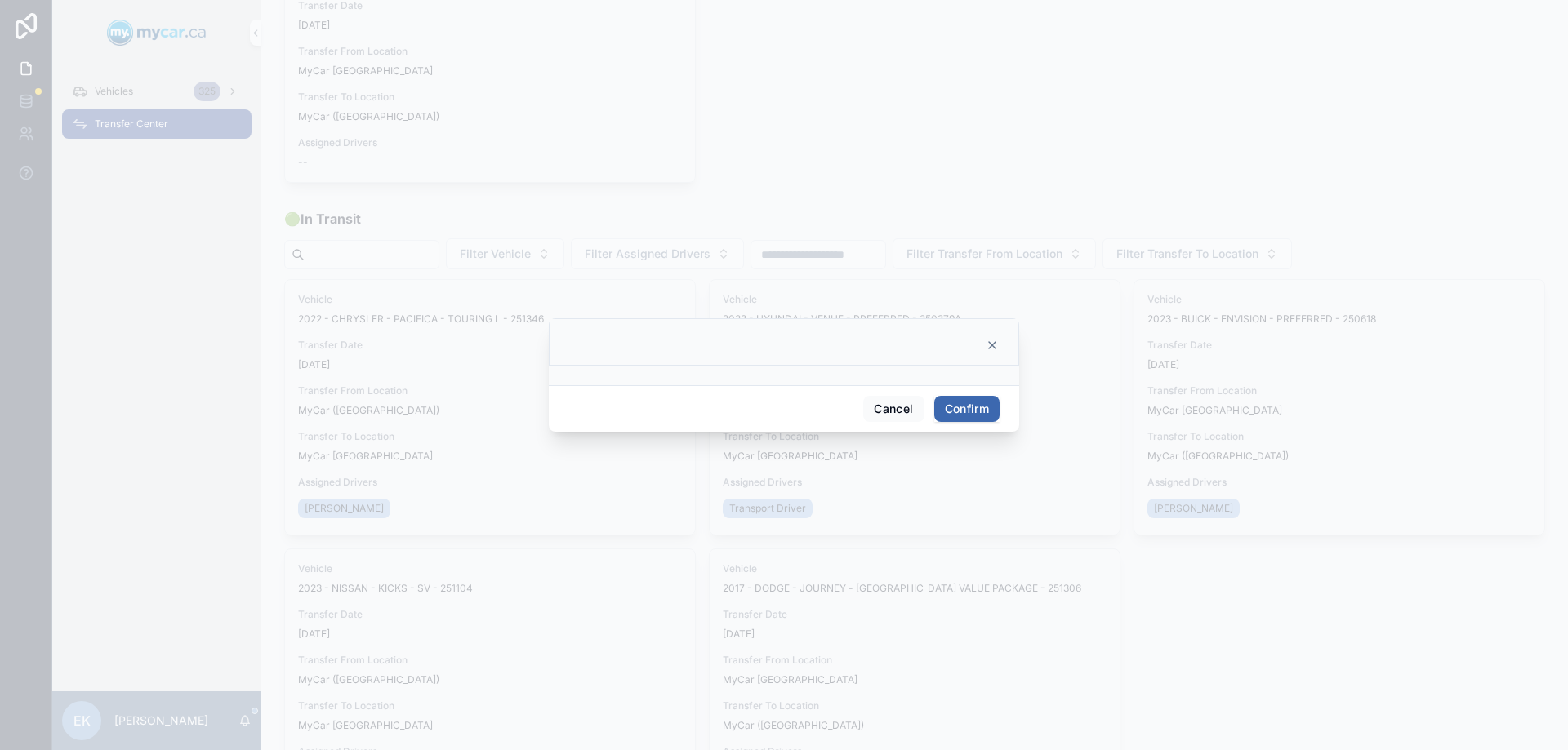
click at [954, 406] on button "Confirm" at bounding box center [967, 409] width 66 height 26
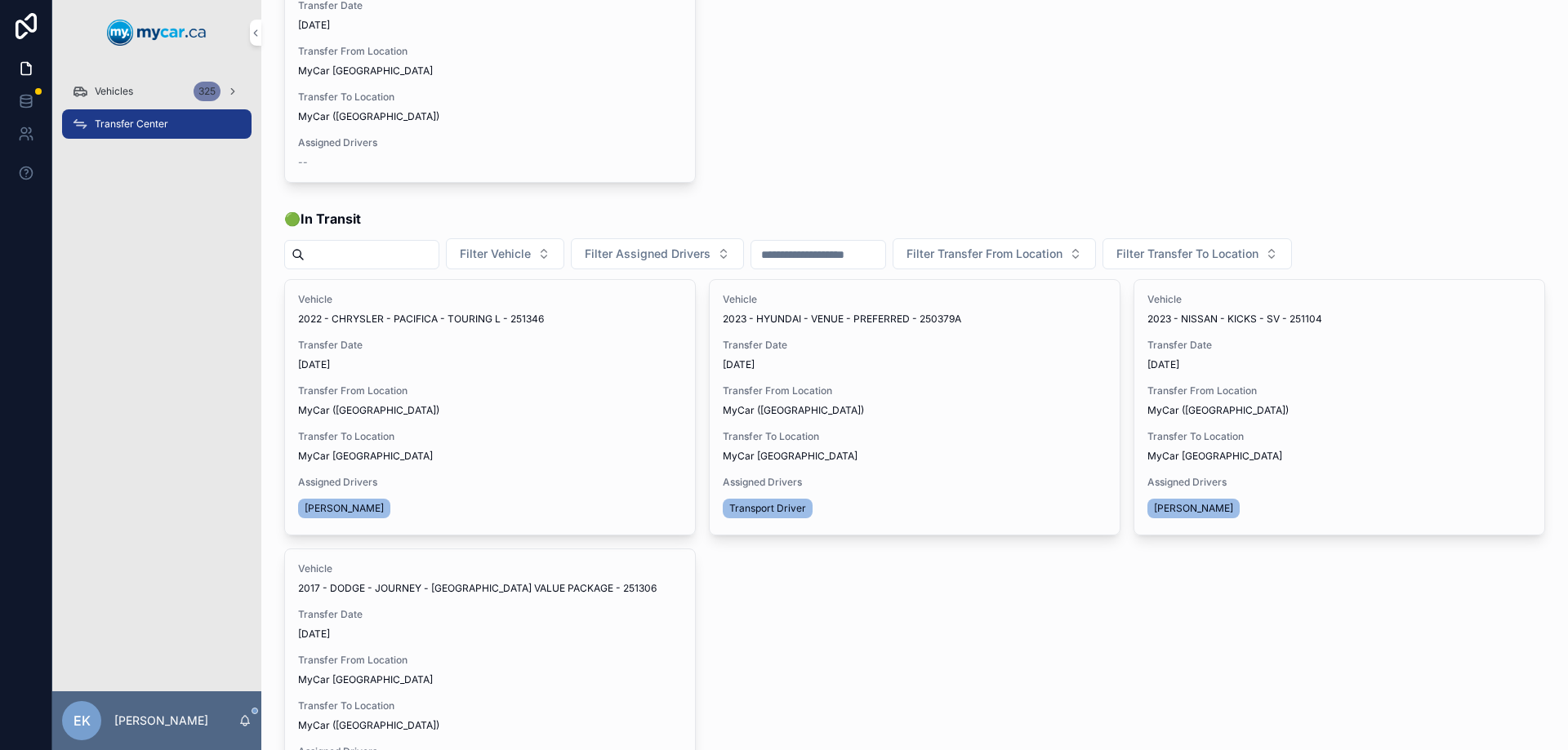
click at [87, 91] on icon "scrollable content" at bounding box center [79, 91] width 16 height 16
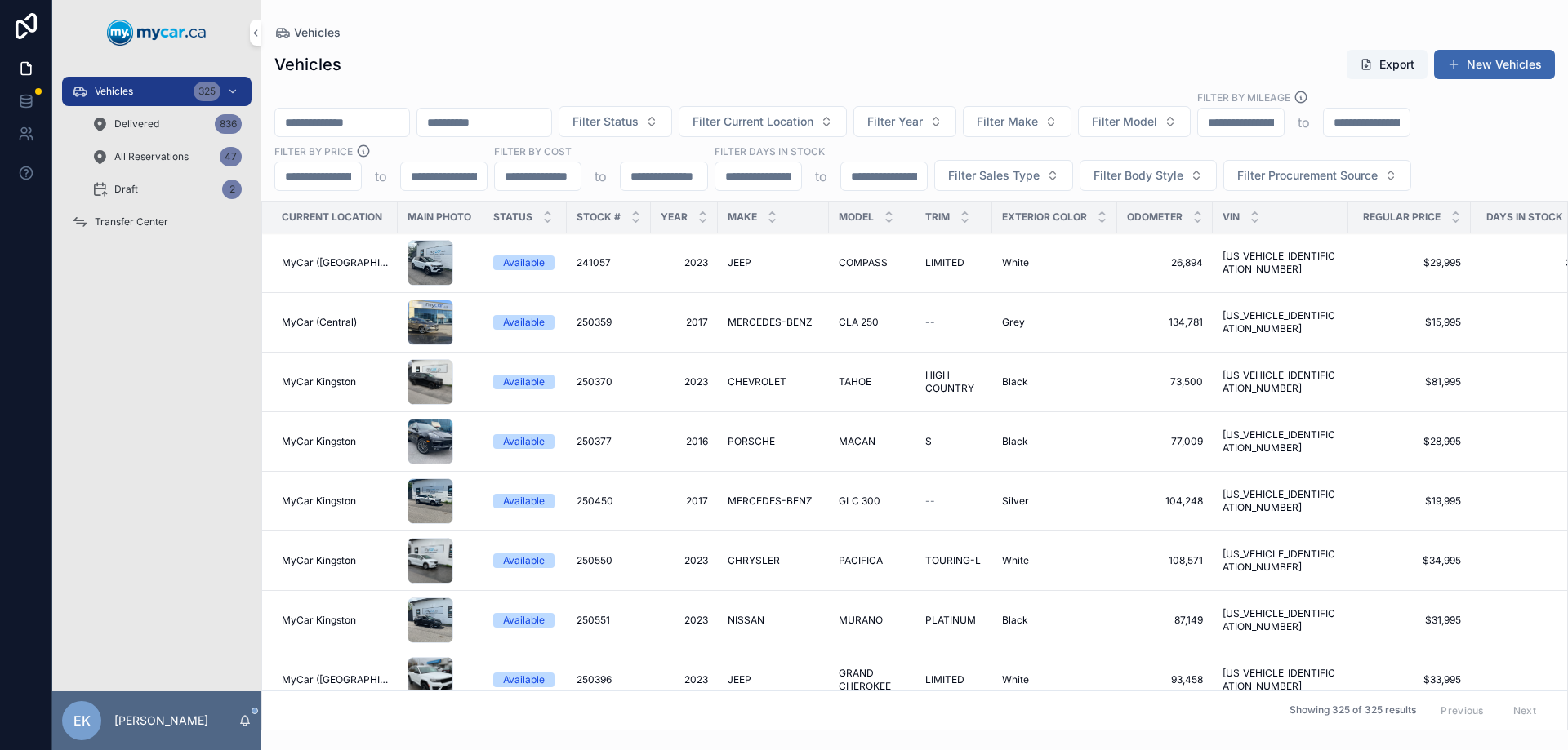
click at [356, 123] on input "scrollable content" at bounding box center [342, 122] width 134 height 23
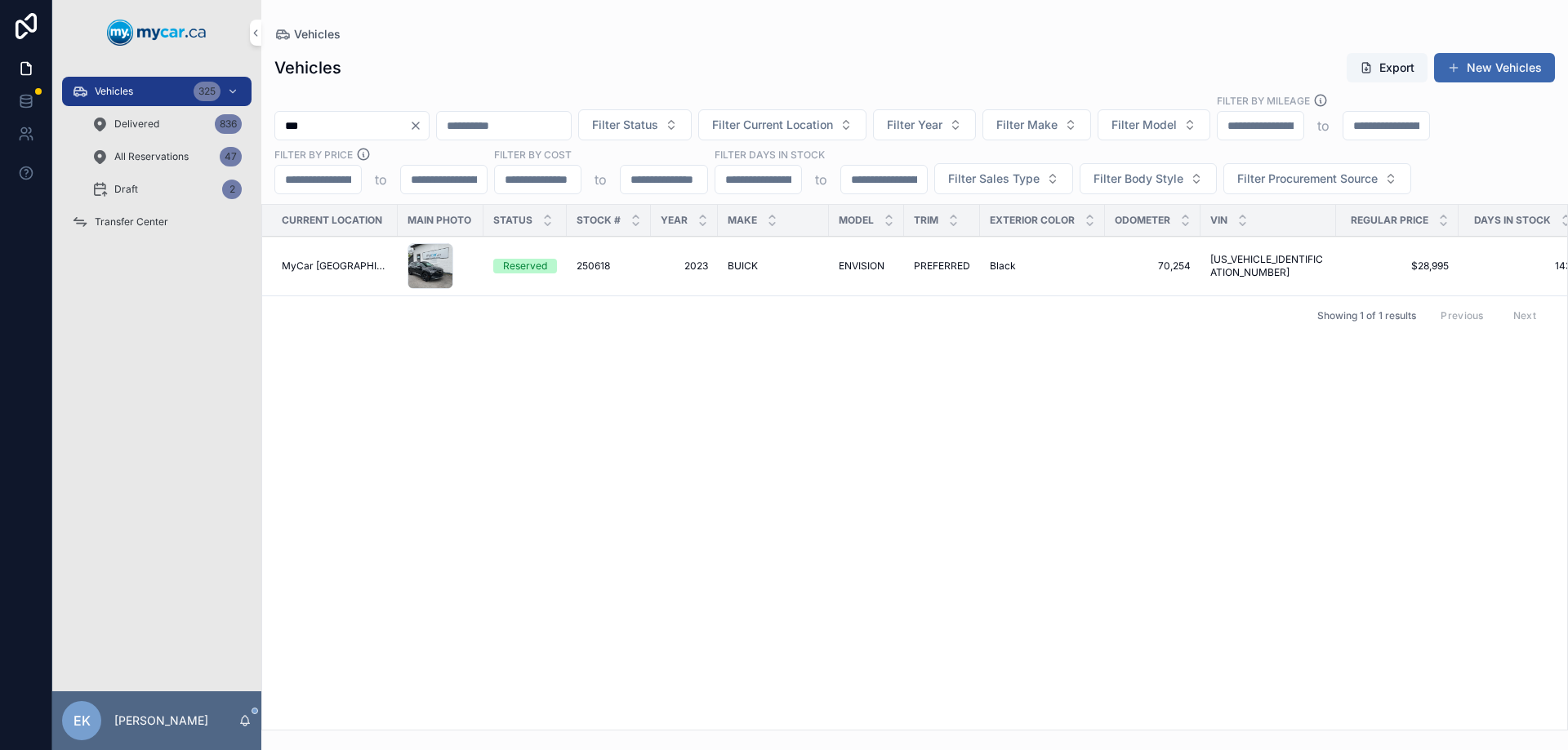
type input "***"
click at [594, 257] on td "250618 250618" at bounding box center [609, 266] width 84 height 60
click at [591, 263] on span "250618" at bounding box center [593, 266] width 34 height 13
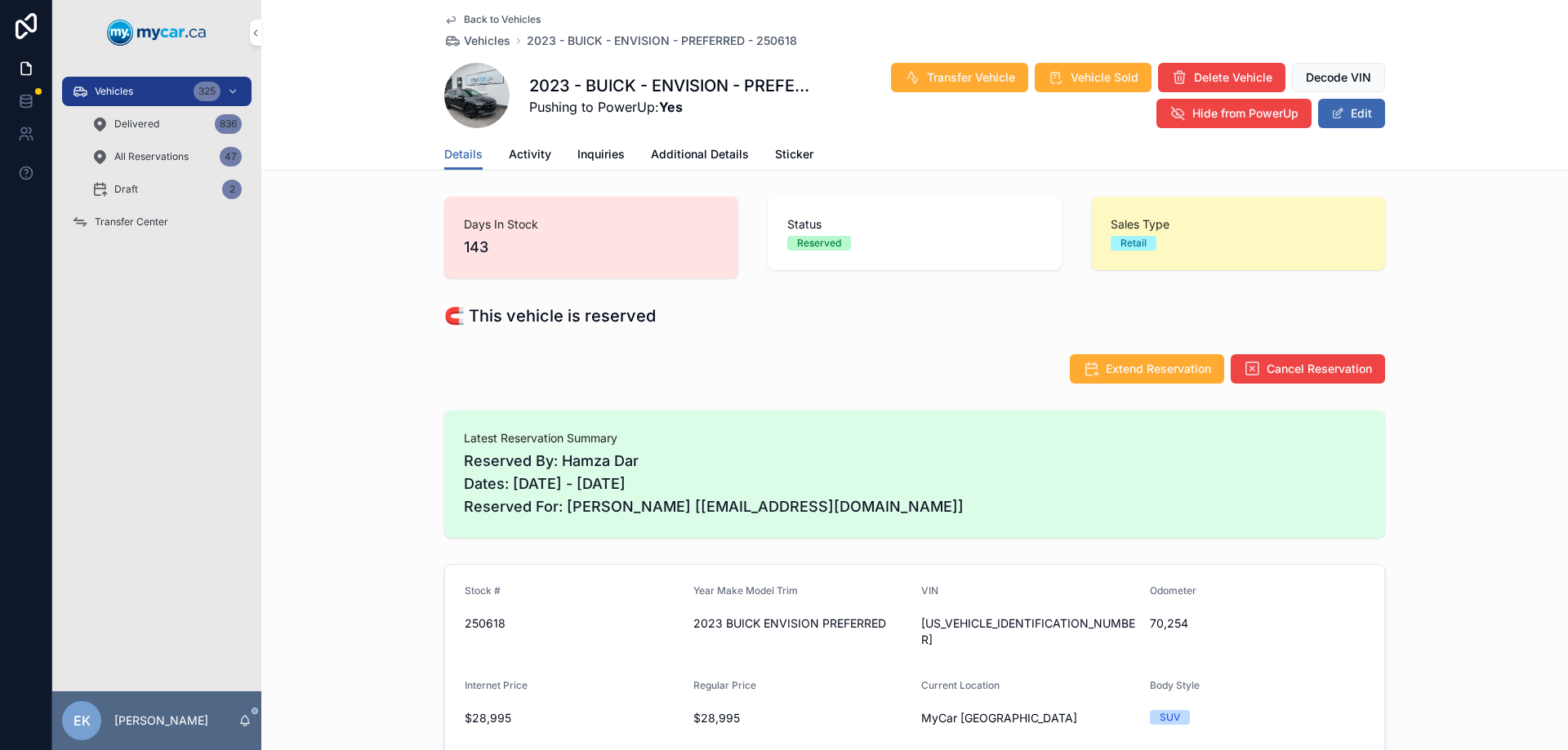
click at [932, 78] on span "Transfer Vehicle" at bounding box center [971, 77] width 89 height 16
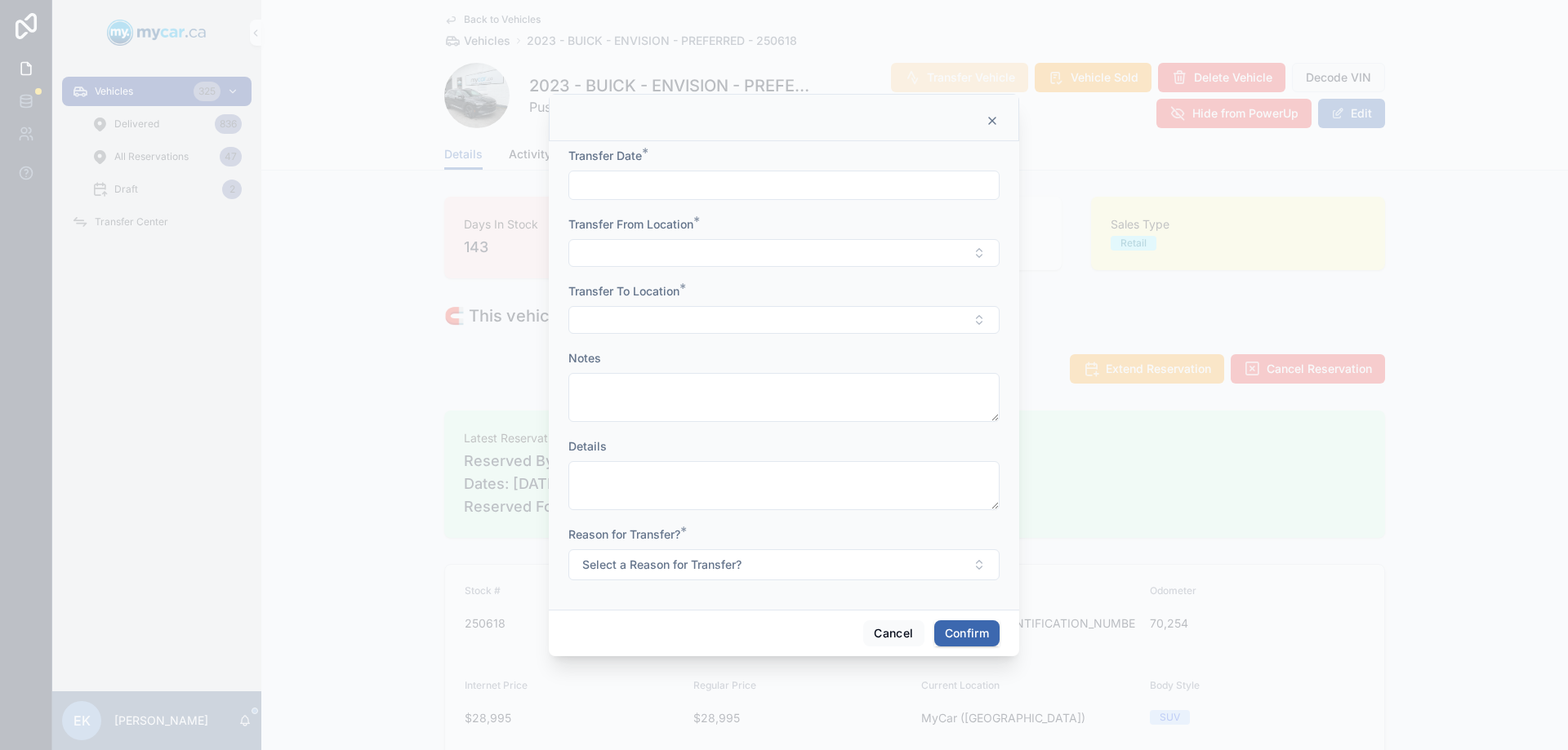
click at [617, 192] on input "text" at bounding box center [784, 185] width 430 height 23
click at [869, 319] on button "4" at bounding box center [872, 319] width 30 height 29
type input "*********"
click at [619, 254] on button "Select Button" at bounding box center [784, 253] width 432 height 28
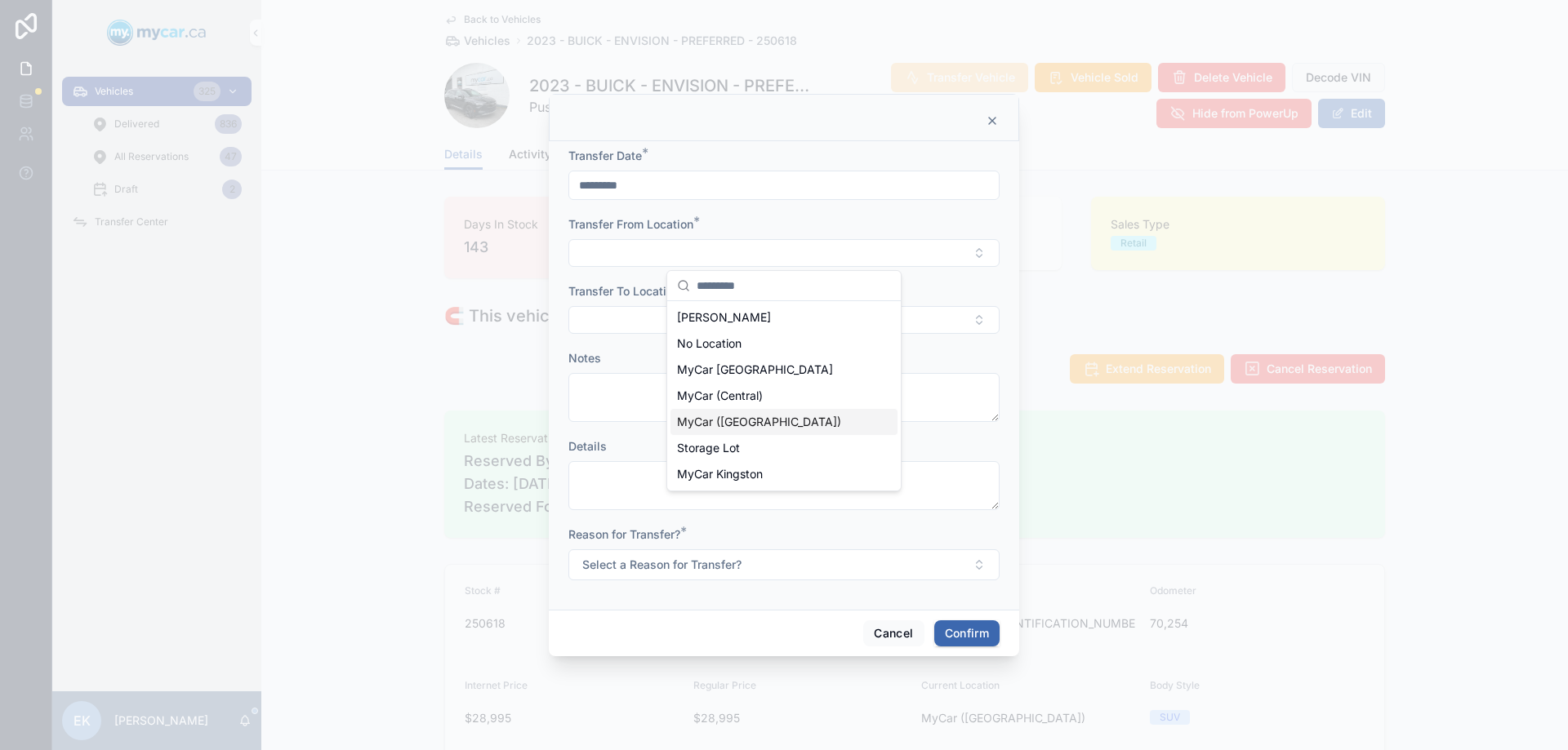
click at [717, 418] on span "MyCar ([GEOGRAPHIC_DATA])" at bounding box center [759, 421] width 164 height 16
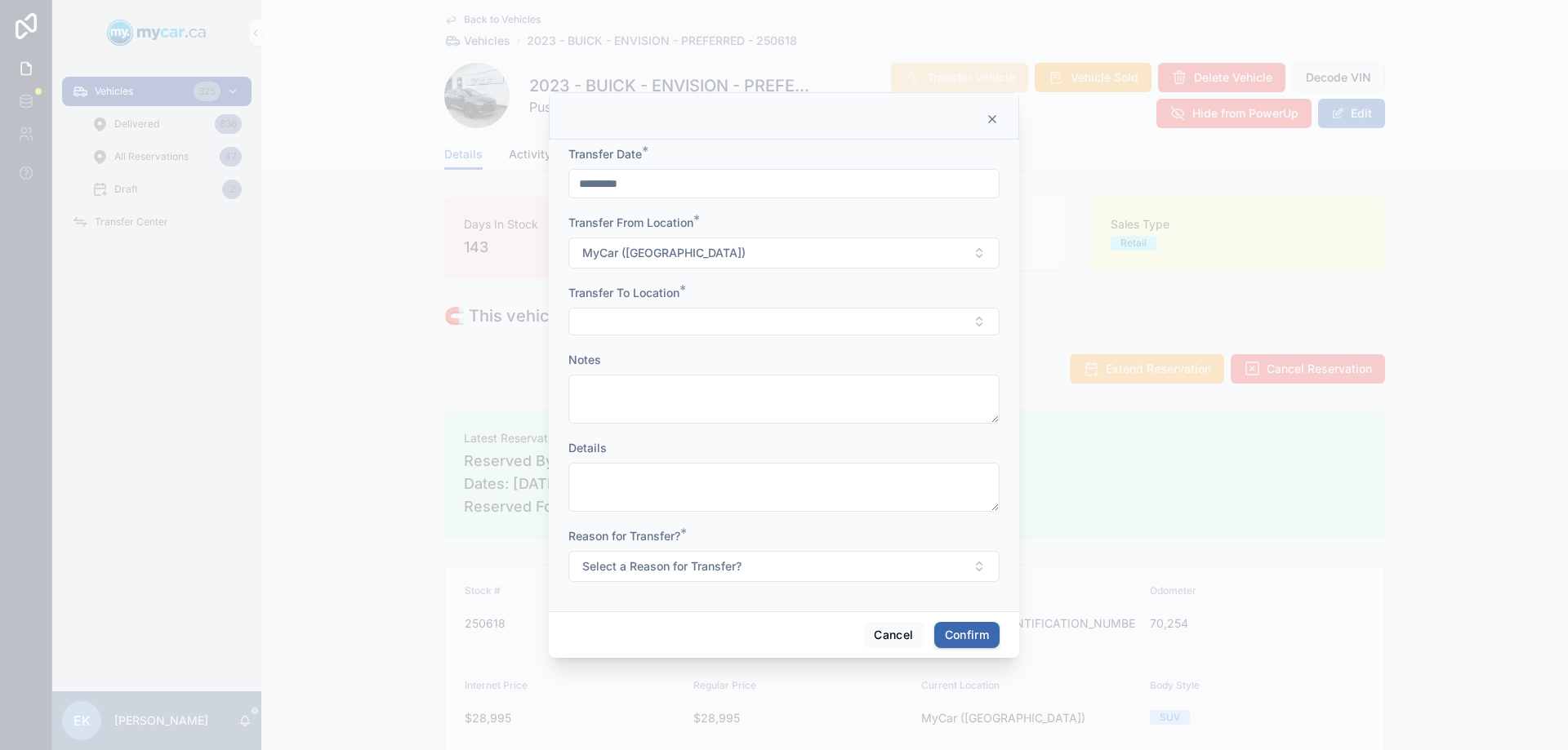
click at [632, 307] on div "Transfer To Location *" at bounding box center [784, 310] width 432 height 51
click at [631, 317] on button "Select Button" at bounding box center [784, 321] width 432 height 28
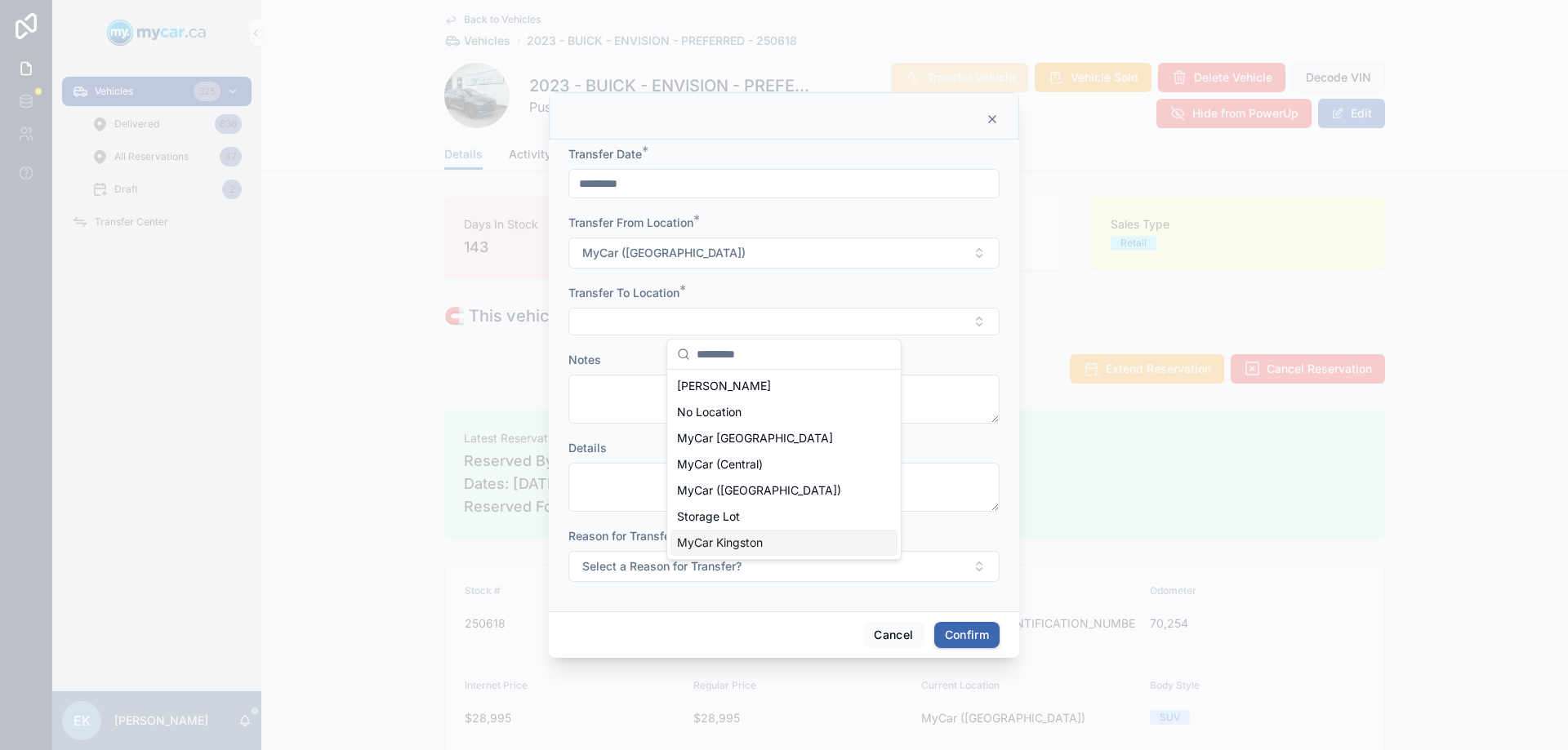
click at [722, 541] on span "MyCar Kingston" at bounding box center [720, 543] width 86 height 16
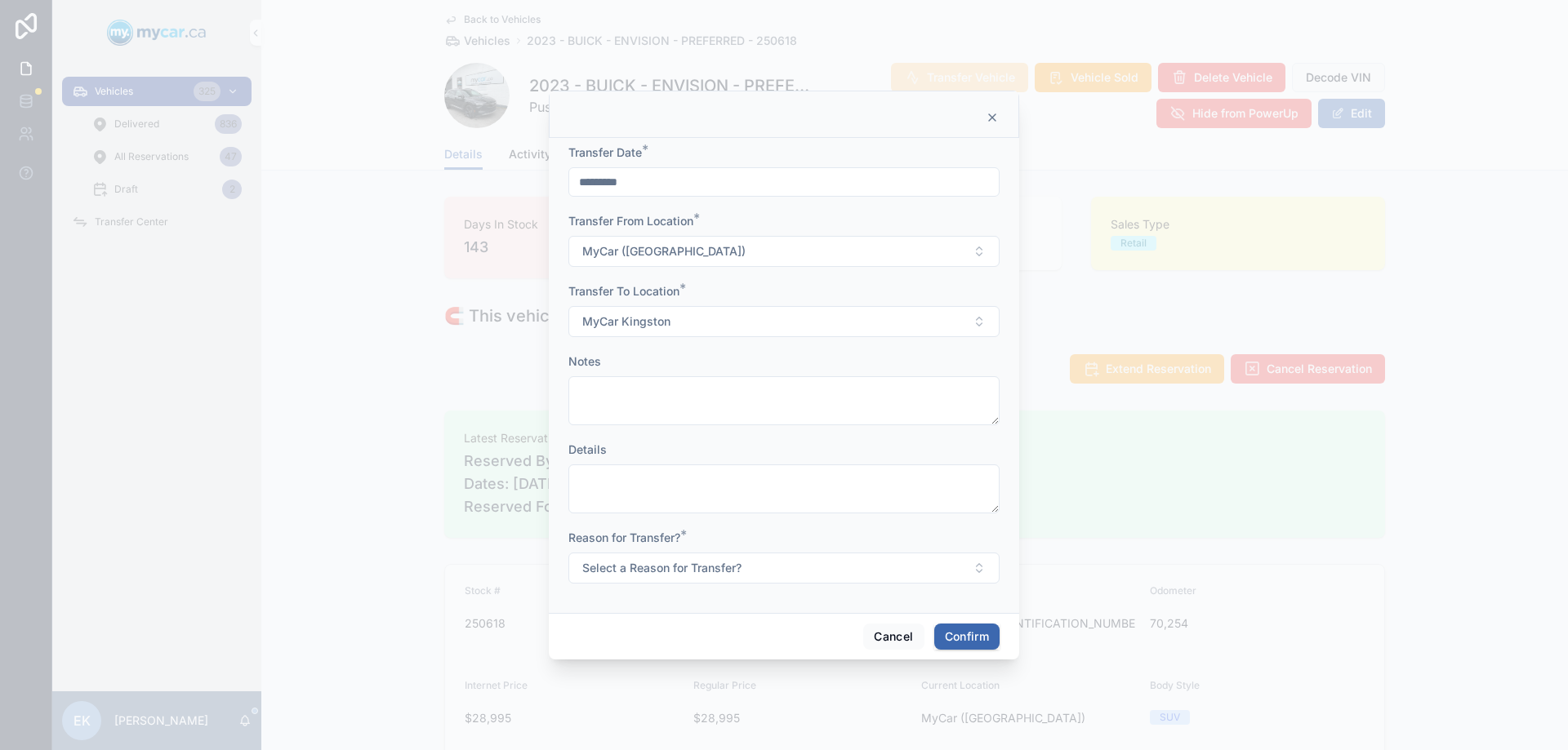
click at [652, 560] on button "Select a Reason for Transfer?" at bounding box center [784, 568] width 432 height 31
click at [695, 659] on div "For Show" at bounding box center [709, 657] width 44 height 14
click at [948, 633] on button "Confirm" at bounding box center [967, 636] width 66 height 26
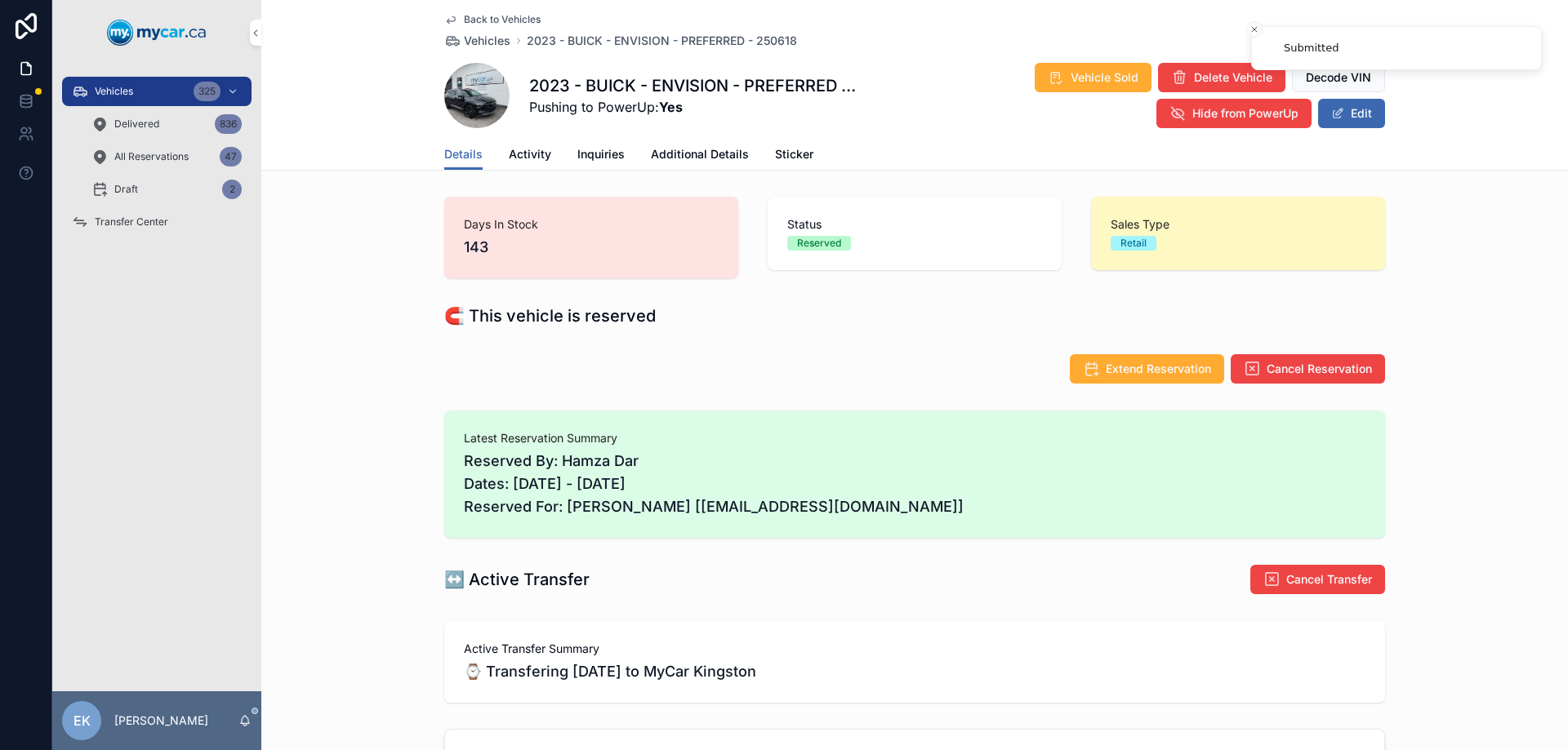
click at [124, 220] on span "Transfer Center" at bounding box center [131, 222] width 73 height 13
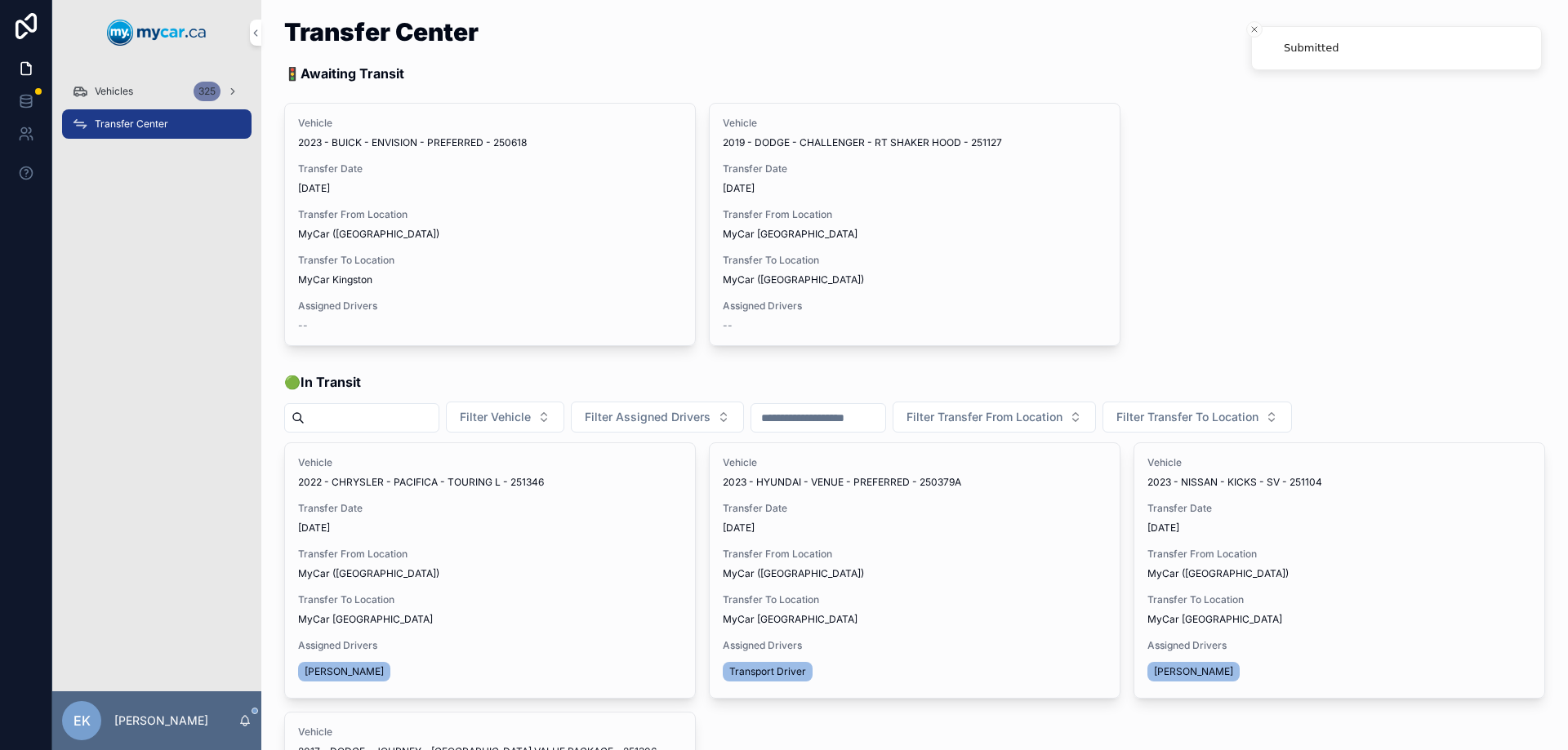
click at [0, 0] on span "Assign Driver" at bounding box center [0, 0] width 0 height 0
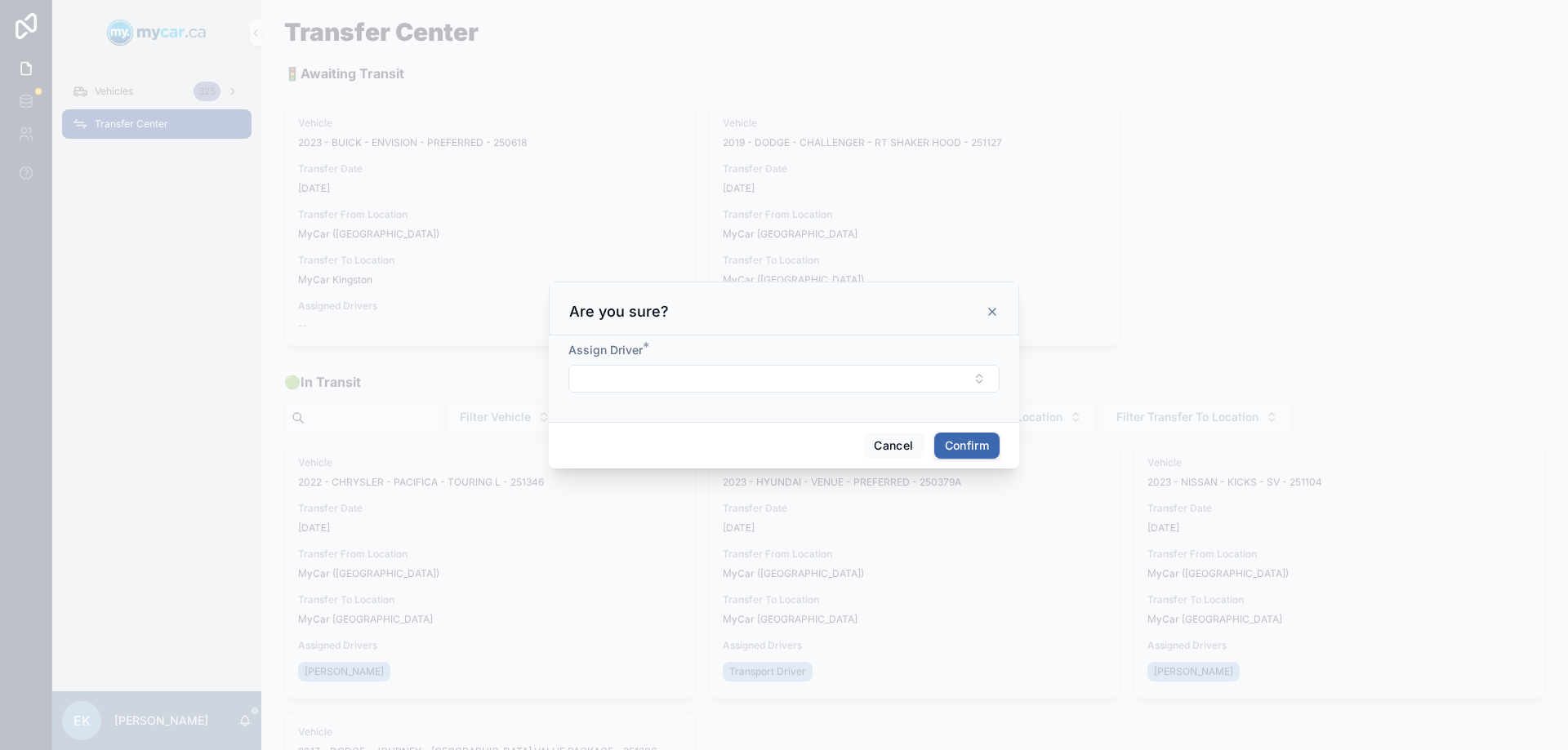
click at [647, 381] on button "Select Button" at bounding box center [784, 378] width 432 height 28
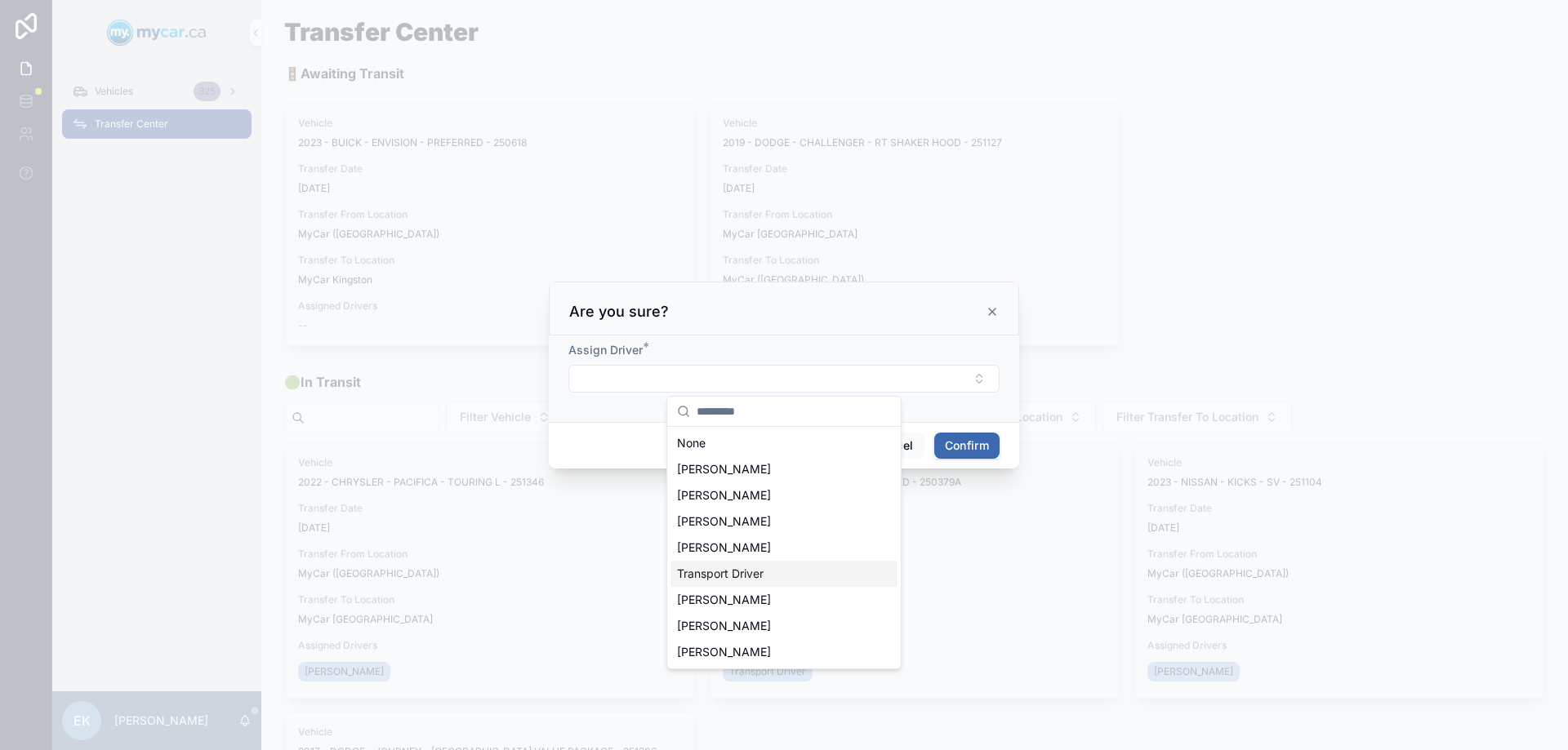
click at [715, 568] on span "Transport Driver" at bounding box center [720, 573] width 87 height 16
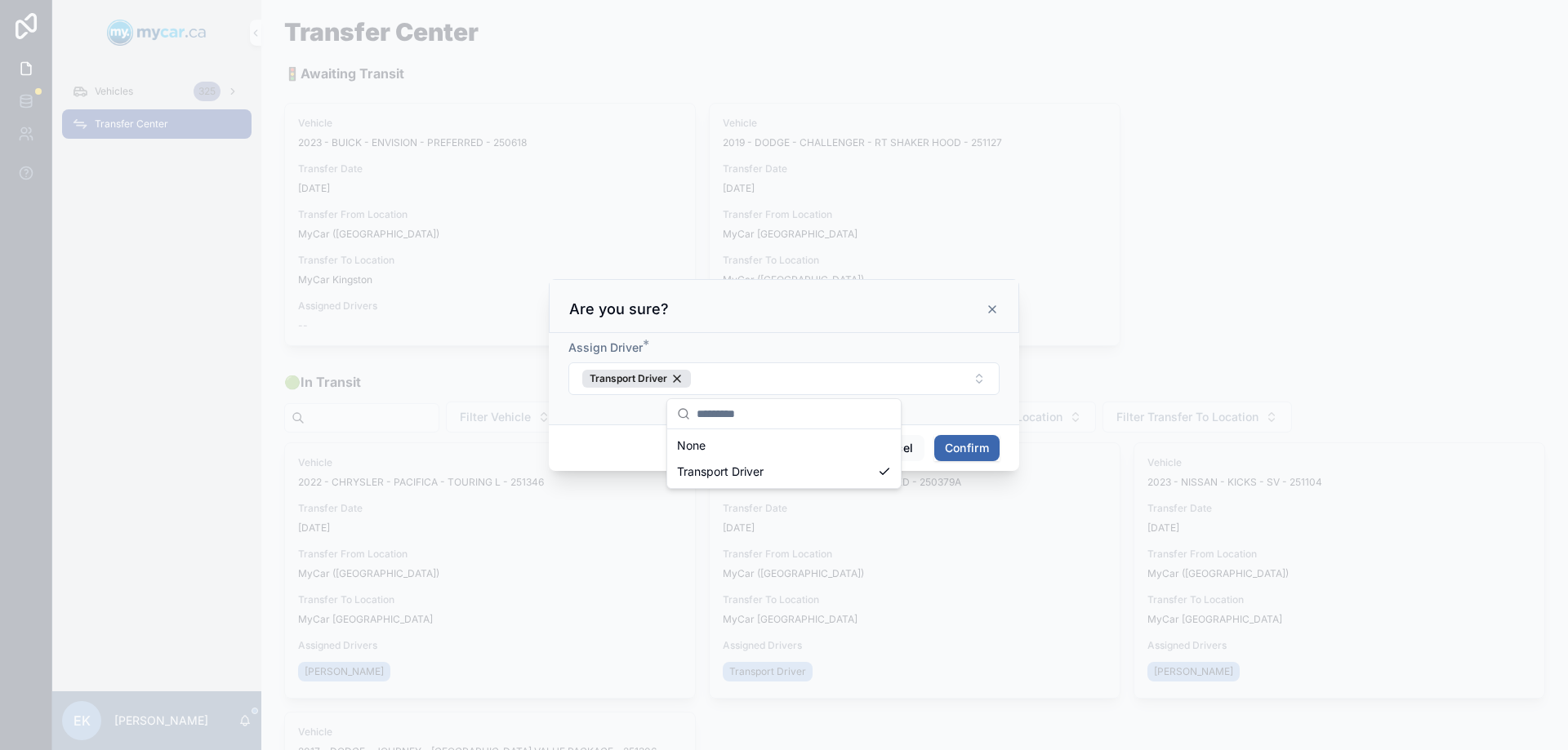
click at [959, 451] on button "Confirm" at bounding box center [967, 447] width 66 height 26
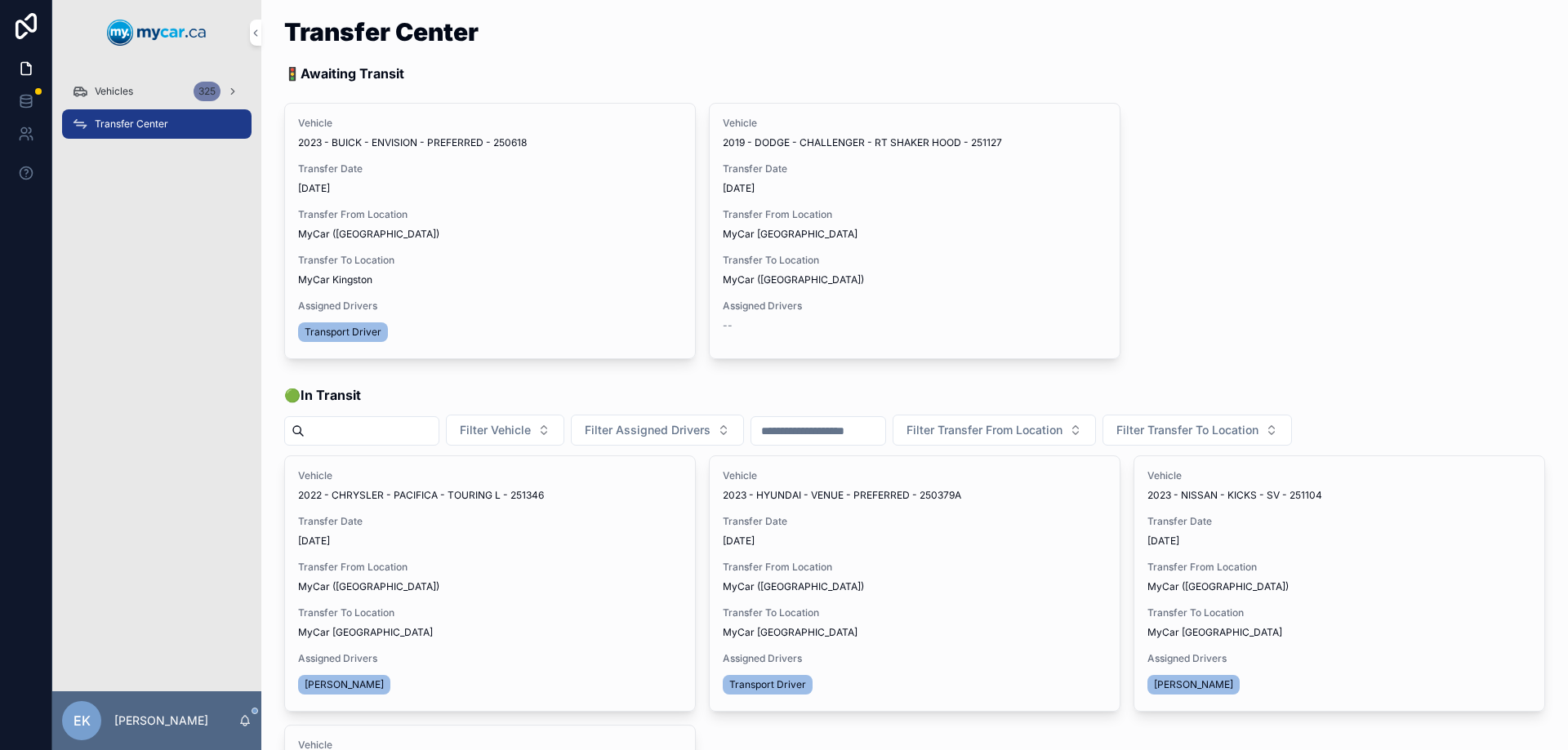
click at [126, 95] on span "Vehicles" at bounding box center [114, 92] width 39 height 13
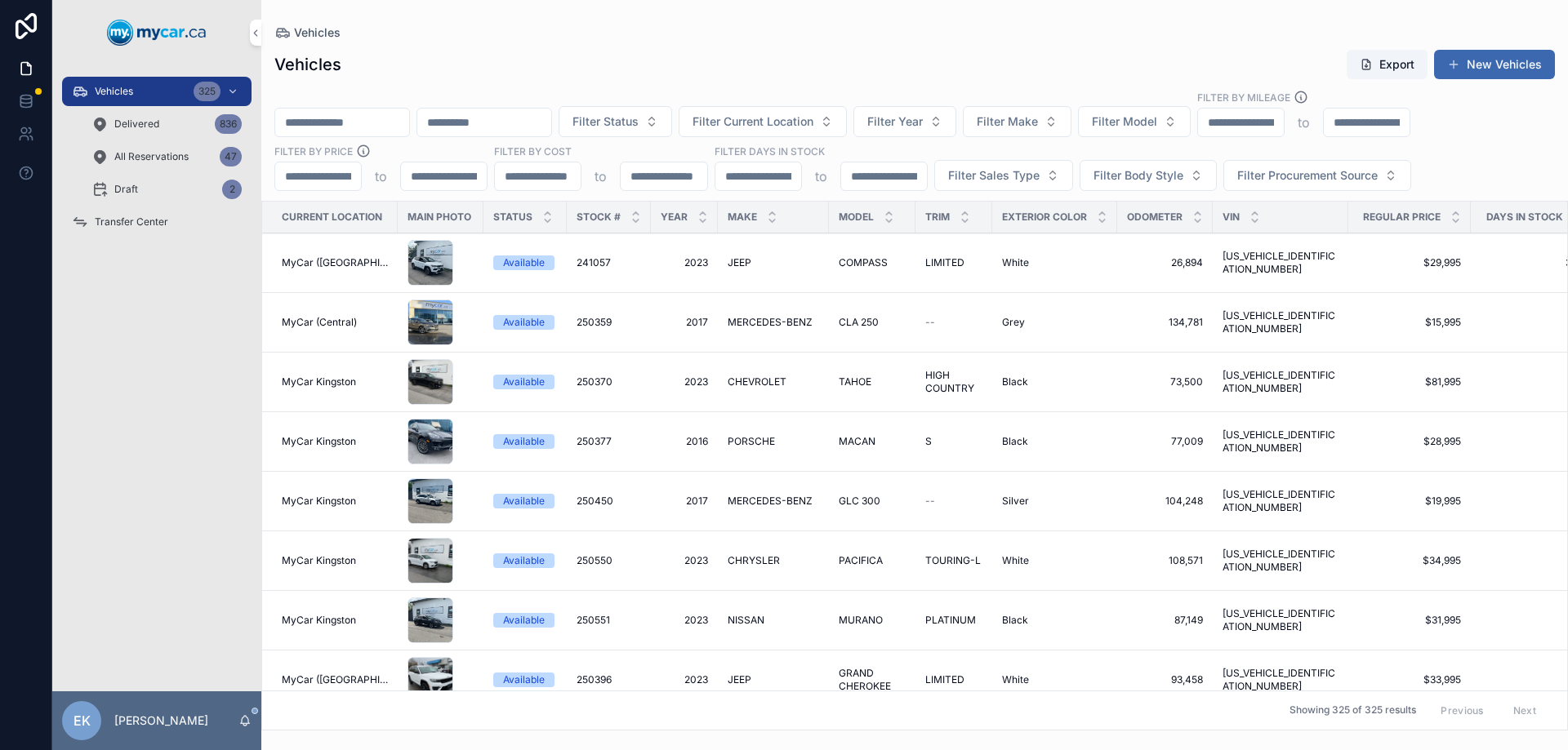
click at [1157, 125] on span "Filter Model" at bounding box center [1125, 121] width 66 height 16
type input "*****"
click at [1113, 191] on span "KICKS" at bounding box center [1127, 187] width 34 height 16
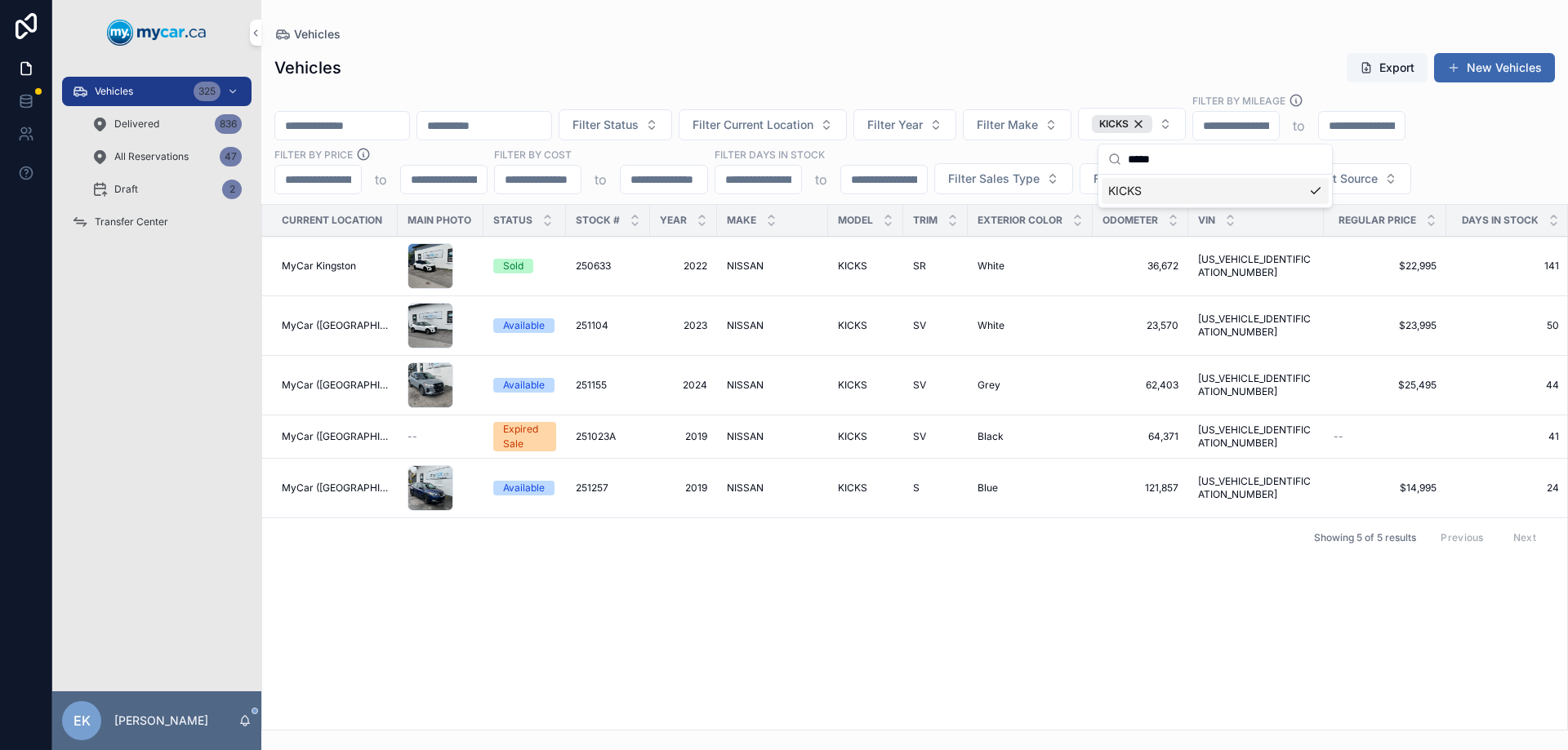
click at [593, 436] on span "251023A" at bounding box center [595, 437] width 40 height 13
click at [1152, 125] on div "KICKS" at bounding box center [1122, 124] width 61 height 18
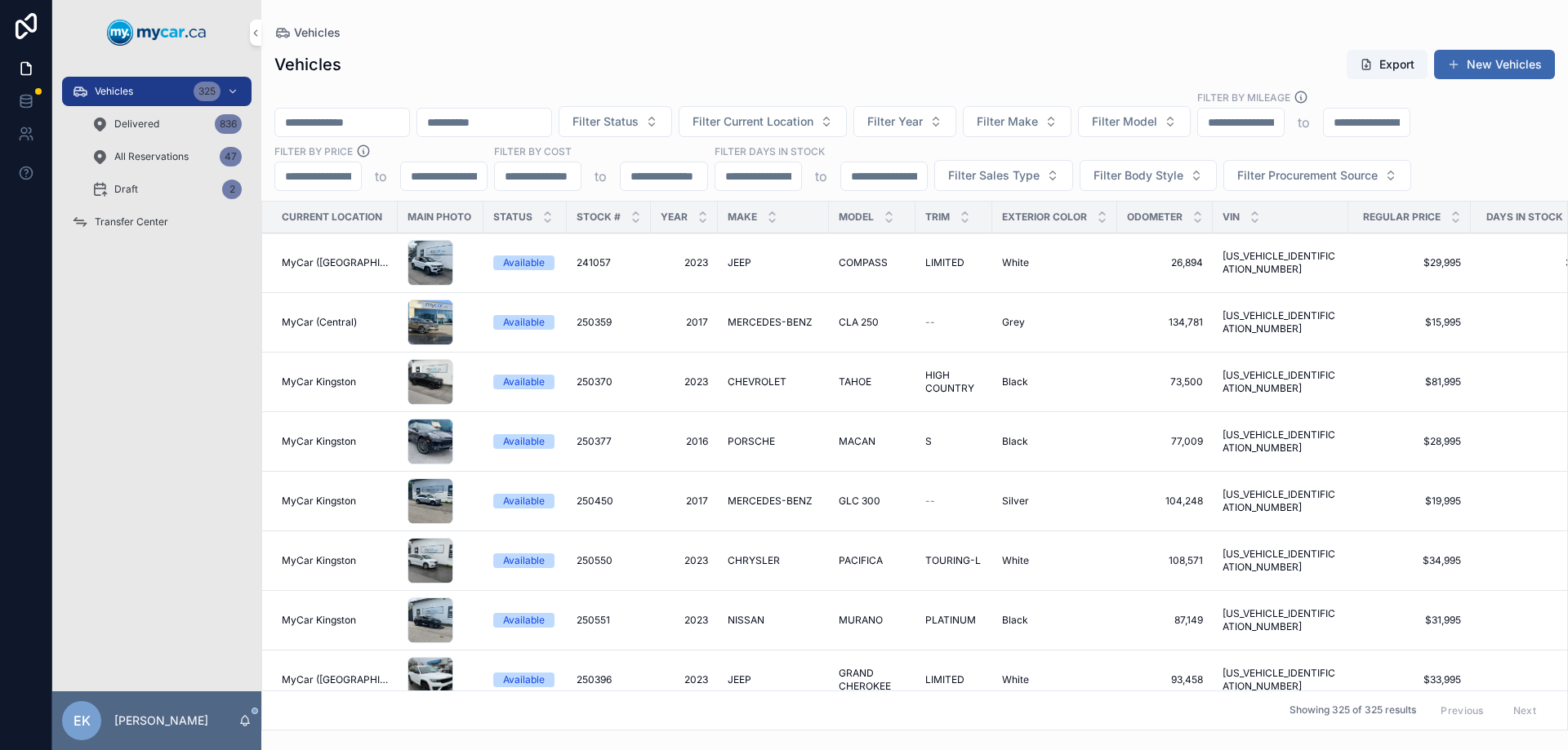
click at [115, 86] on span "Vehicles" at bounding box center [114, 92] width 39 height 13
click at [146, 217] on span "Transfer Center" at bounding box center [131, 222] width 73 height 13
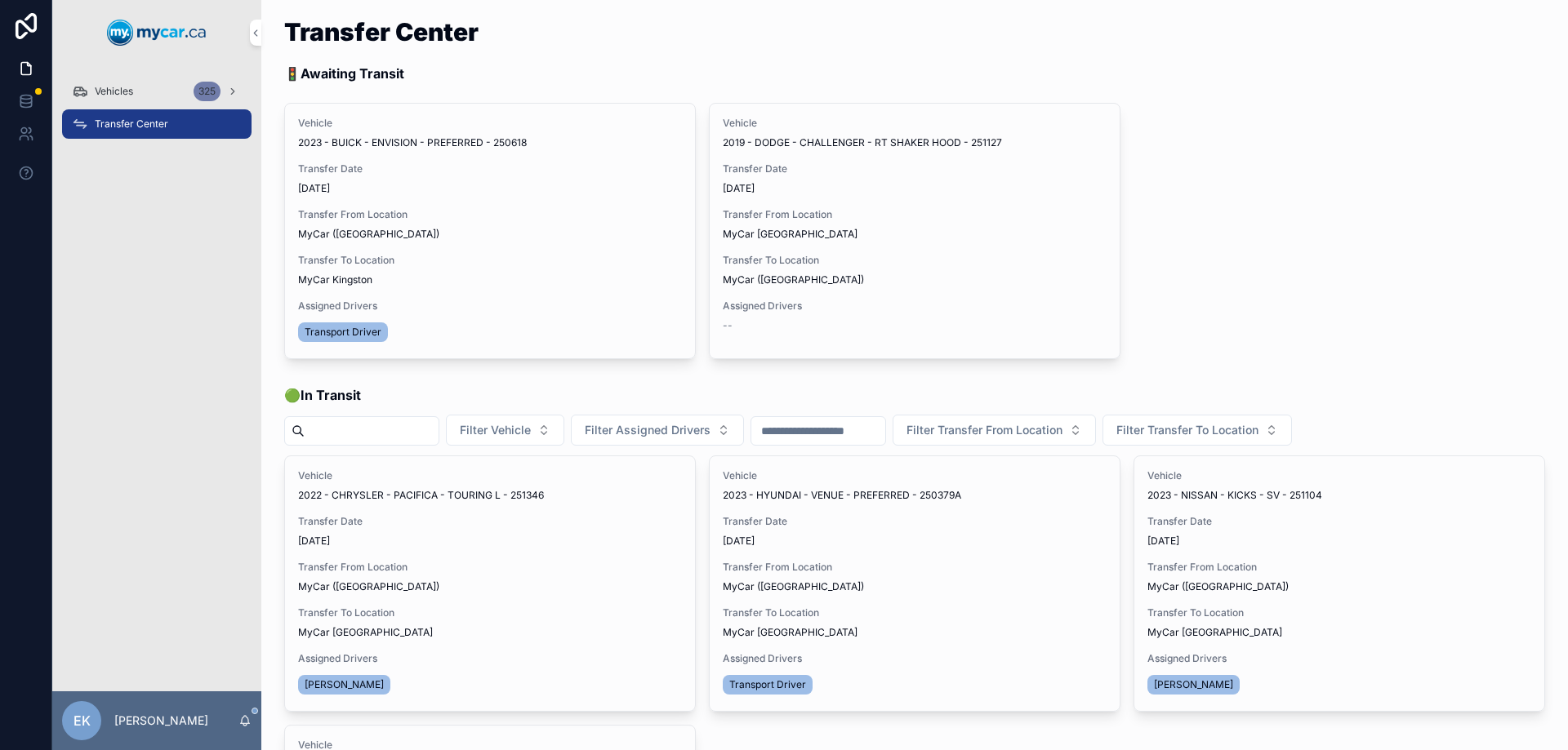
click at [0, 0] on span "Begin Trip" at bounding box center [0, 0] width 0 height 0
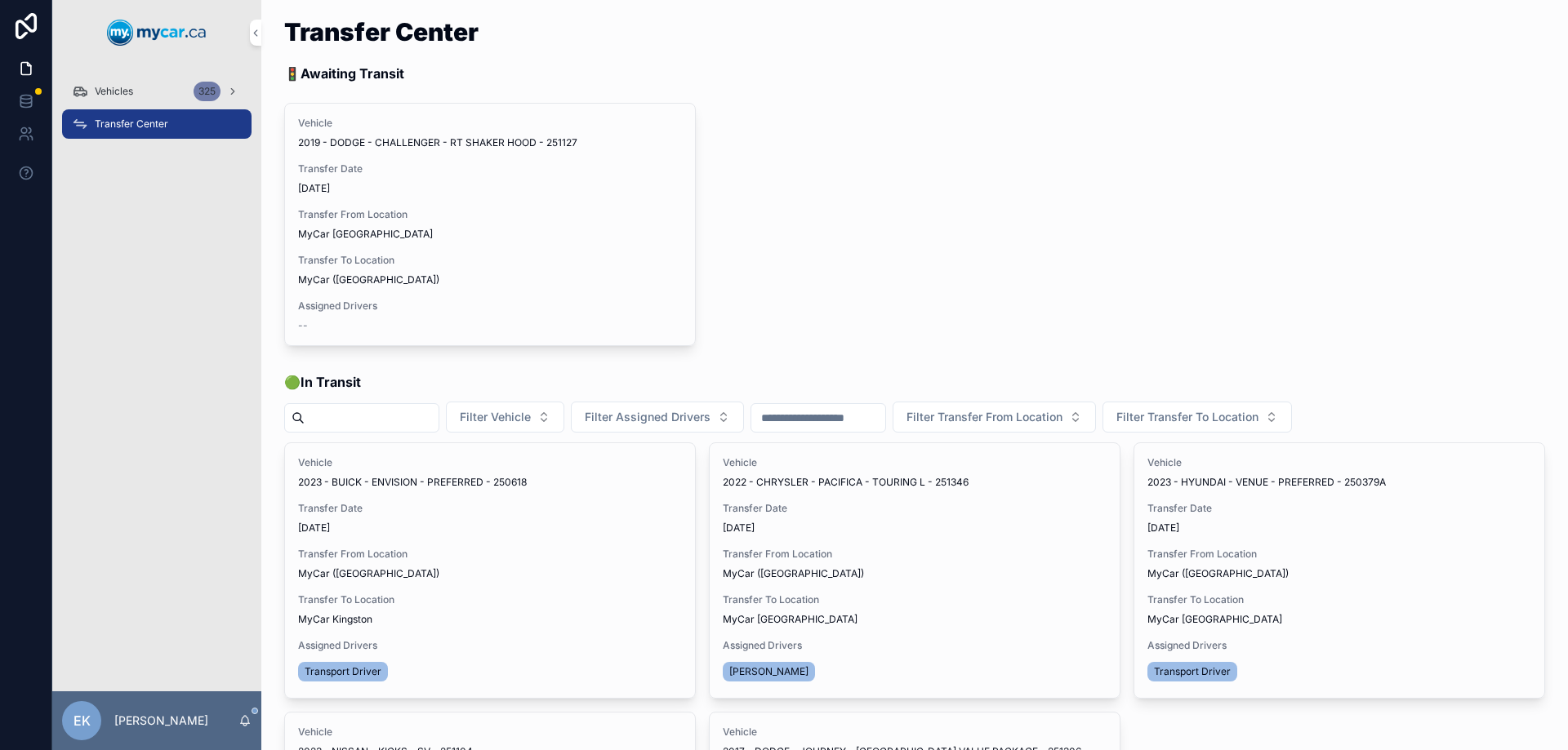
click at [91, 84] on div "Vehicles 325" at bounding box center [157, 91] width 170 height 26
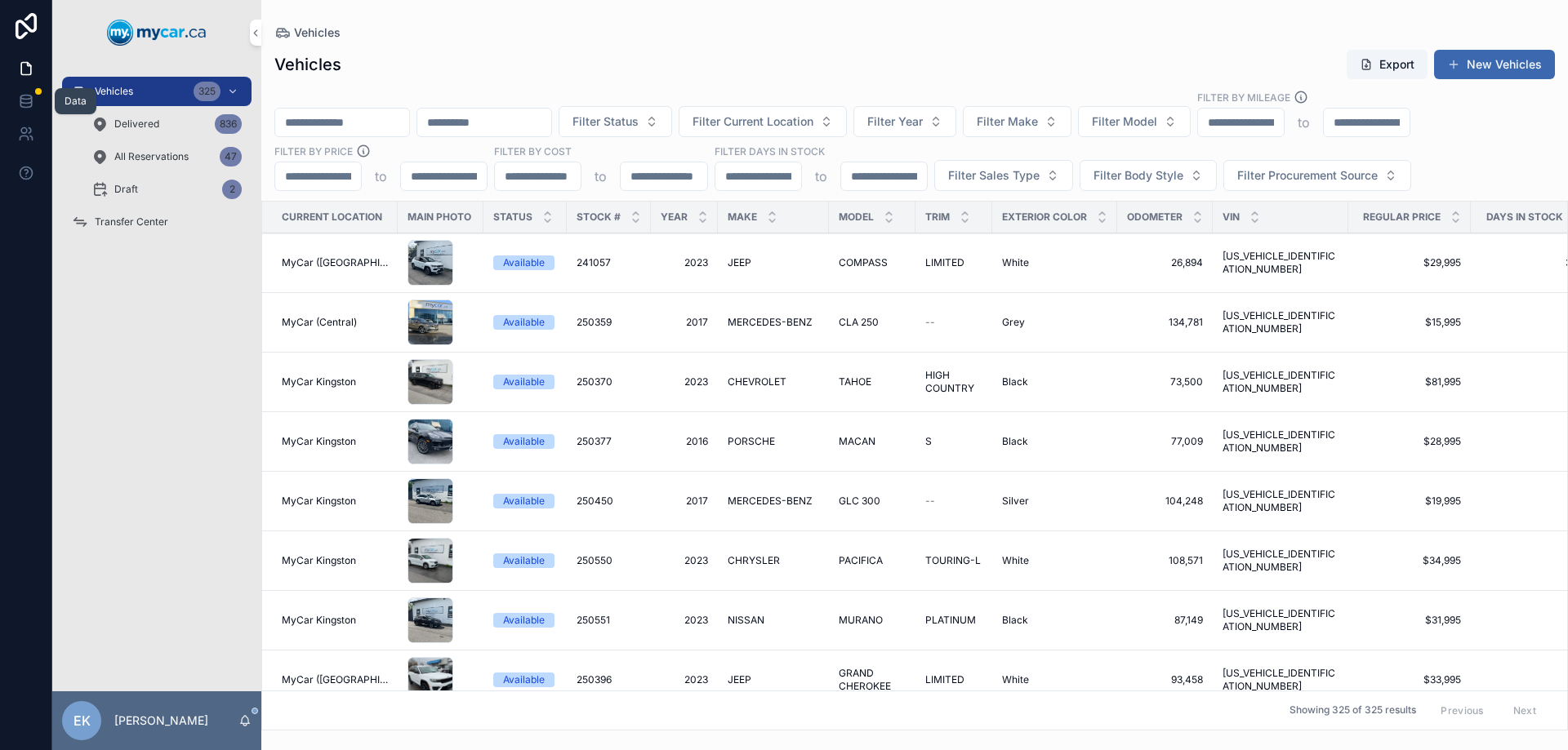
click at [29, 103] on icon at bounding box center [25, 100] width 11 height 7
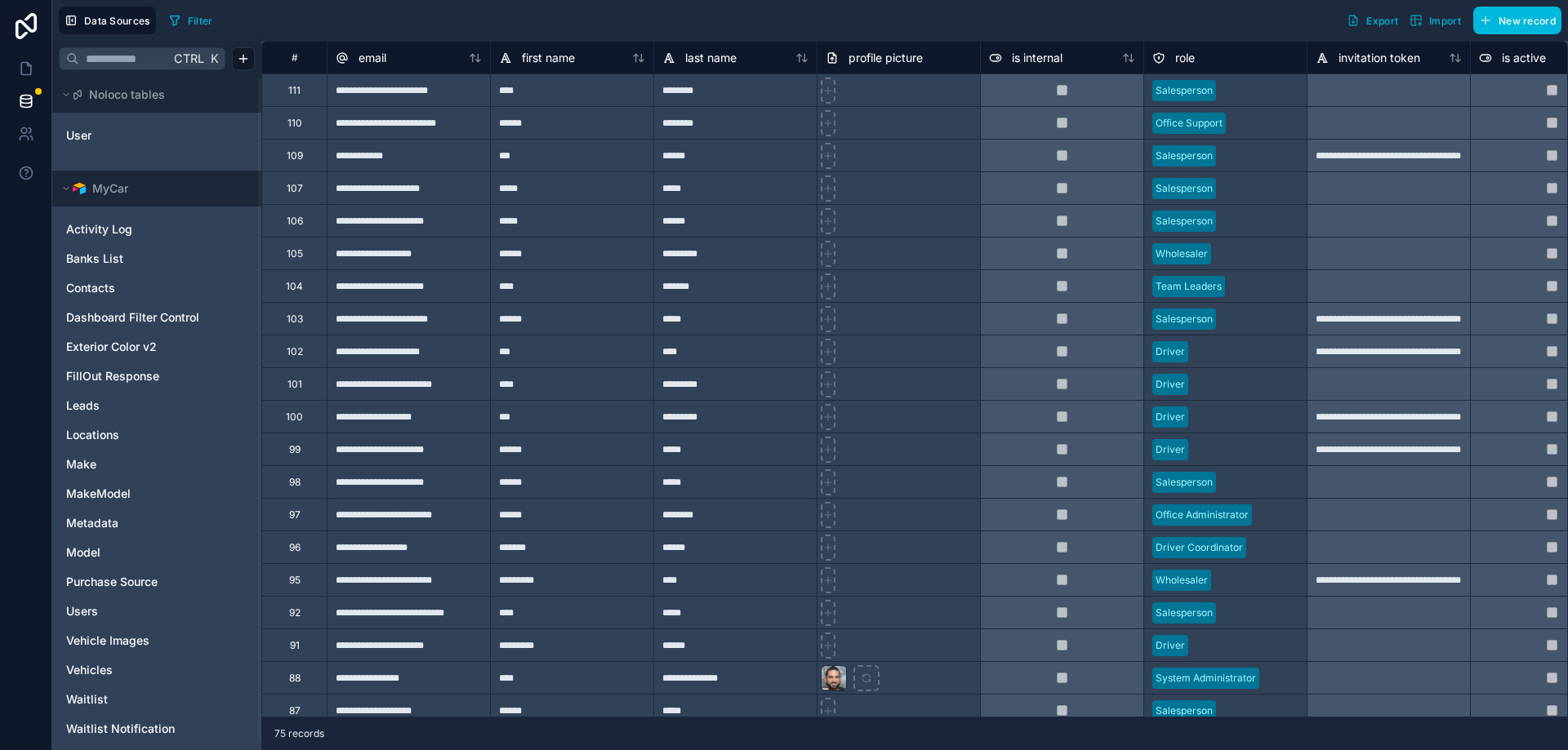
scroll to position [9, 0]
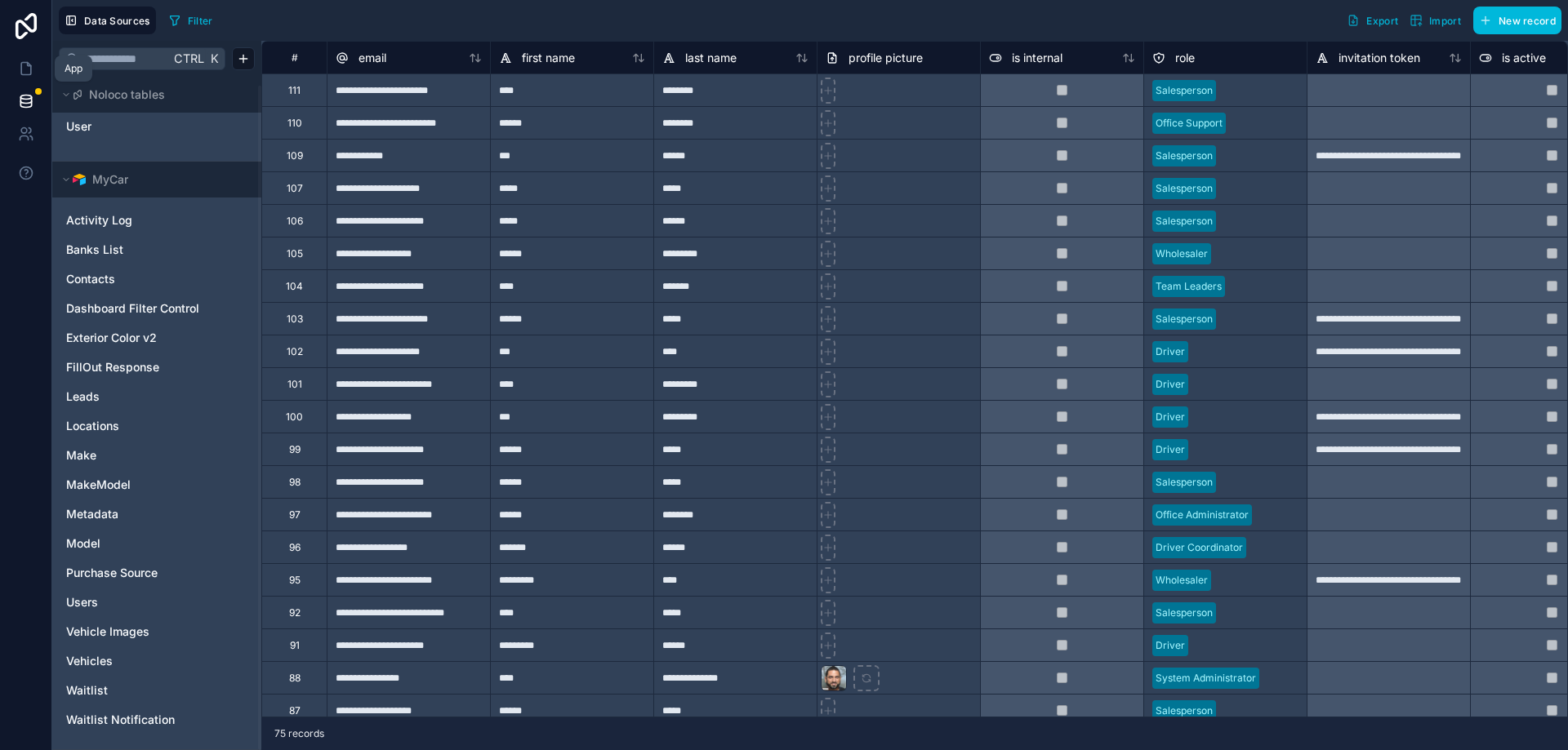
click at [29, 73] on icon at bounding box center [25, 68] width 16 height 16
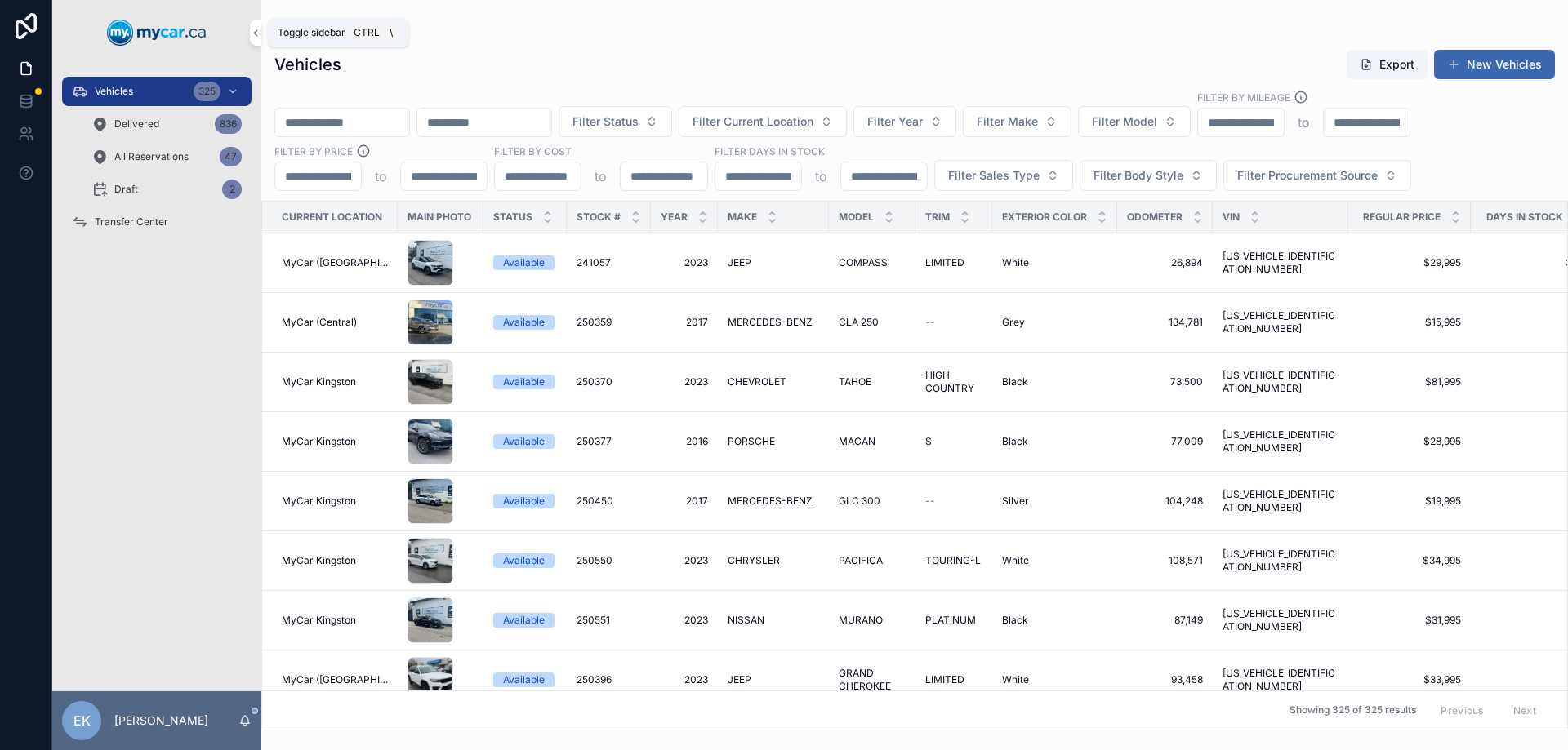
click at [251, 35] on icon "scrollable content" at bounding box center [255, 33] width 12 height 13
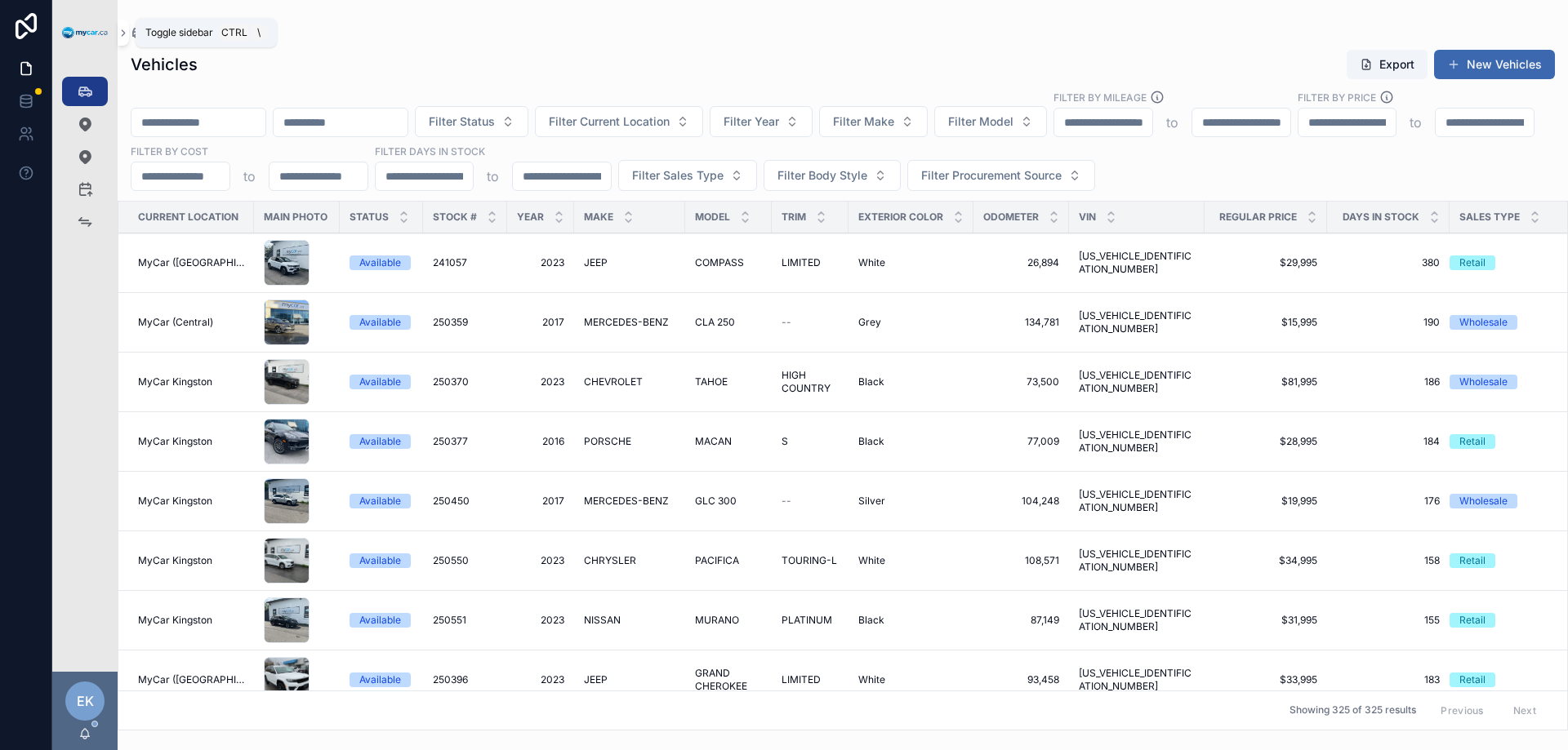
click at [122, 39] on icon "scrollable content" at bounding box center [124, 33] width 12 height 13
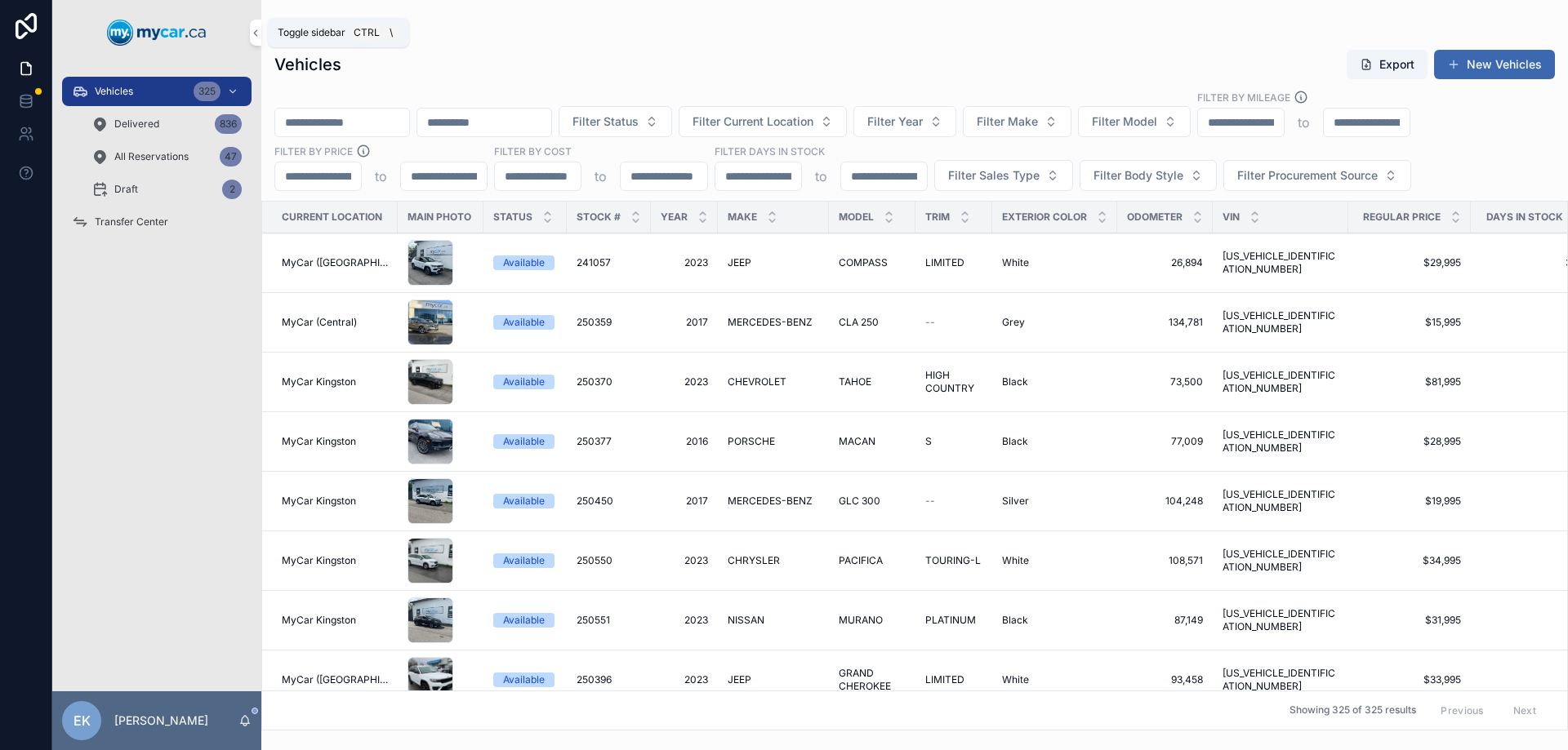
click at [259, 29] on icon "scrollable content" at bounding box center [255, 33] width 12 height 13
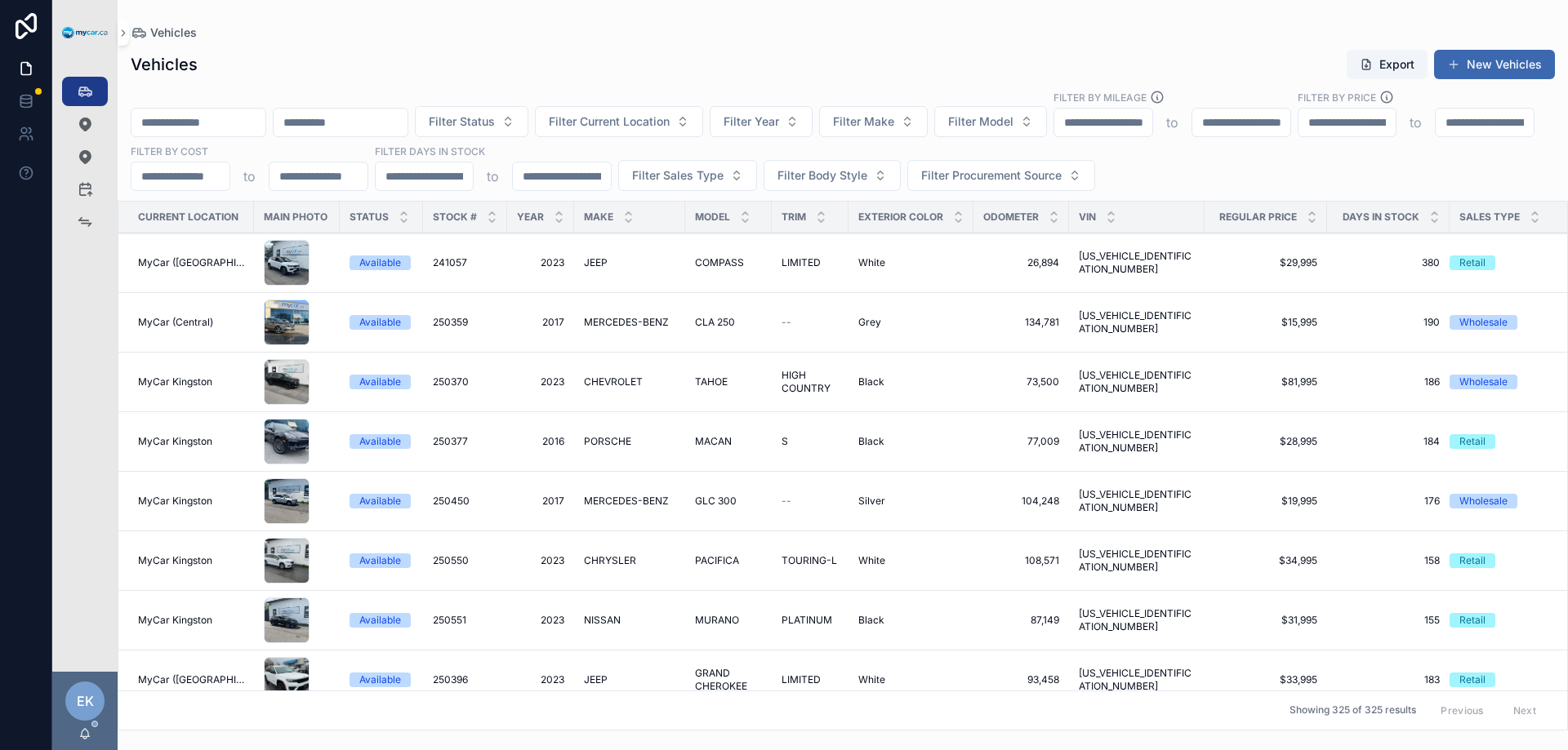
click at [127, 30] on icon "scrollable content" at bounding box center [124, 33] width 12 height 13
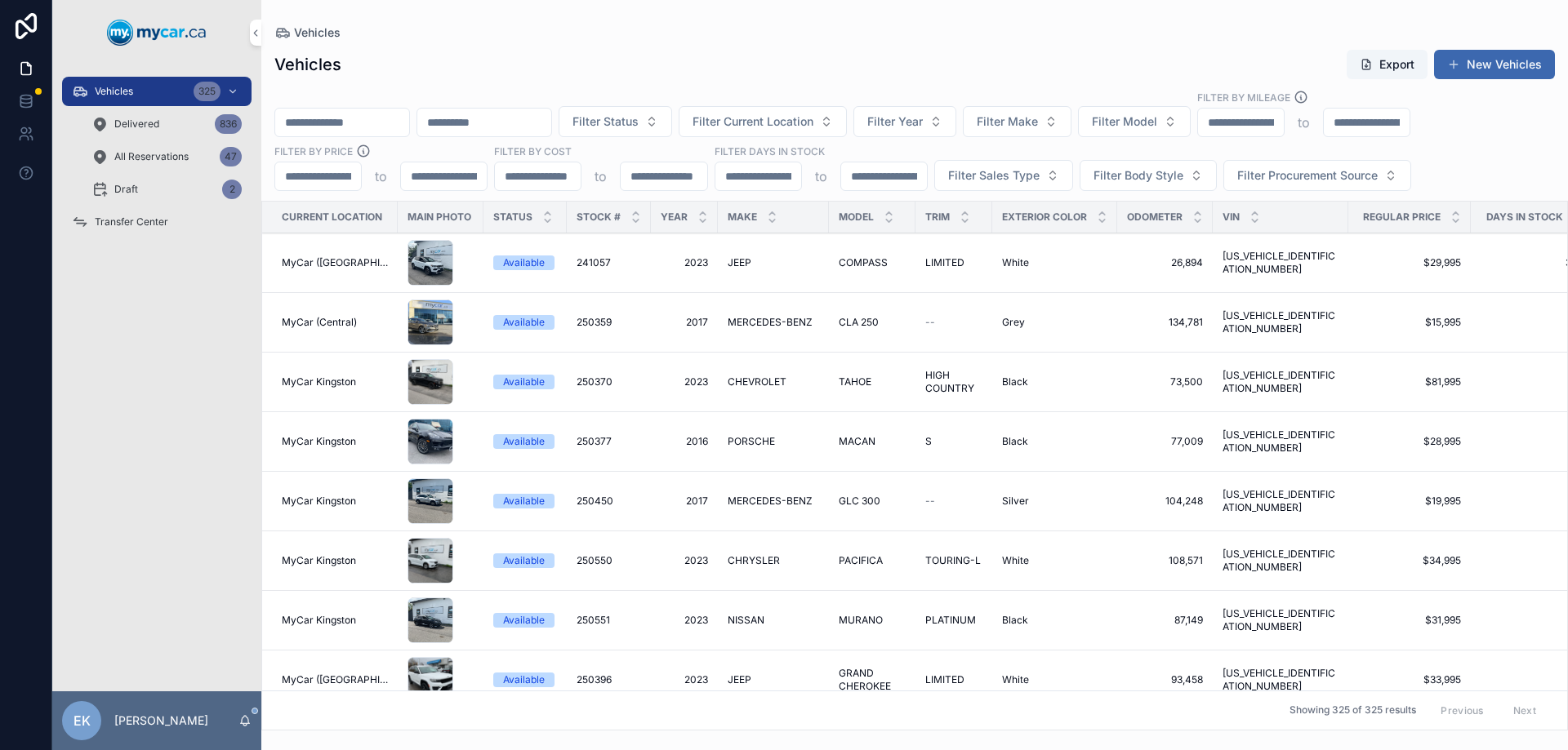
click at [249, 29] on link "scrollable content" at bounding box center [157, 32] width 190 height 26
click at [260, 38] on icon "scrollable content" at bounding box center [255, 33] width 12 height 13
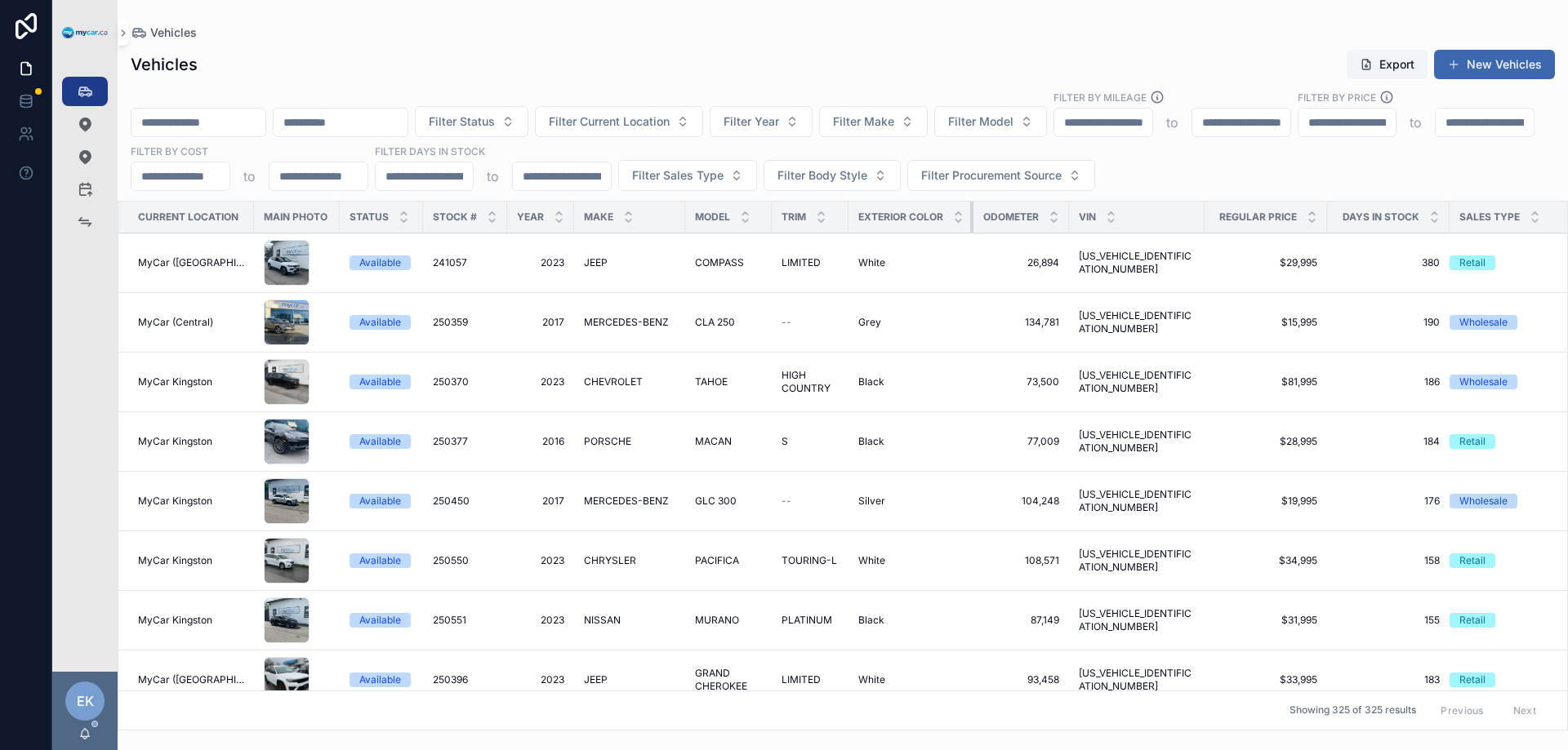
drag, startPoint x: 964, startPoint y: 210, endPoint x: 937, endPoint y: 212, distance: 27.1
click at [937, 212] on th "Exterior Color" at bounding box center [911, 217] width 125 height 32
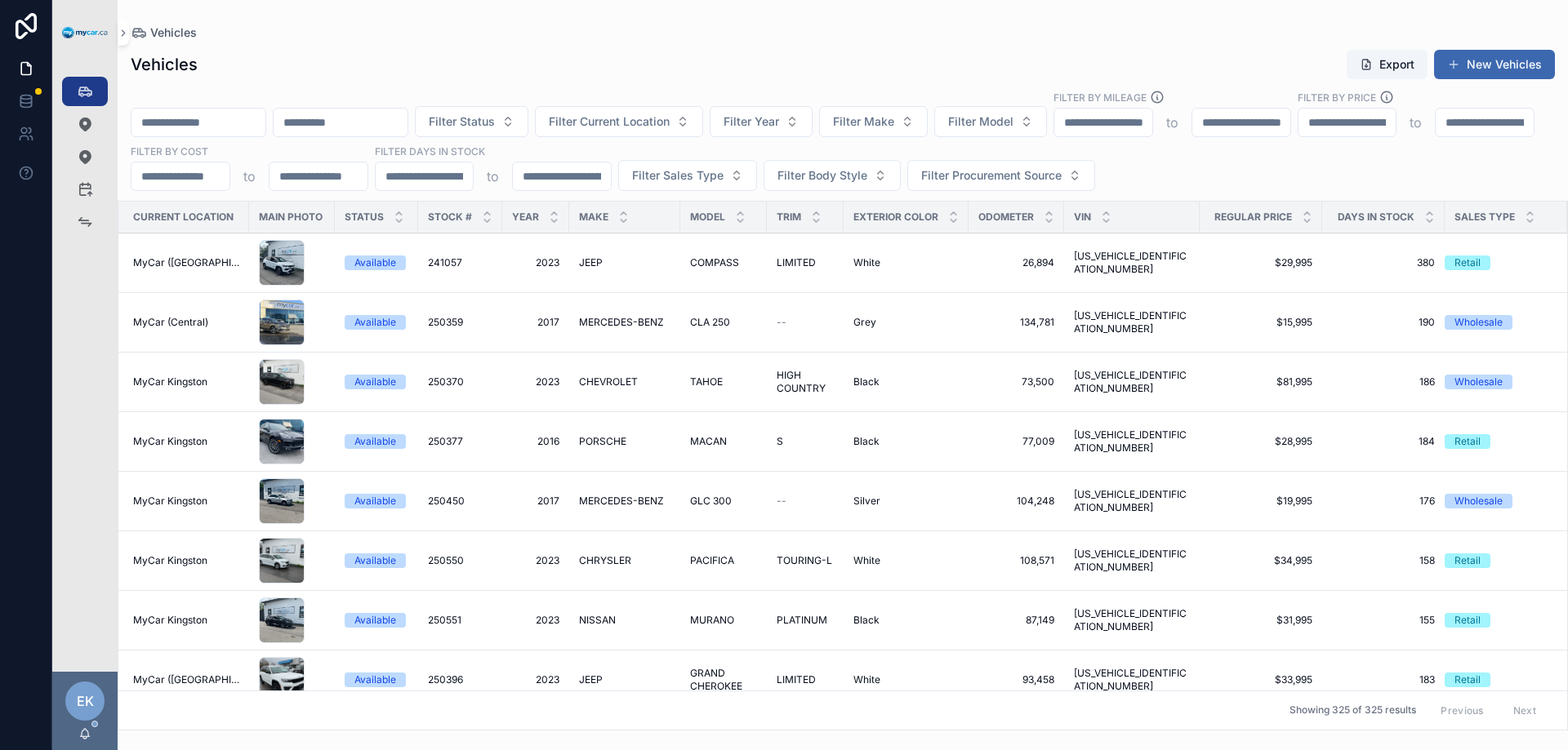
click at [1427, 220] on icon "scrollable content" at bounding box center [1430, 221] width 6 height 3
